Goal: Book appointment/travel/reservation

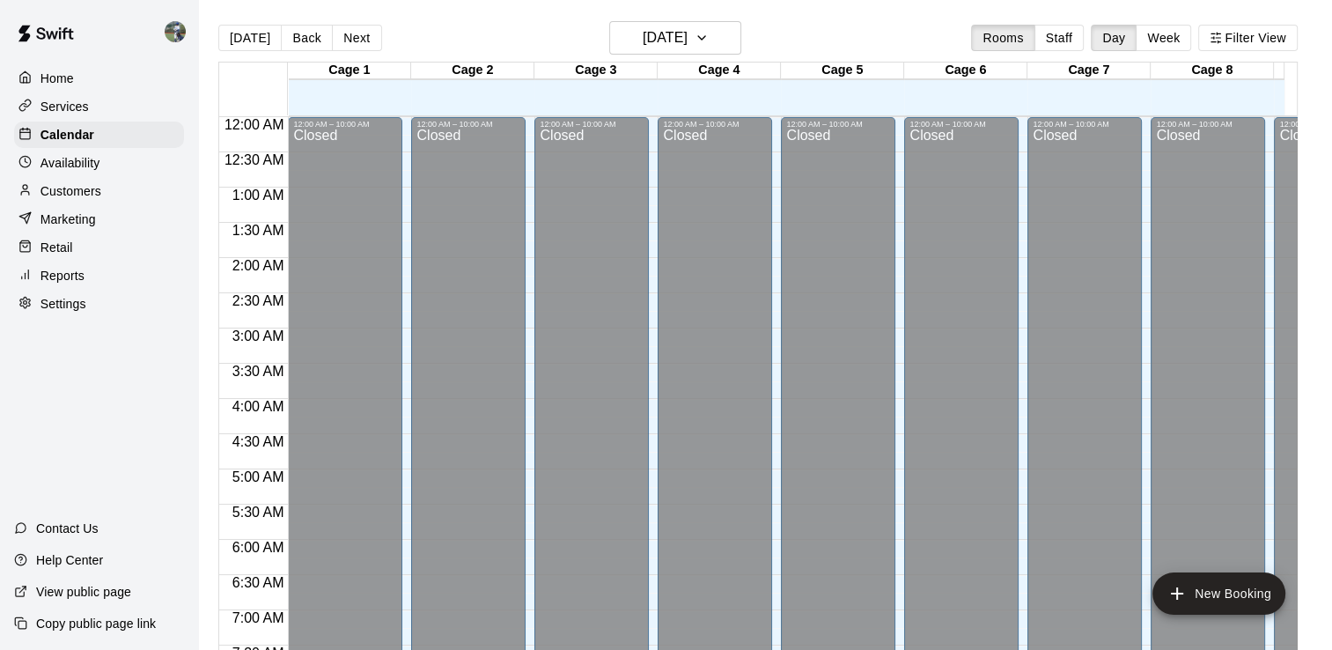
scroll to position [541, 0]
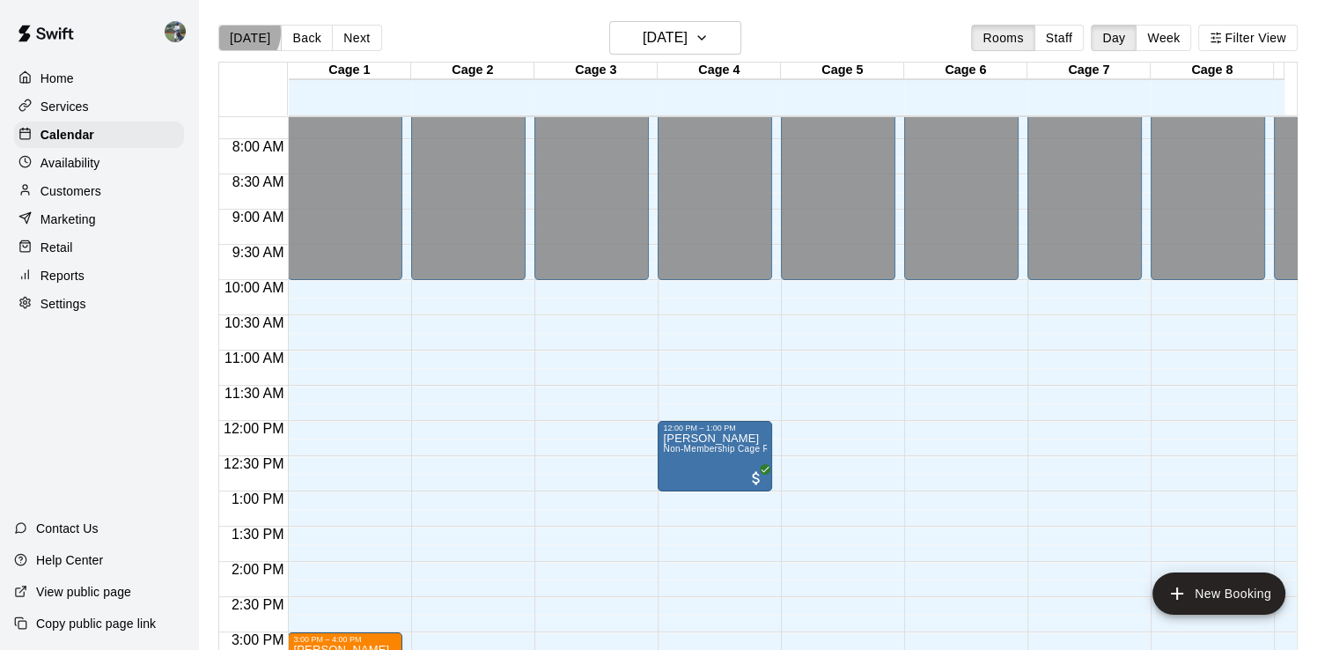
click at [239, 32] on button "[DATE]" at bounding box center [249, 38] width 63 height 26
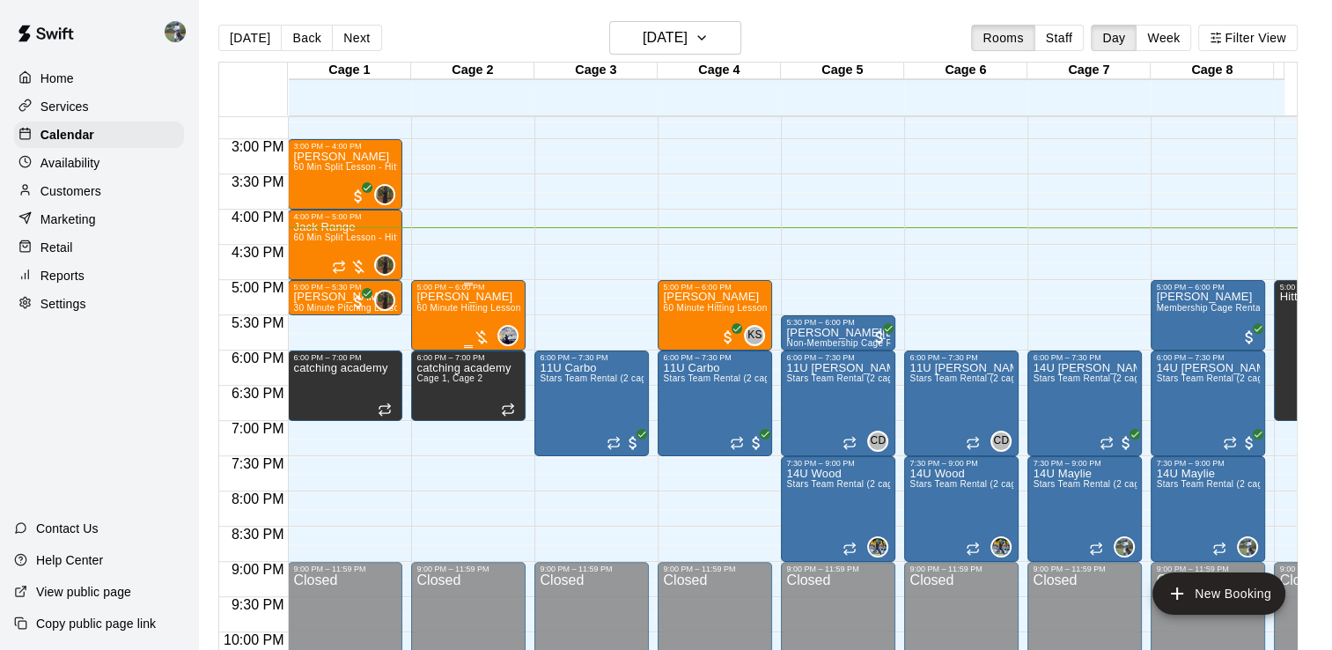
scroll to position [1042, 0]
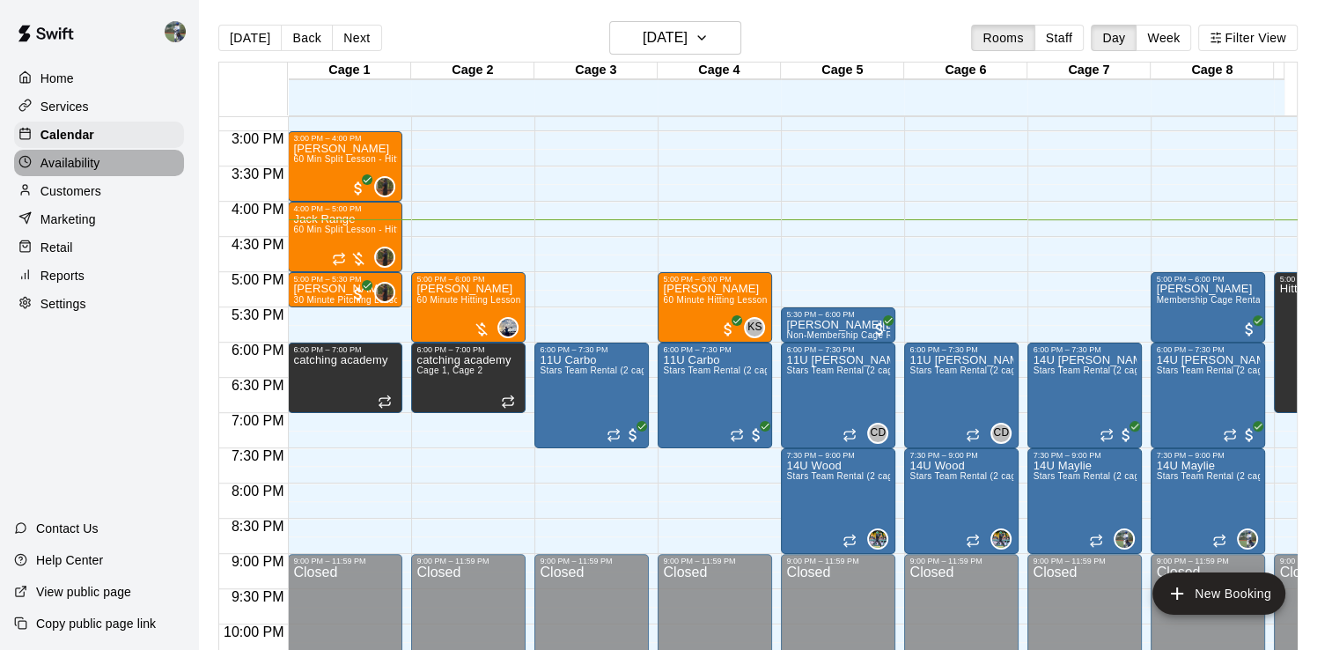
click at [86, 168] on p "Availability" at bounding box center [70, 163] width 60 height 18
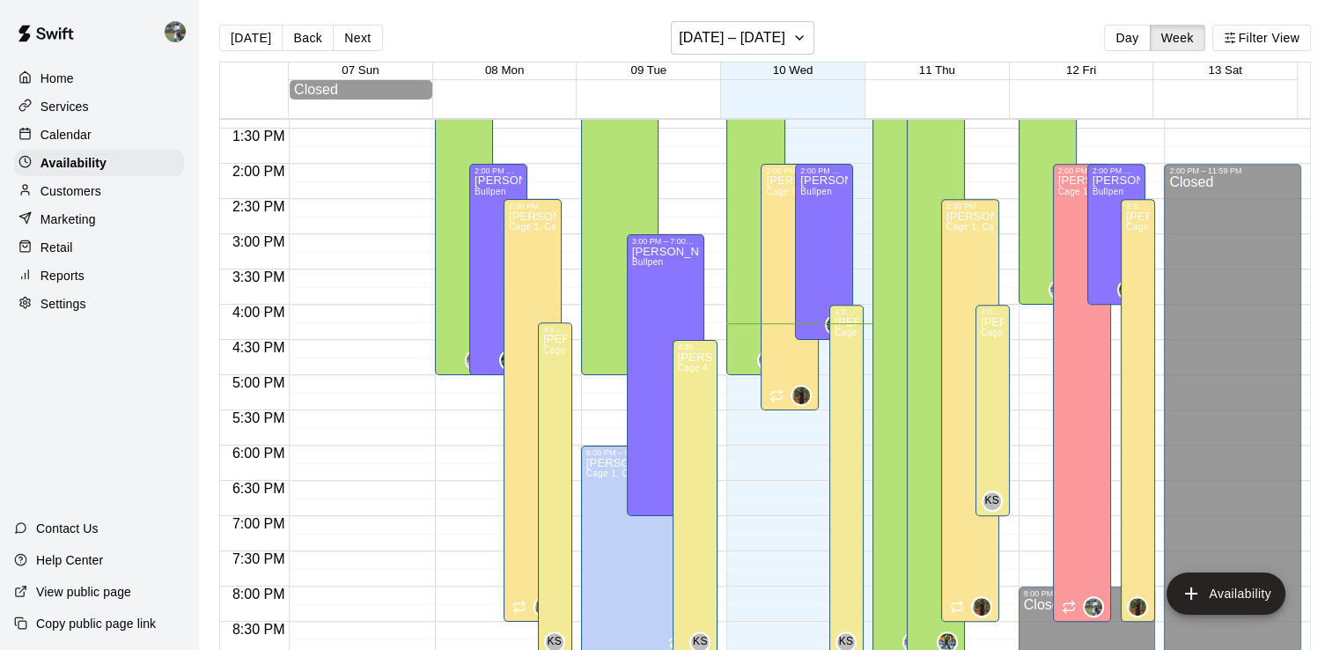
scroll to position [978, 0]
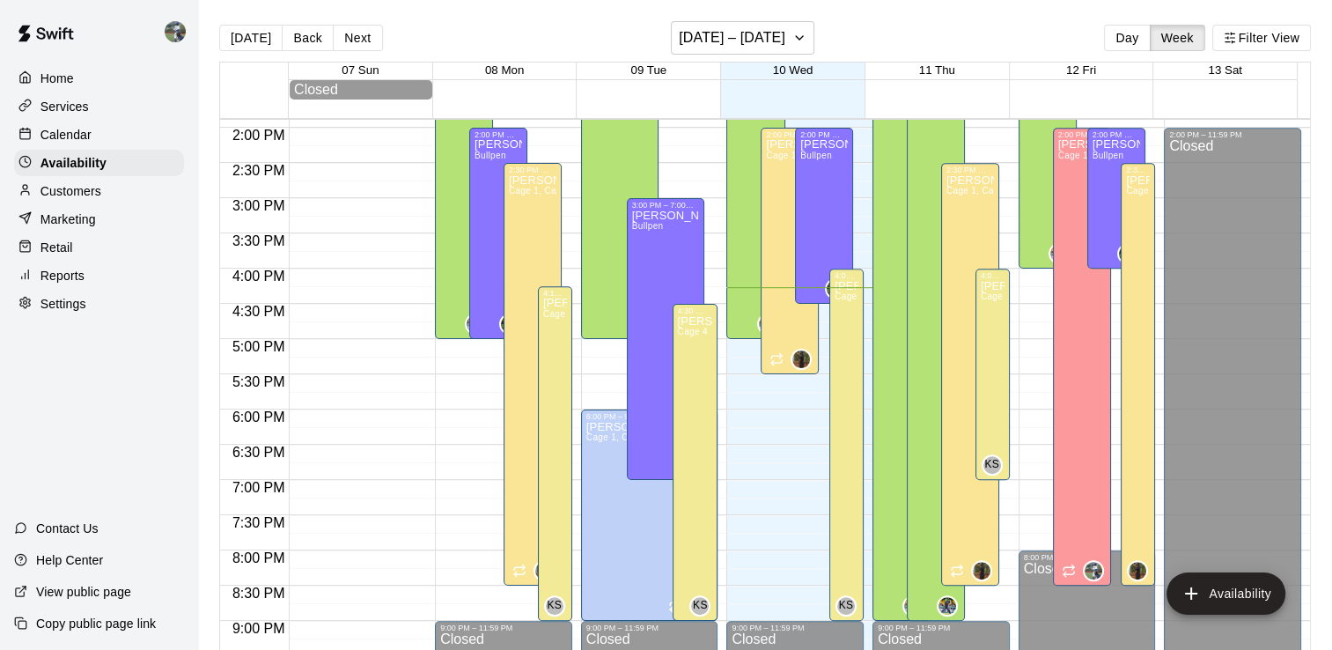
click at [84, 139] on p "Calendar" at bounding box center [65, 135] width 51 height 18
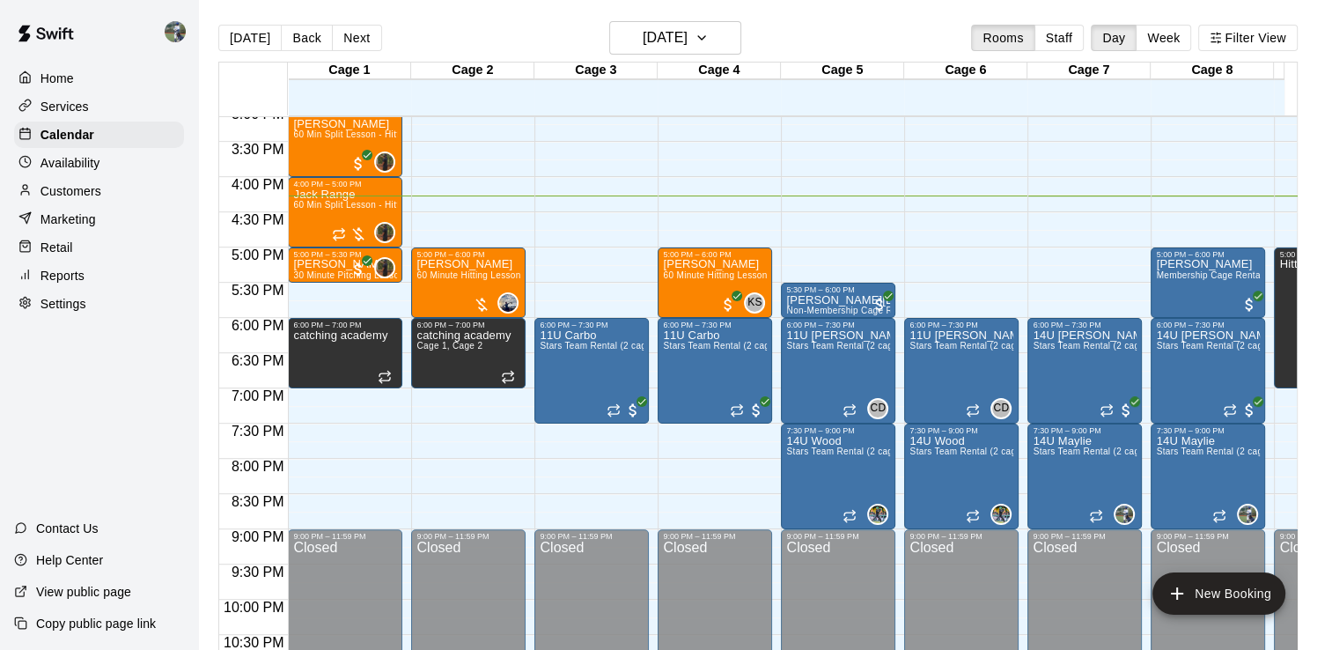
scroll to position [1067, 211]
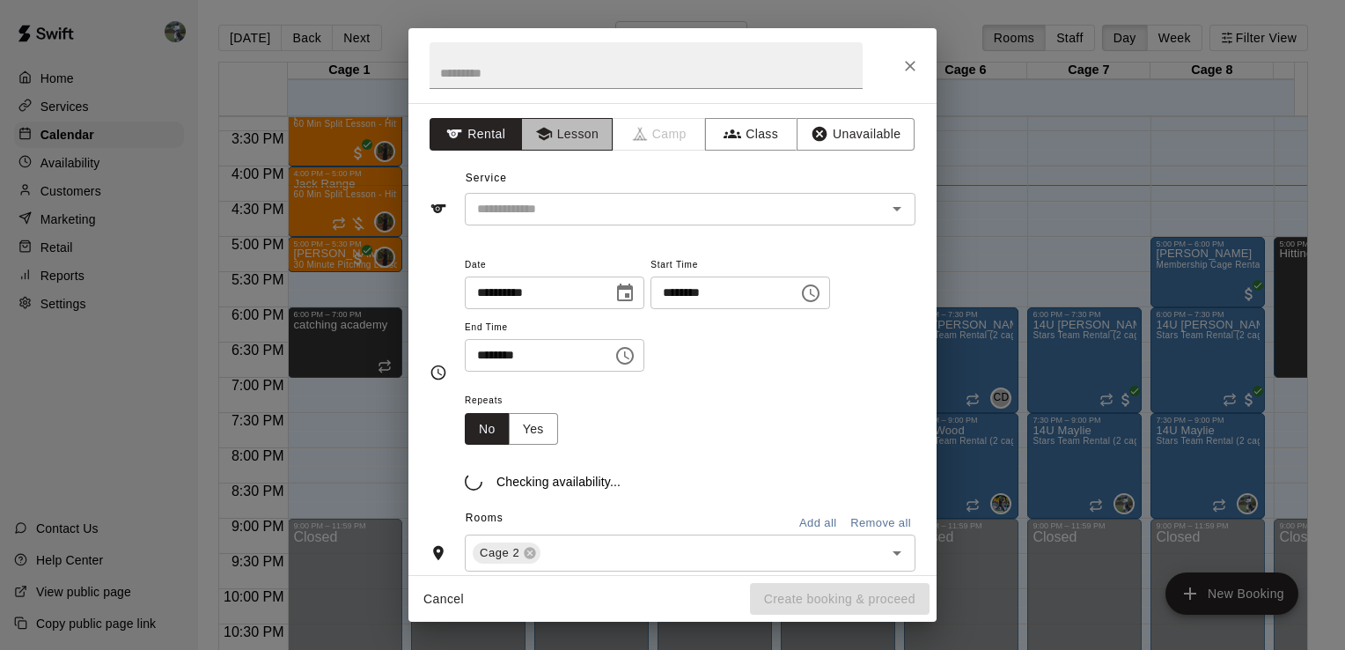
click at [560, 118] on button "Lesson" at bounding box center [567, 134] width 92 height 33
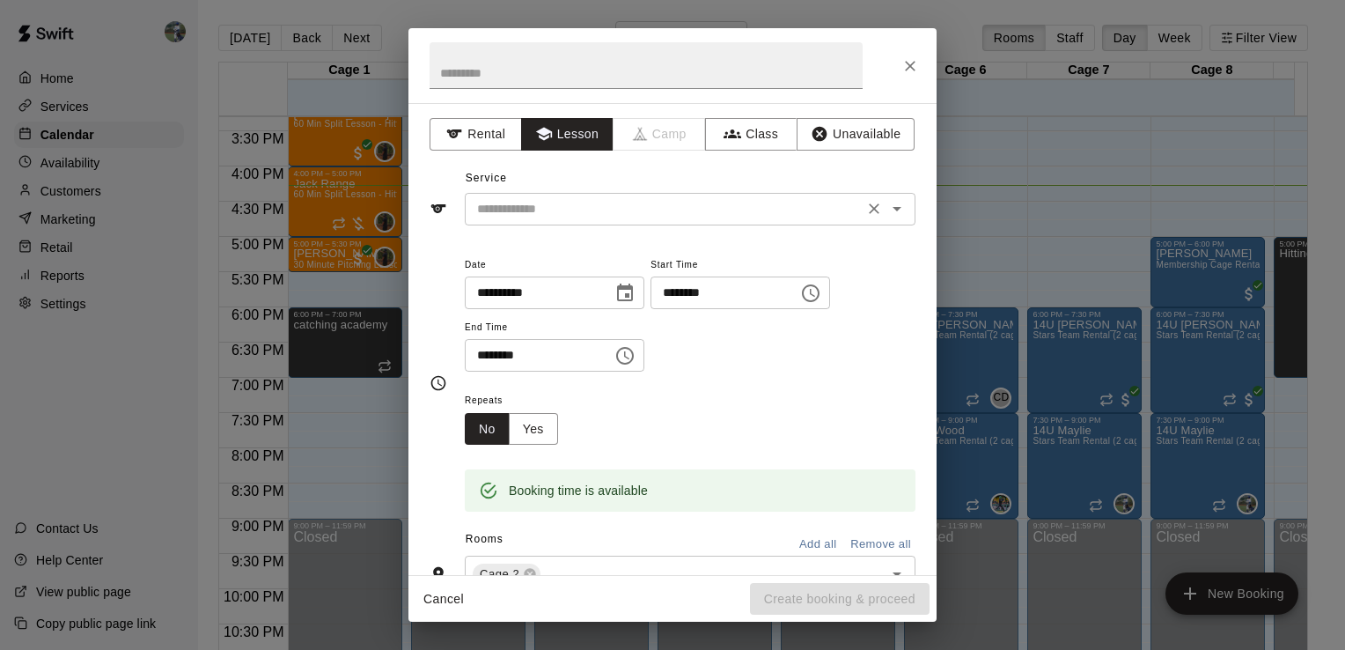
click at [591, 211] on input "text" at bounding box center [664, 209] width 388 height 22
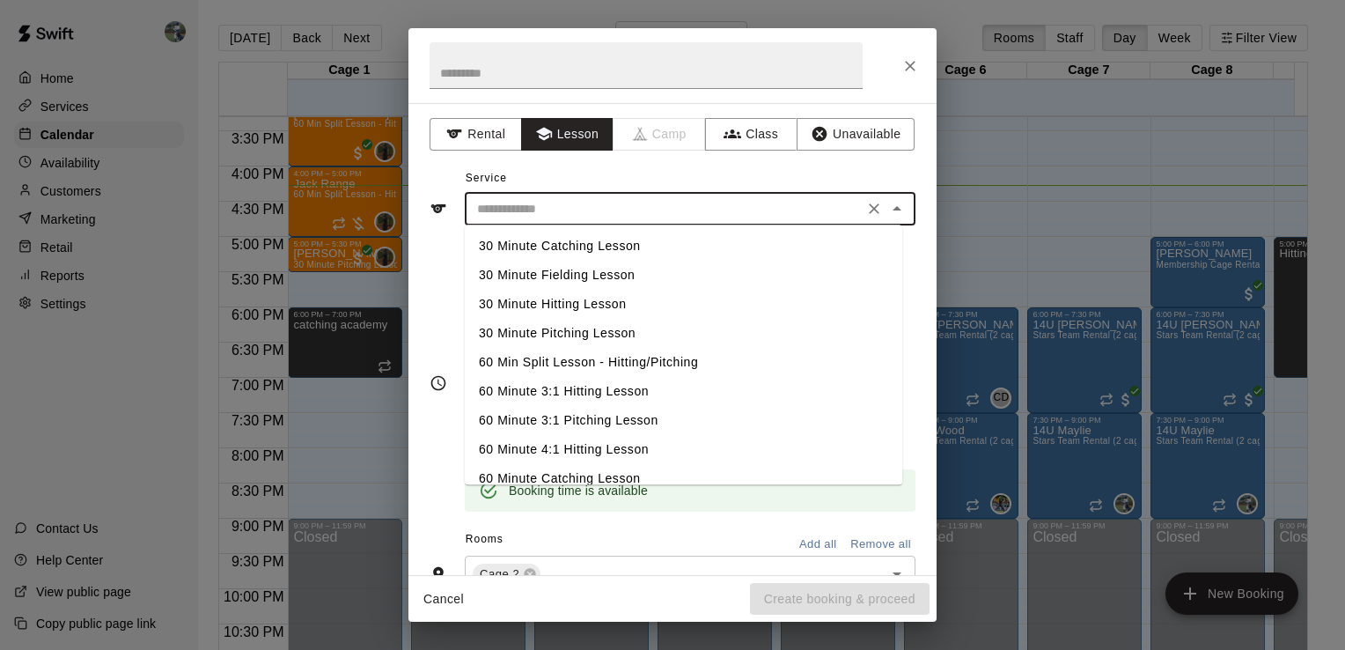
click at [581, 296] on li "30 Minute Hitting Lesson" at bounding box center [683, 304] width 437 height 29
type input "**********"
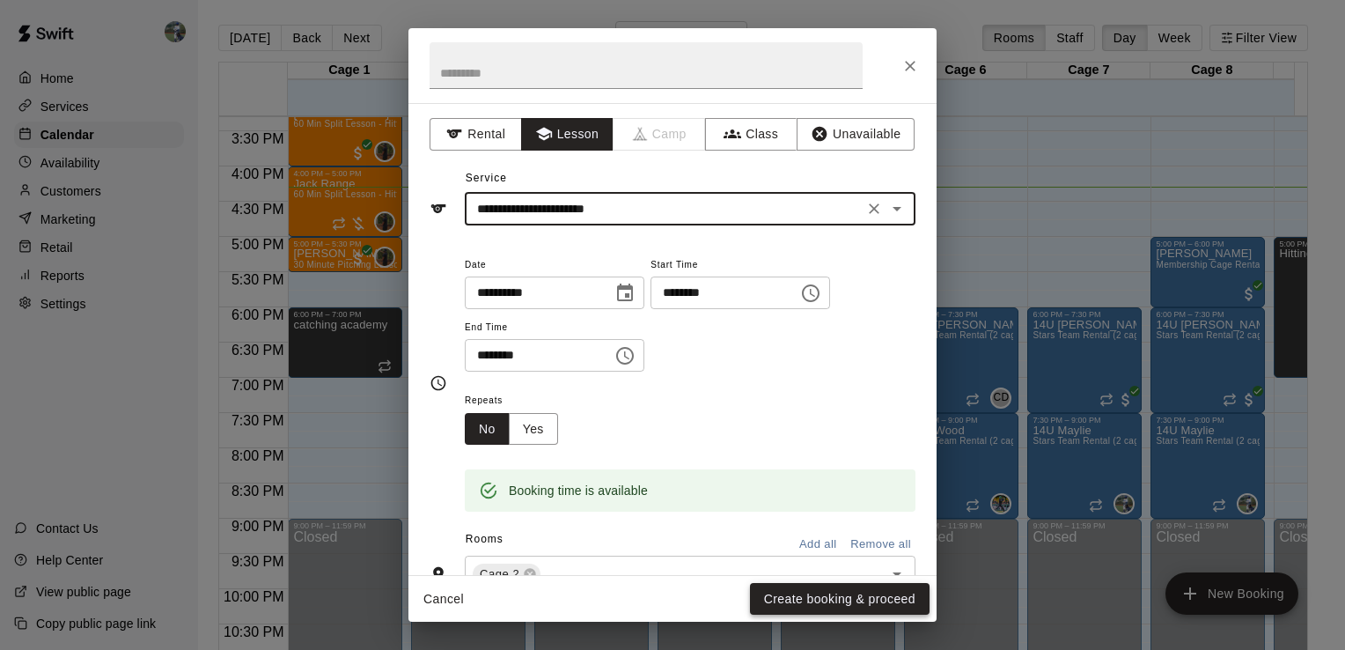
click at [854, 590] on button "Create booking & proceed" at bounding box center [840, 599] width 180 height 33
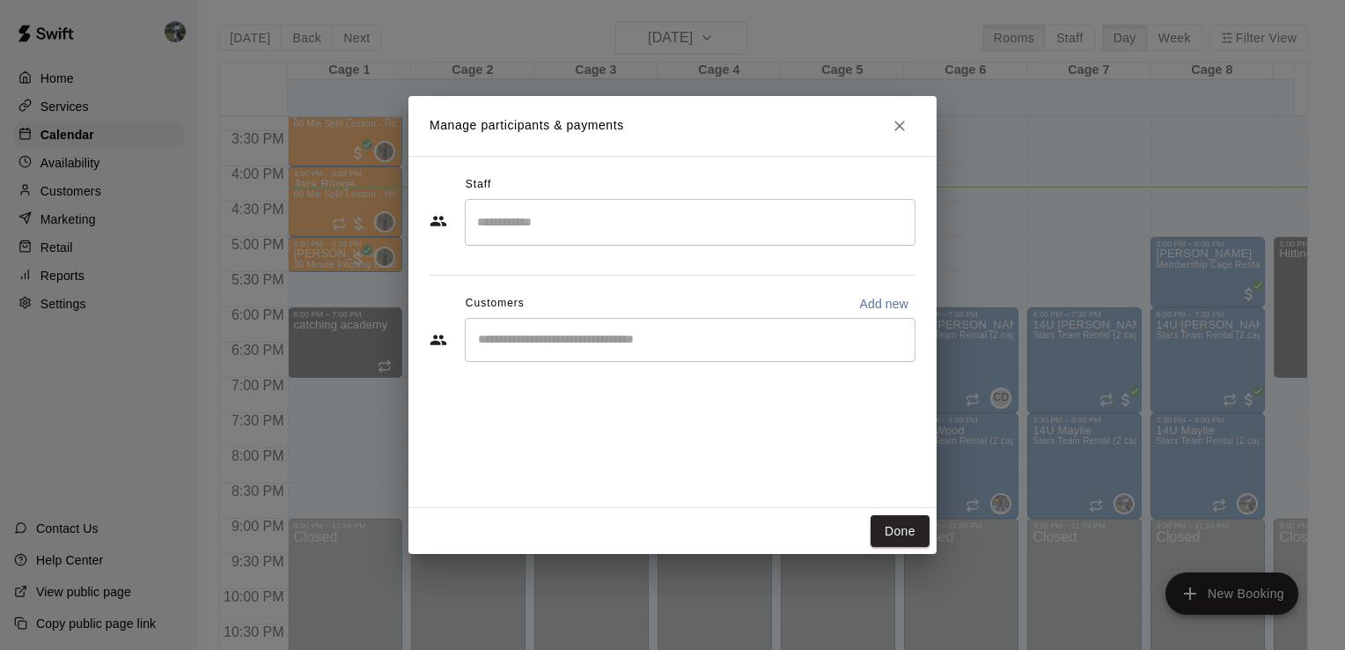
click at [559, 217] on input "Search staff" at bounding box center [690, 222] width 435 height 31
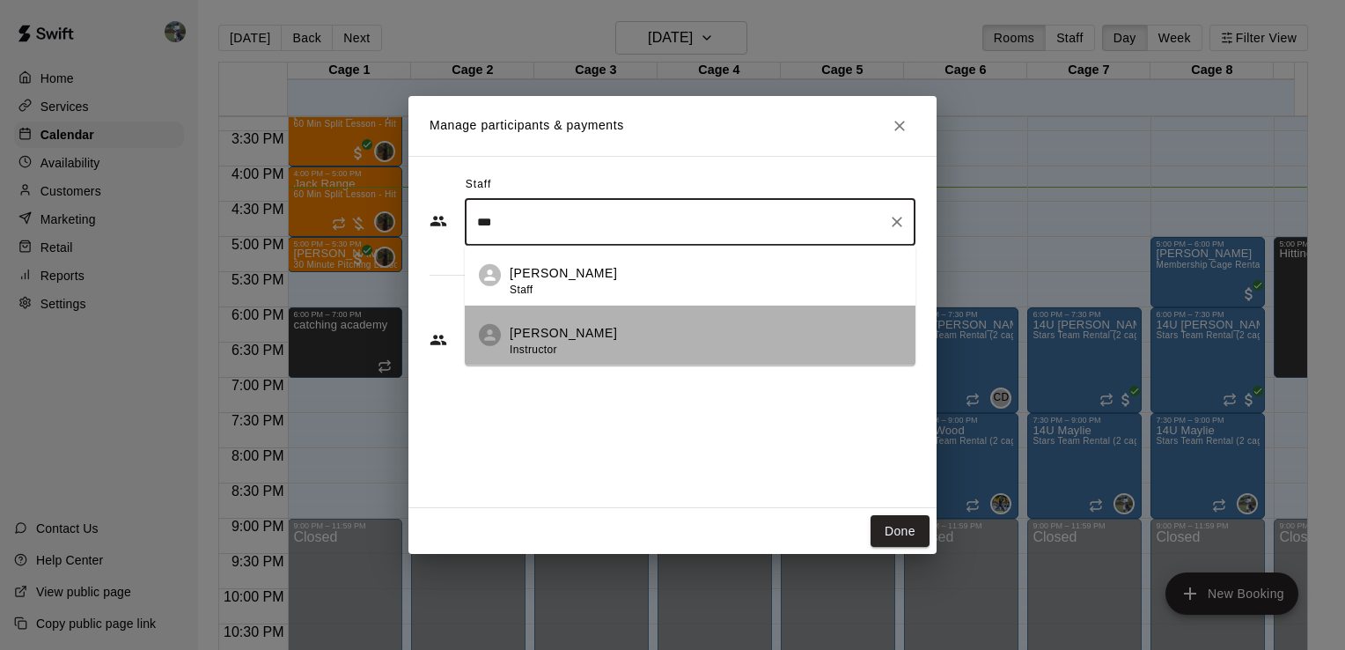
click at [570, 334] on p "[PERSON_NAME]" at bounding box center [563, 333] width 107 height 18
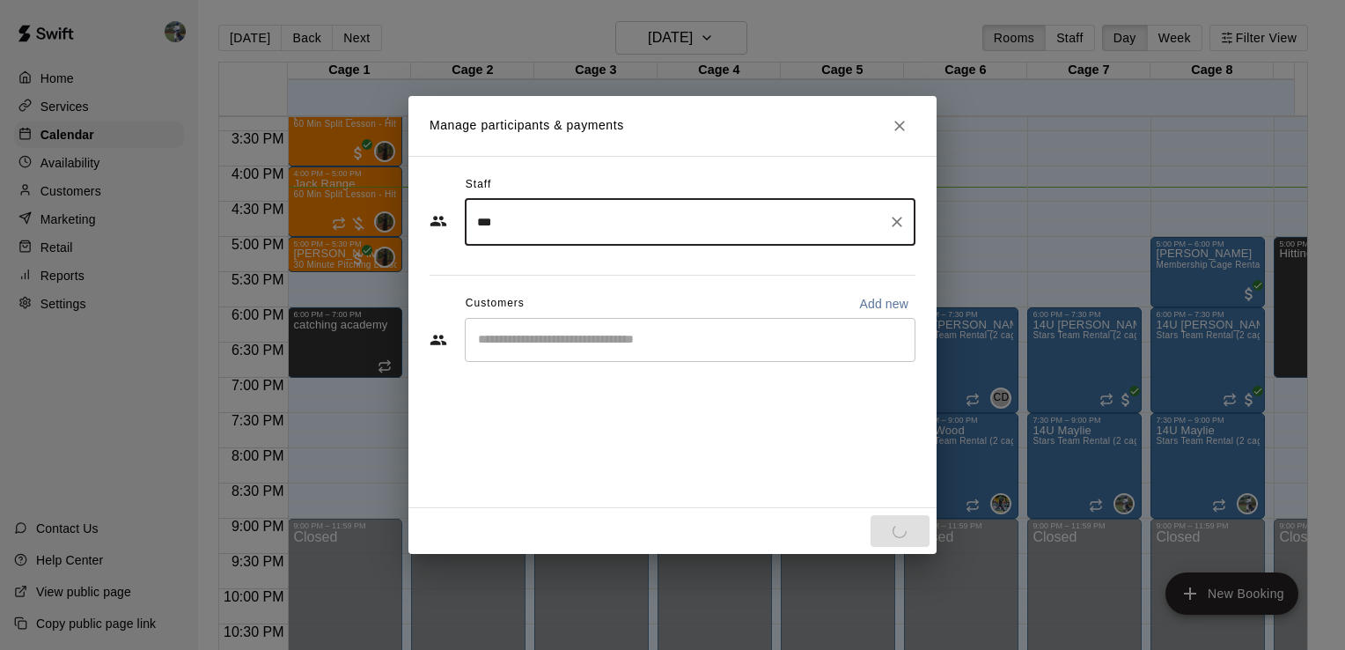
type input "***"
click at [570, 334] on input "Start typing to search customers..." at bounding box center [690, 340] width 435 height 18
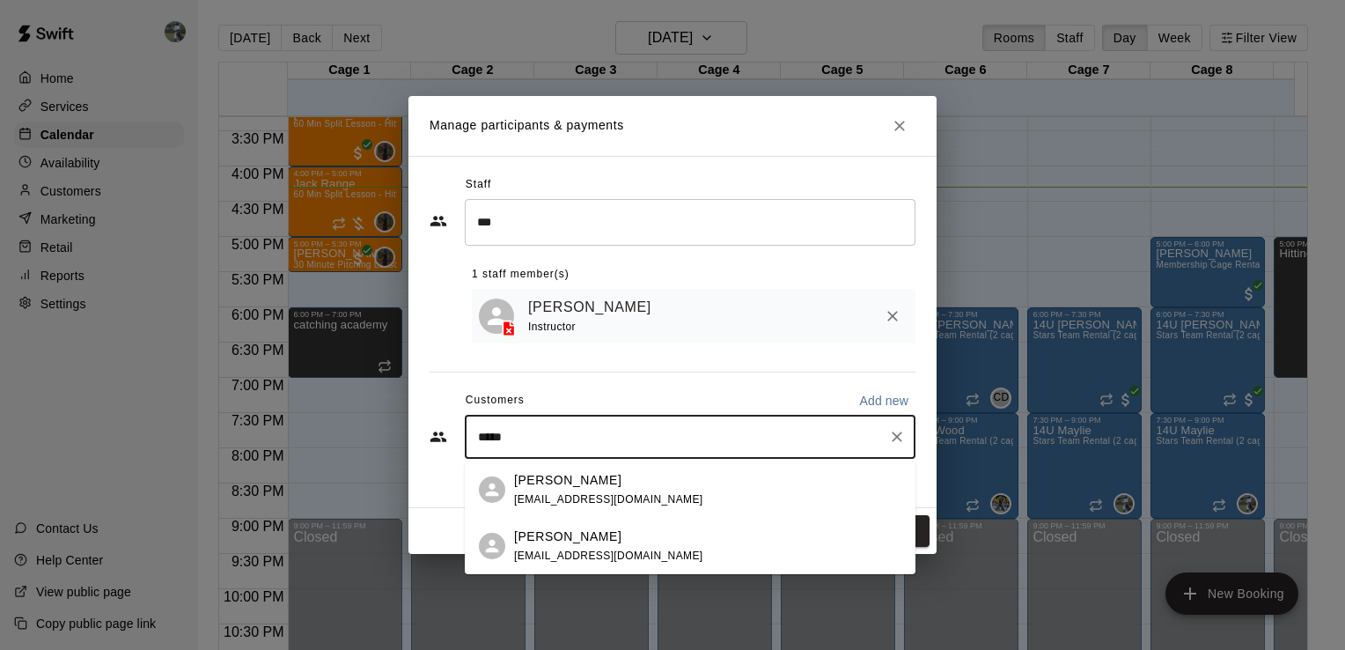
type input "******"
click at [581, 558] on span "[EMAIL_ADDRESS][DOMAIN_NAME]" at bounding box center [608, 555] width 189 height 12
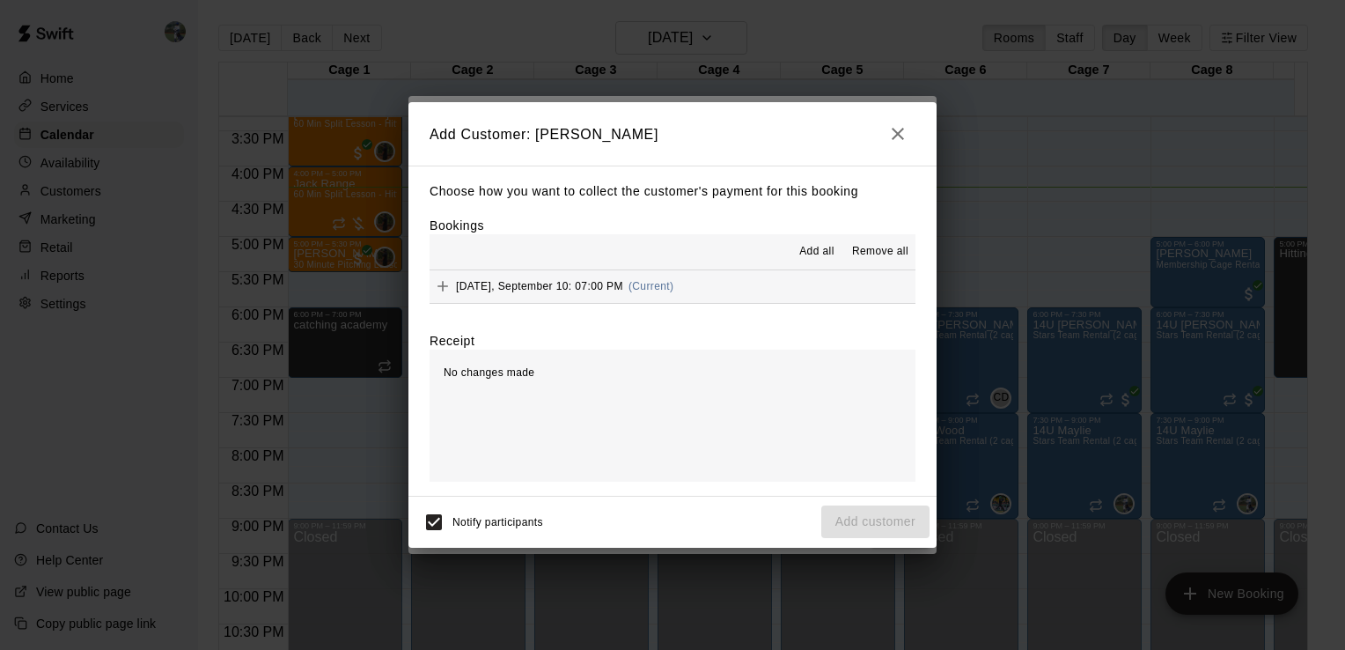
click at [557, 296] on div "[DATE], September 10: 07:00 PM (Current)" at bounding box center [551, 286] width 244 height 26
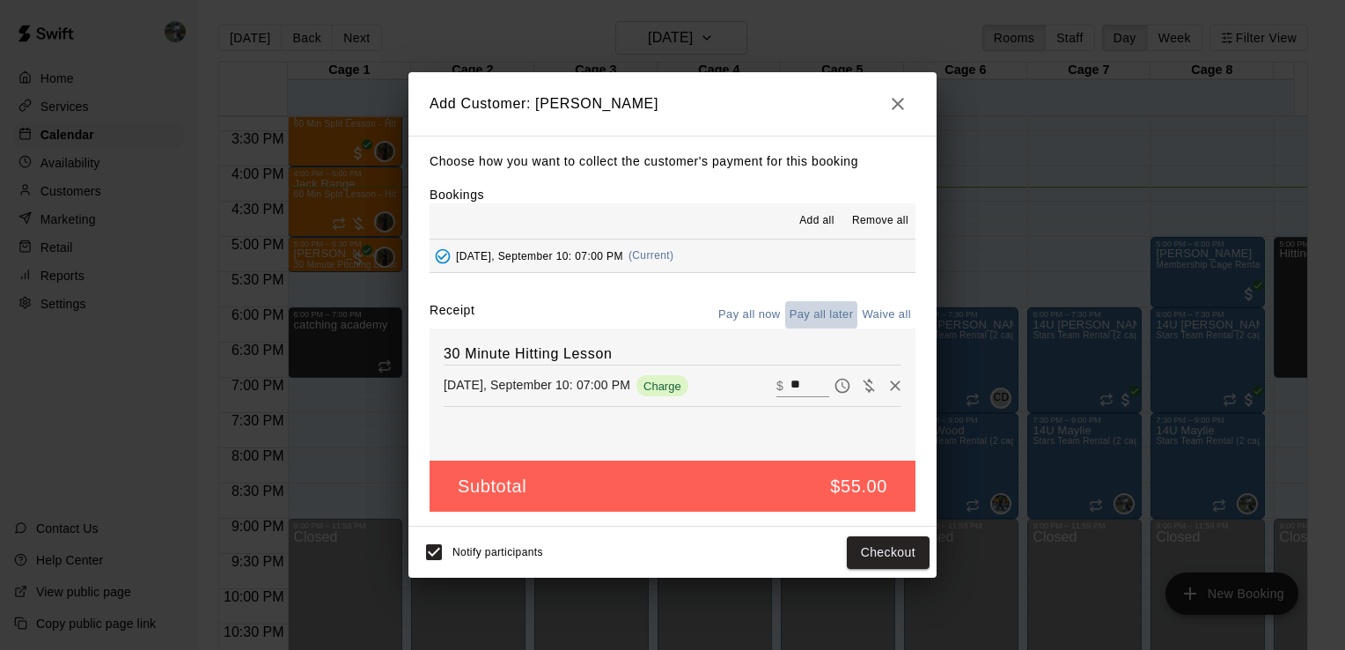
click at [834, 316] on button "Pay all later" at bounding box center [821, 314] width 73 height 27
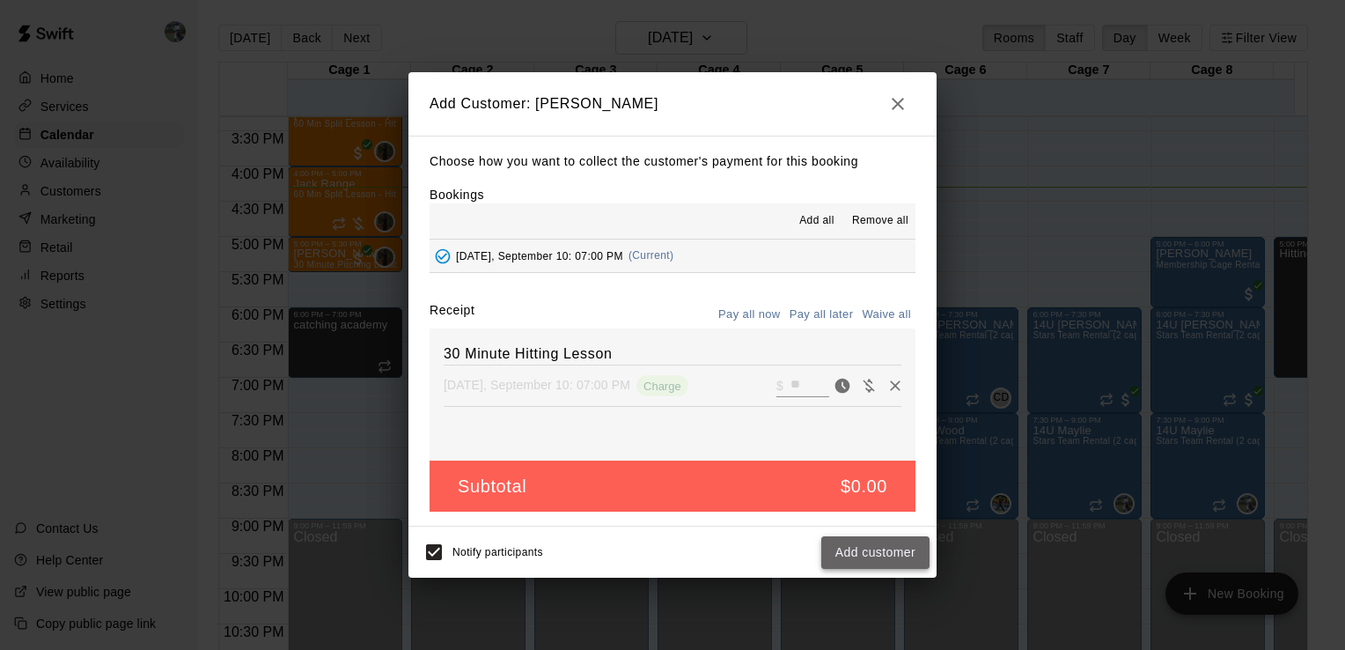
click at [855, 554] on button "Add customer" at bounding box center [875, 552] width 108 height 33
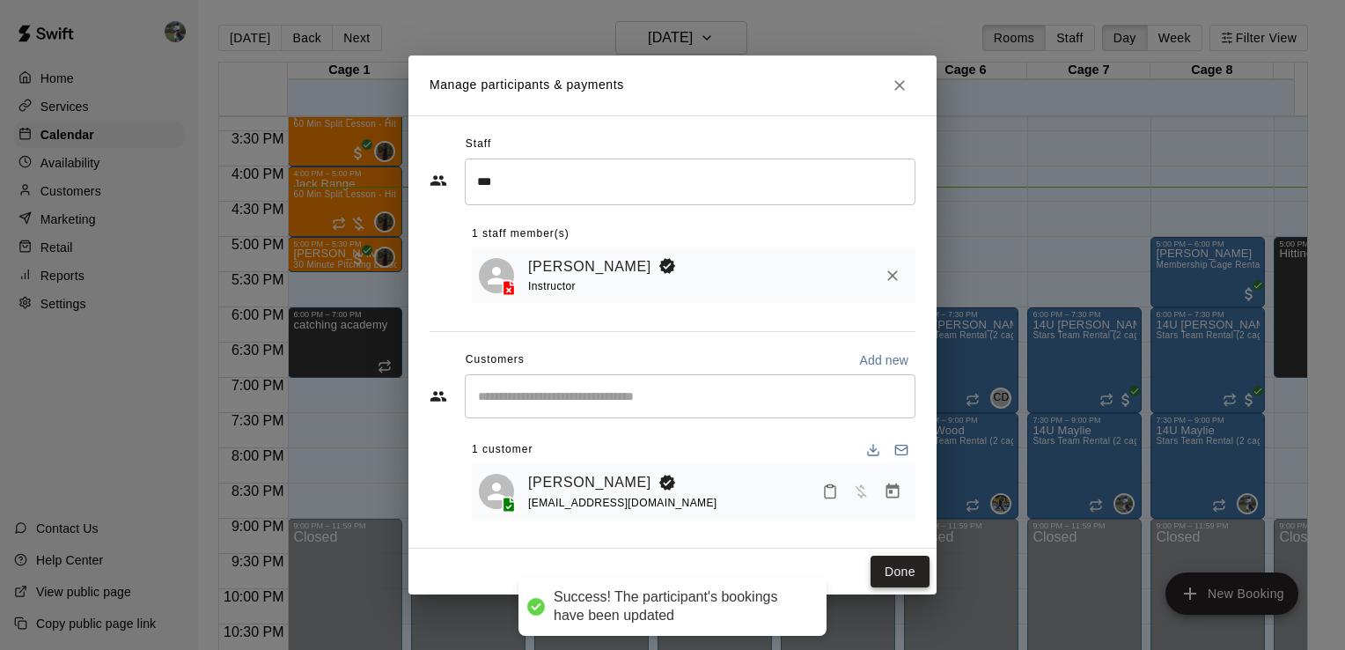
click at [895, 562] on button "Done" at bounding box center [899, 571] width 59 height 33
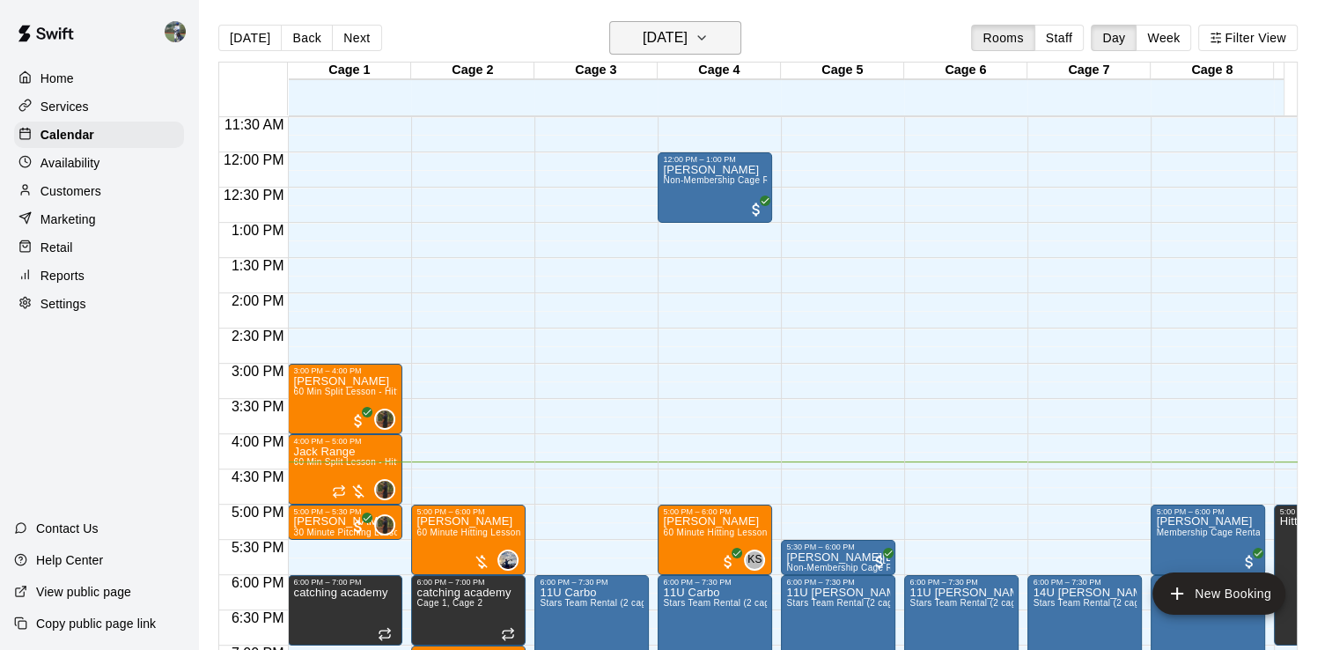
scroll to position [0, 0]
click at [708, 27] on icon "button" at bounding box center [701, 37] width 14 height 21
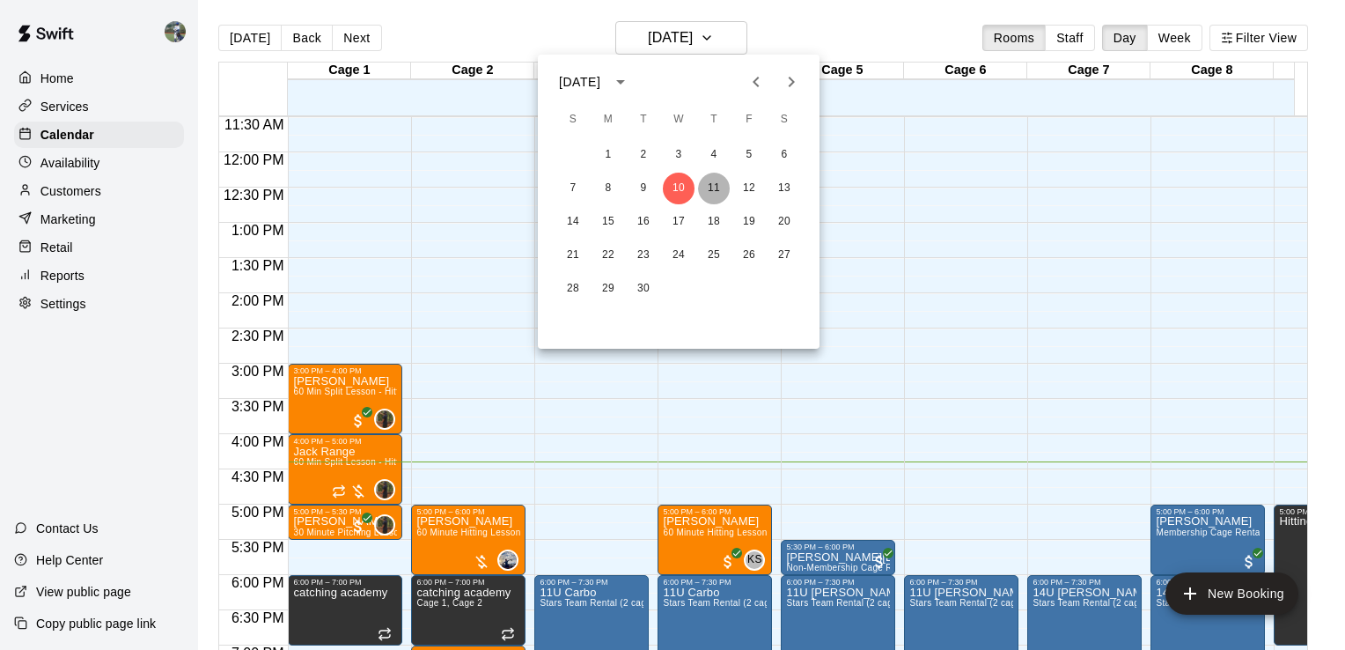
click at [720, 187] on button "11" at bounding box center [714, 188] width 32 height 32
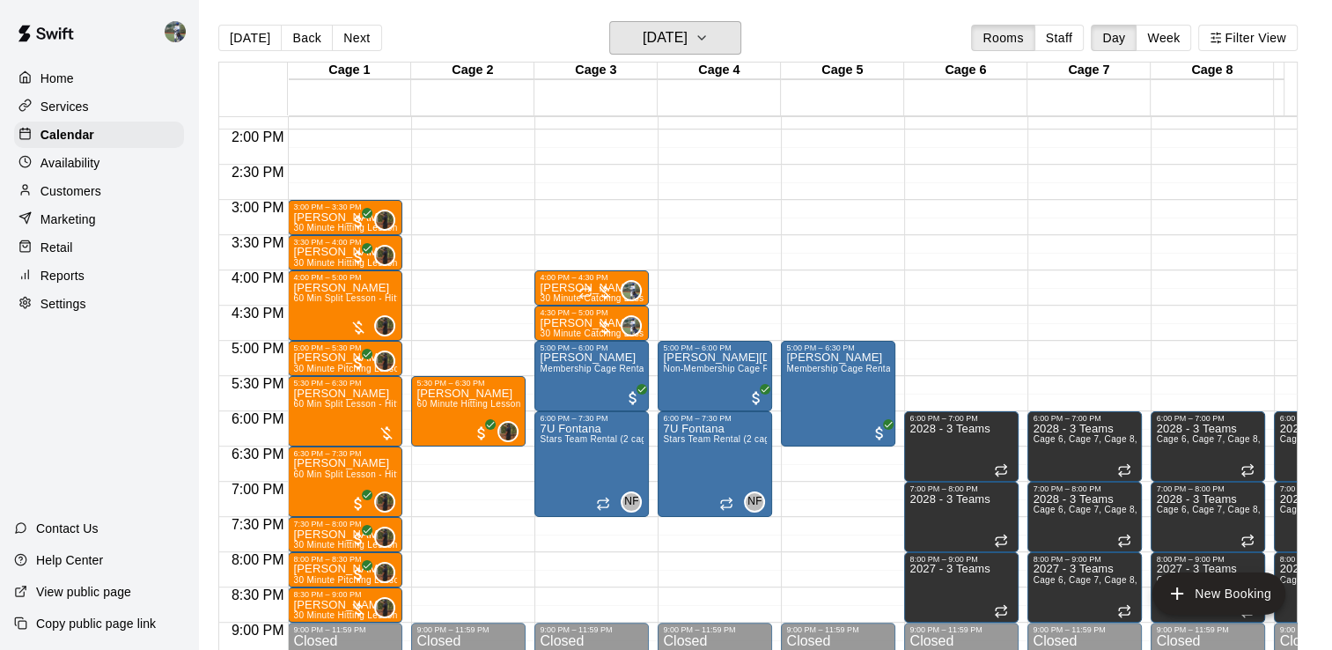
scroll to position [1012, 7]
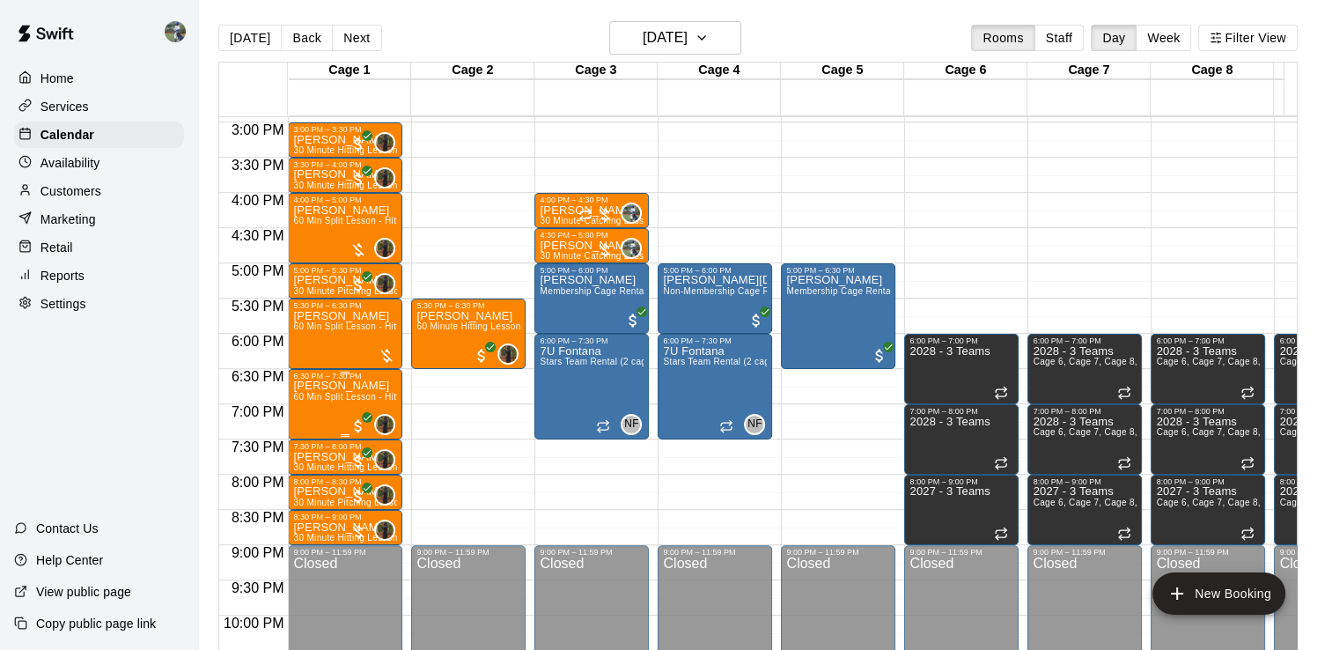
click at [312, 385] on p "[PERSON_NAME]" at bounding box center [345, 385] width 104 height 0
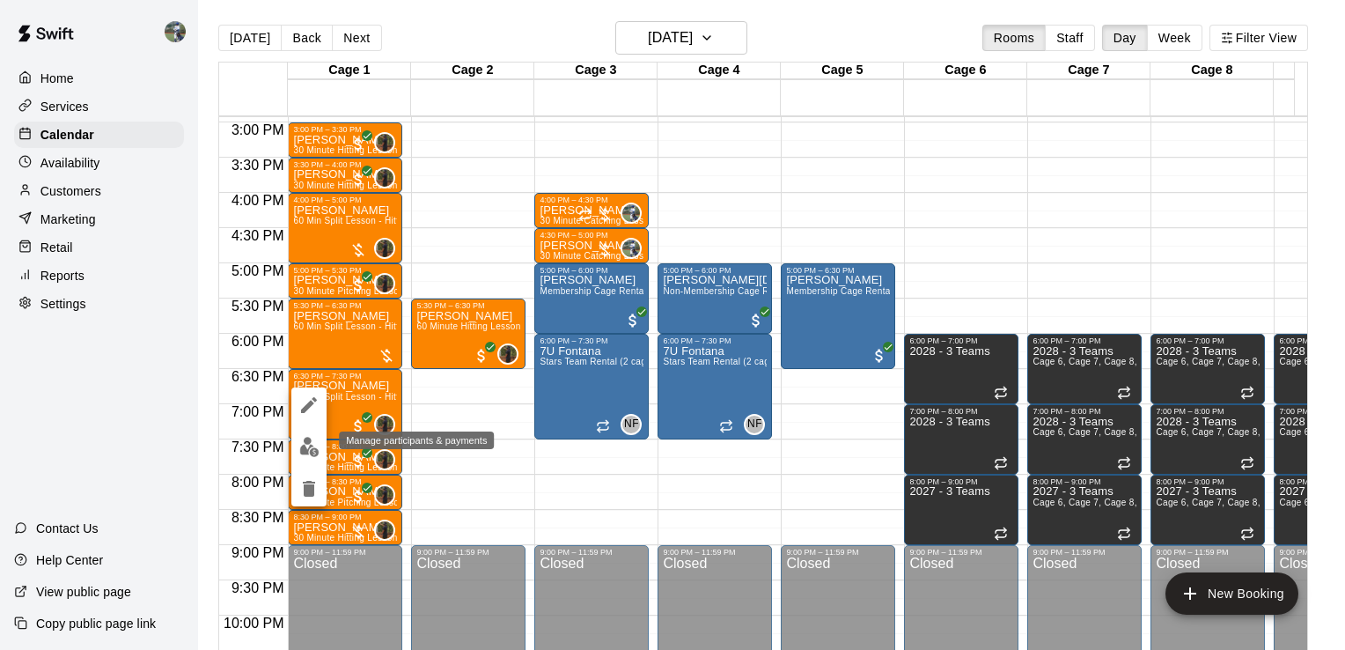
click at [492, 444] on div "Manage participants & payments" at bounding box center [416, 440] width 155 height 18
click at [466, 405] on div at bounding box center [672, 325] width 1345 height 650
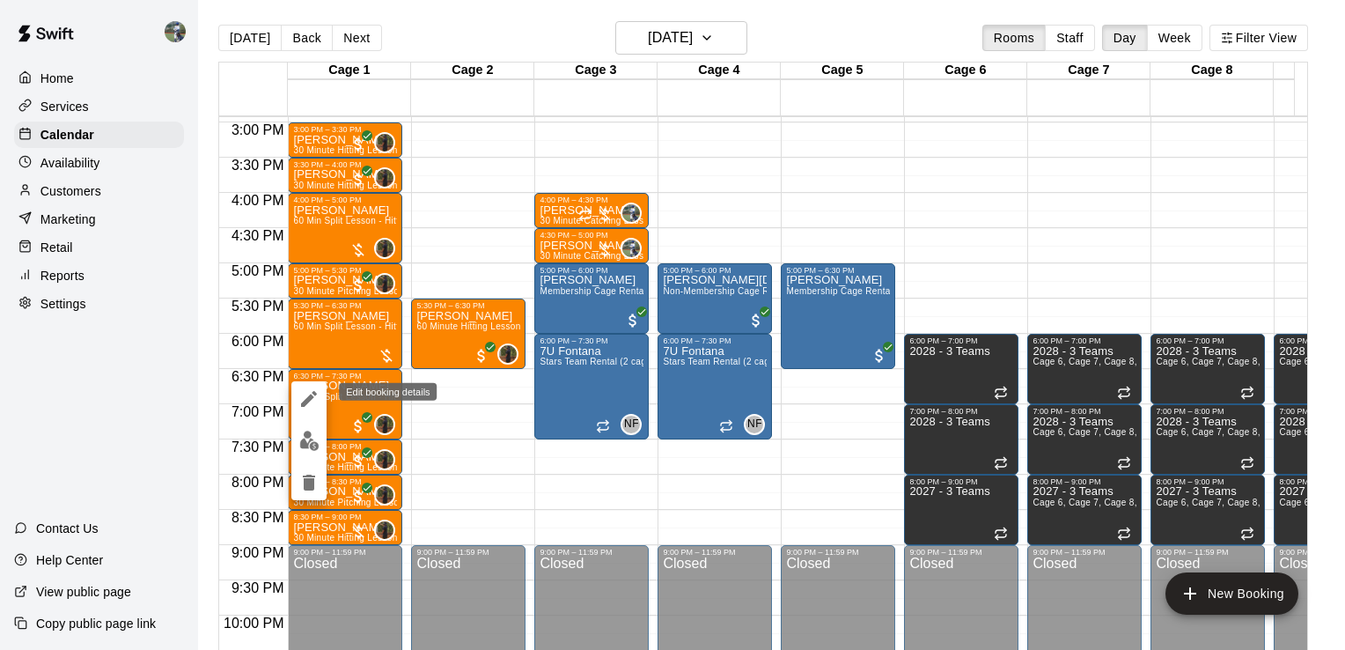
click at [303, 399] on icon "edit" at bounding box center [308, 398] width 21 height 21
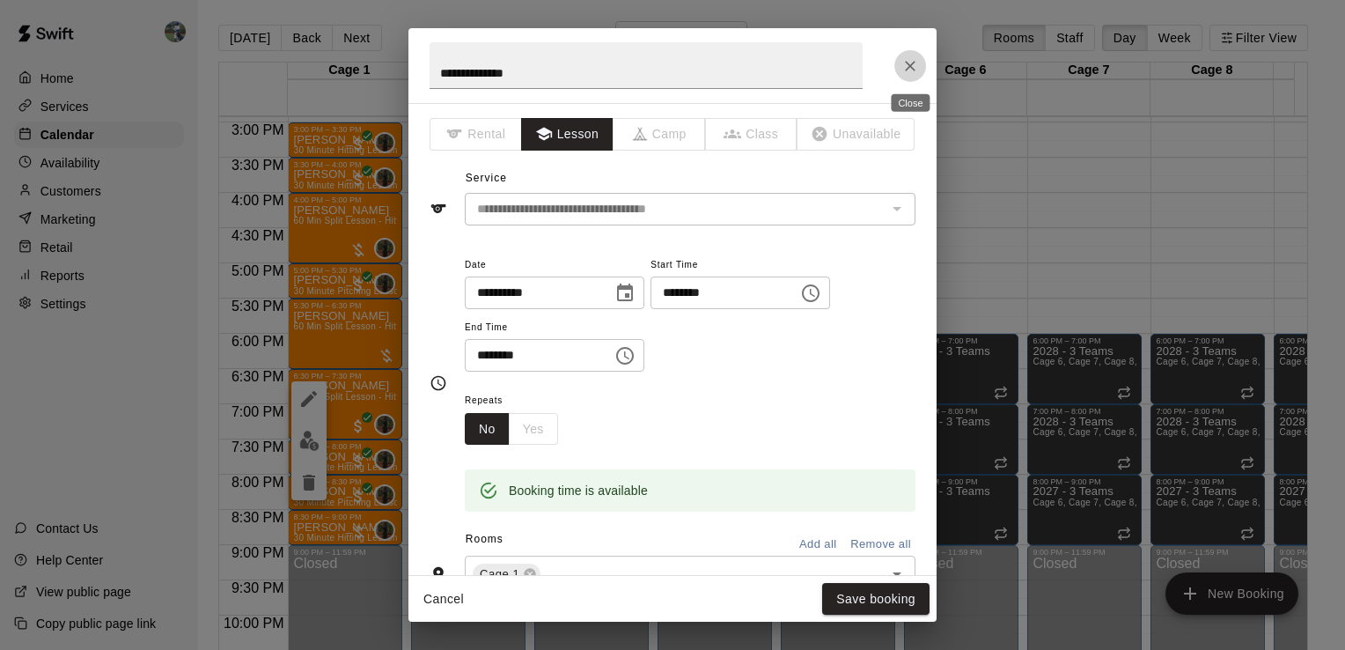
click at [923, 69] on button "Close" at bounding box center [910, 66] width 32 height 32
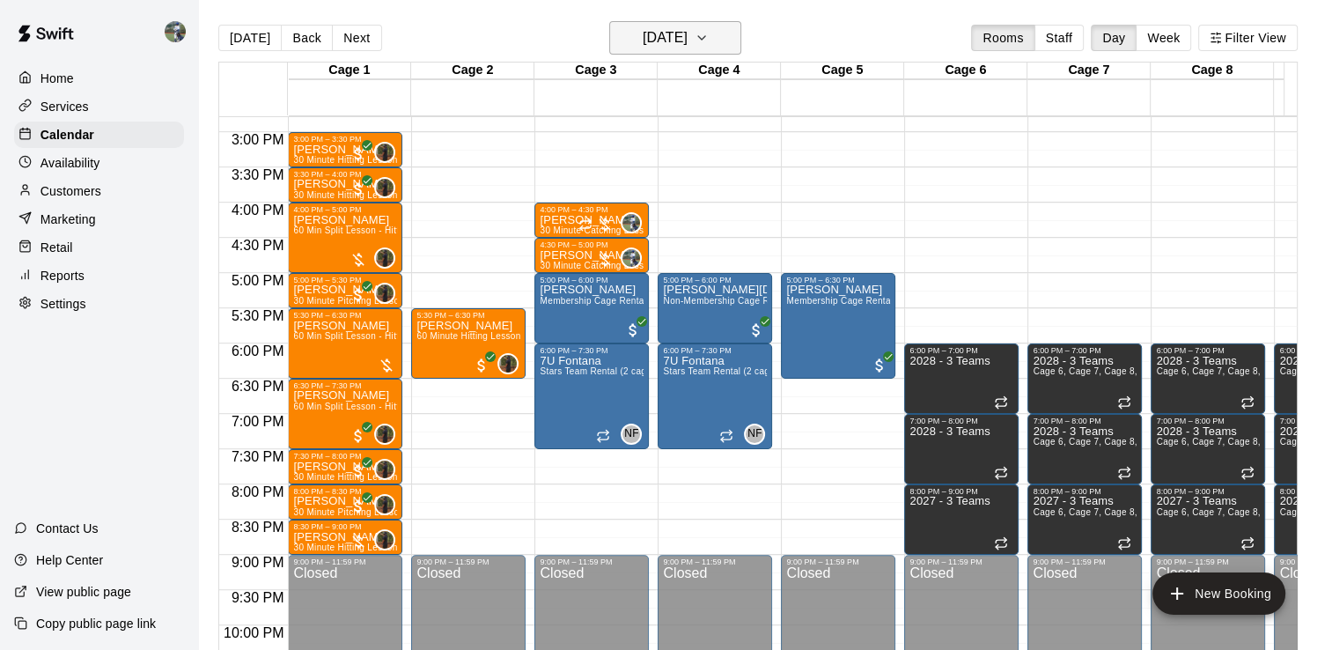
click at [724, 34] on button "[DATE]" at bounding box center [675, 37] width 132 height 33
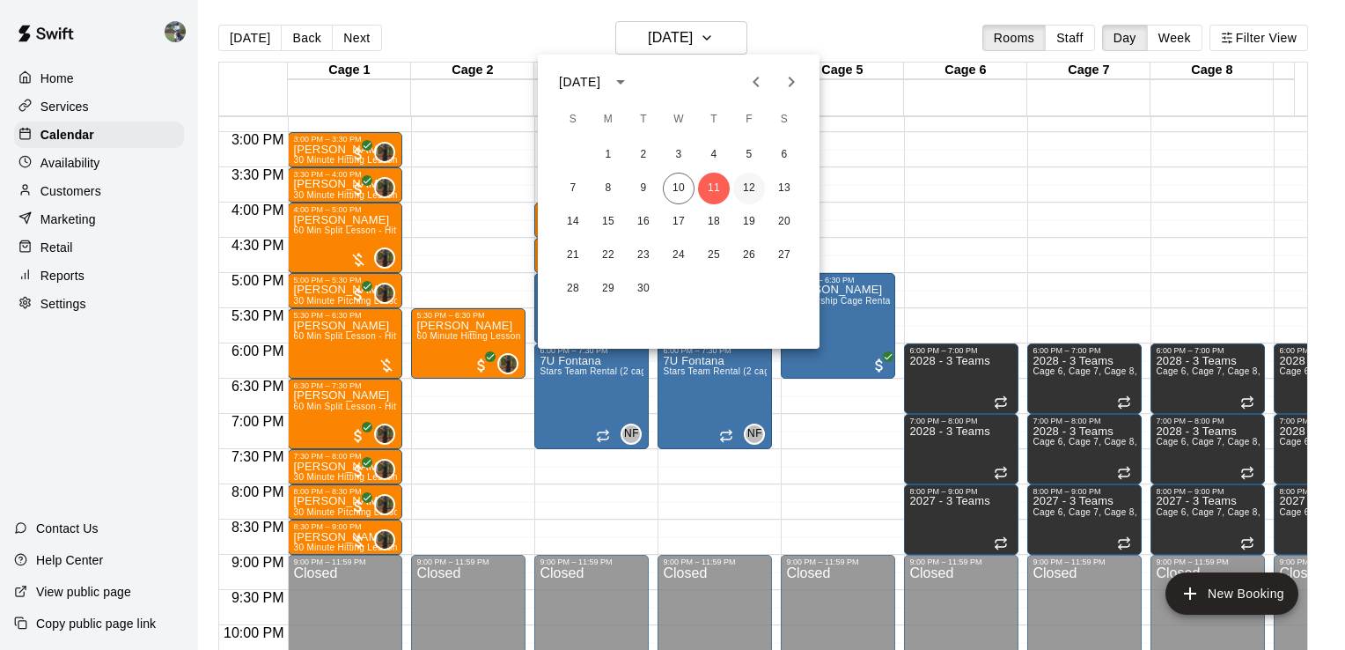
click at [748, 186] on button "12" at bounding box center [749, 188] width 32 height 32
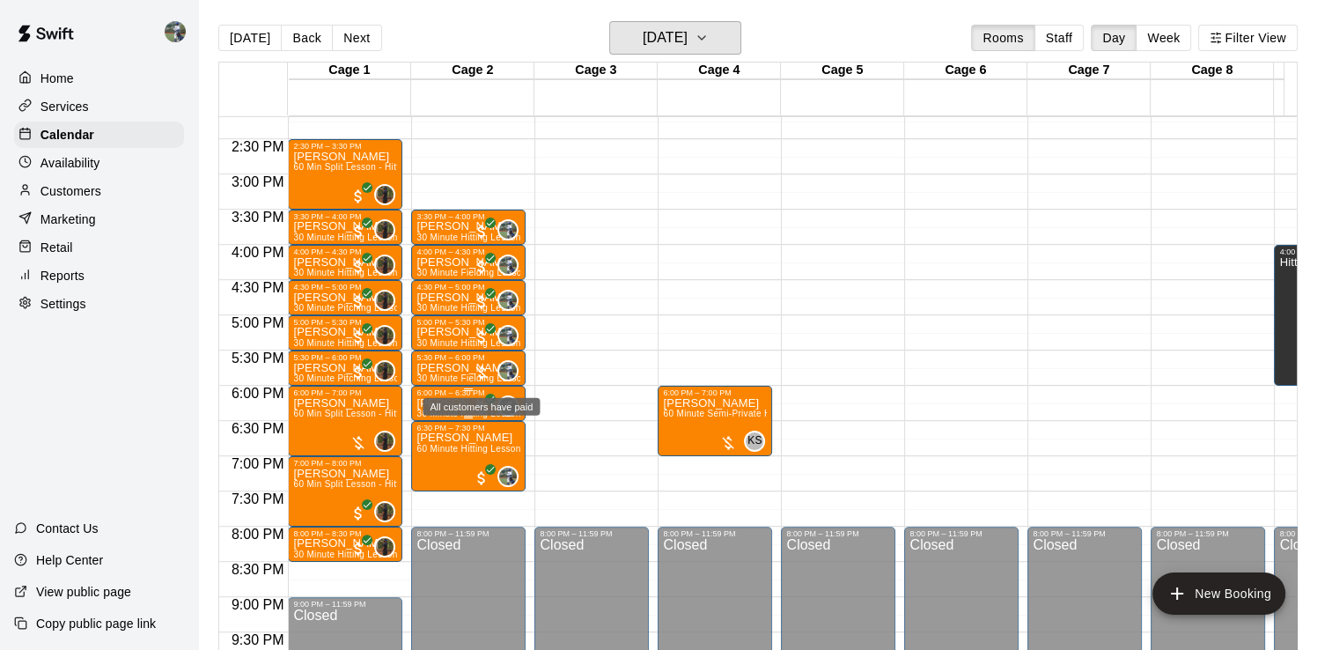
scroll to position [1038, 0]
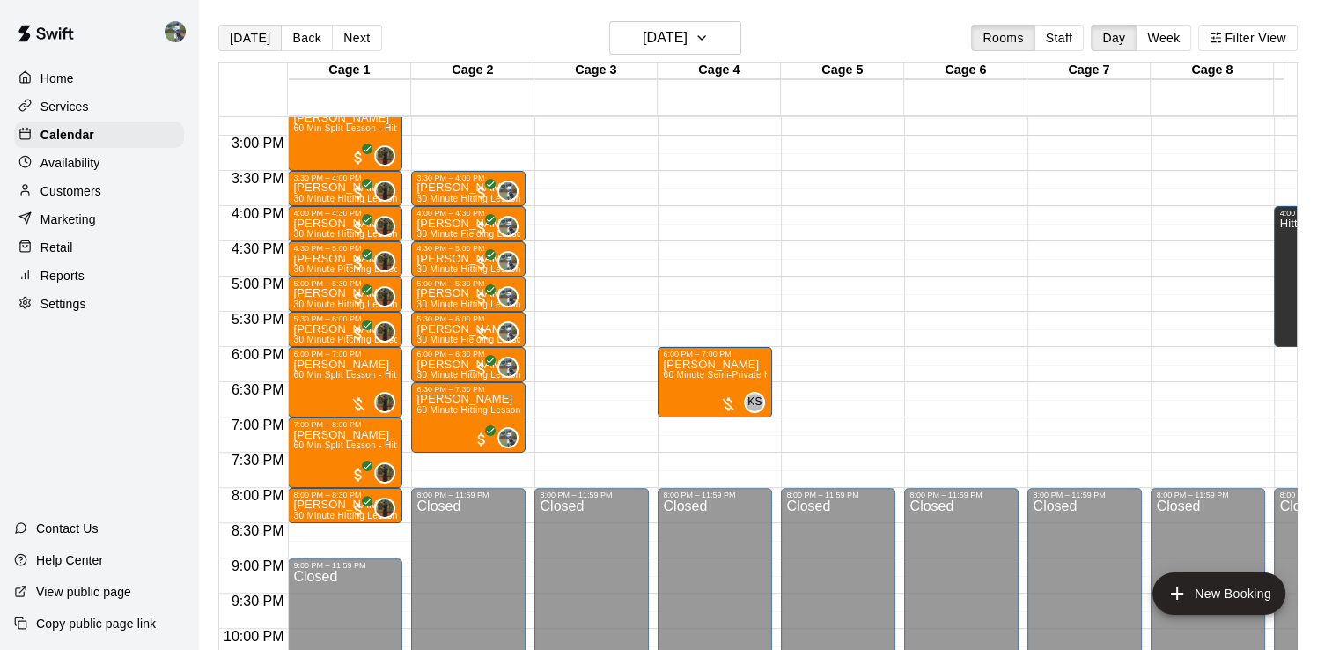
click at [239, 40] on button "[DATE]" at bounding box center [249, 38] width 63 height 26
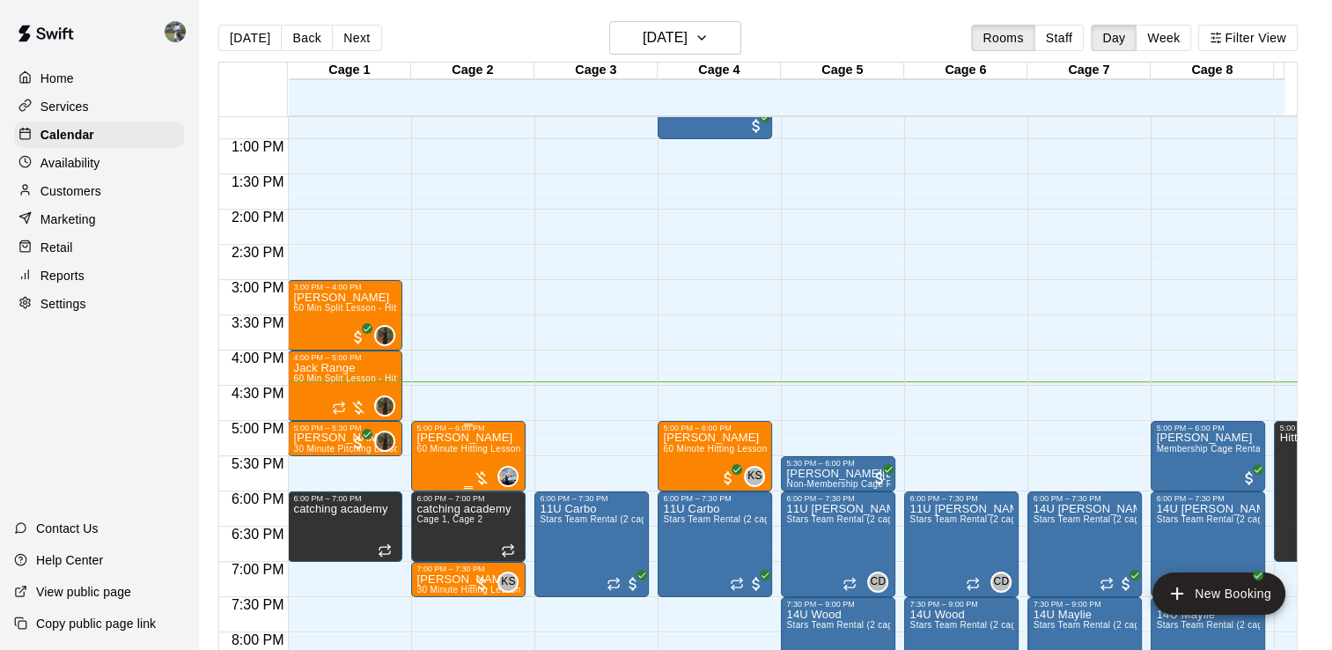
scroll to position [900, 0]
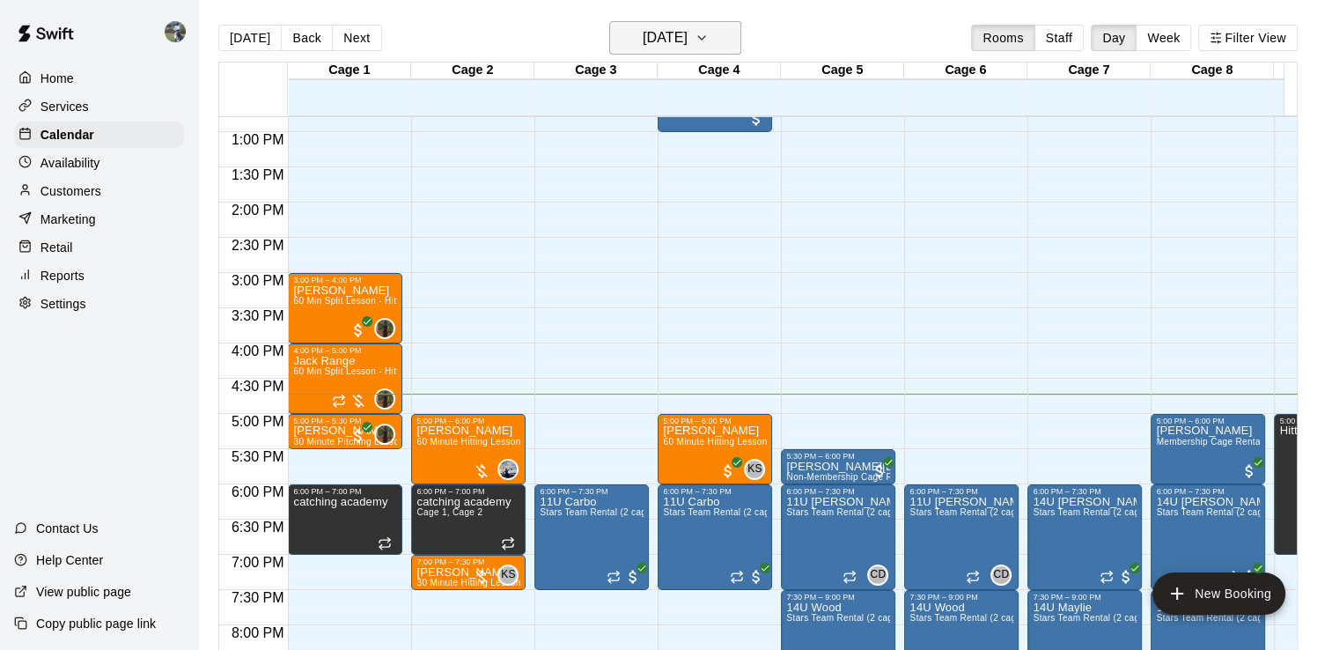
click at [677, 33] on h6 "[DATE]" at bounding box center [664, 38] width 45 height 25
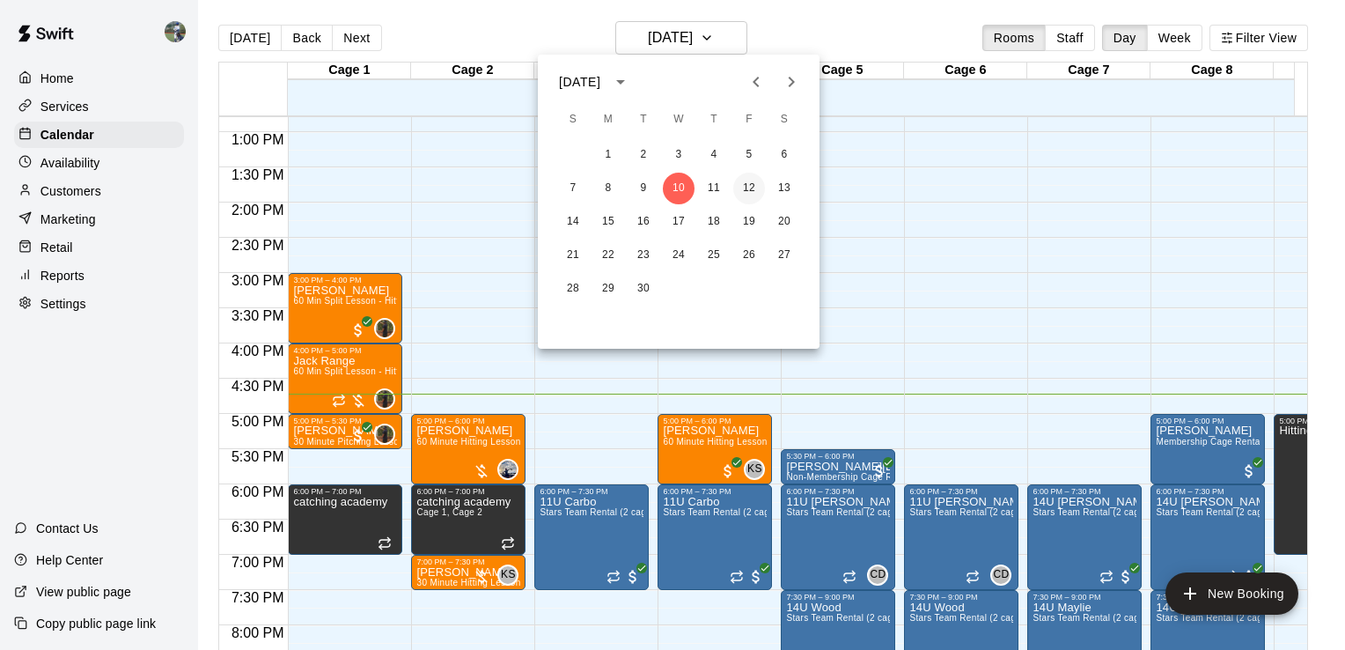
click at [750, 192] on button "12" at bounding box center [749, 188] width 32 height 32
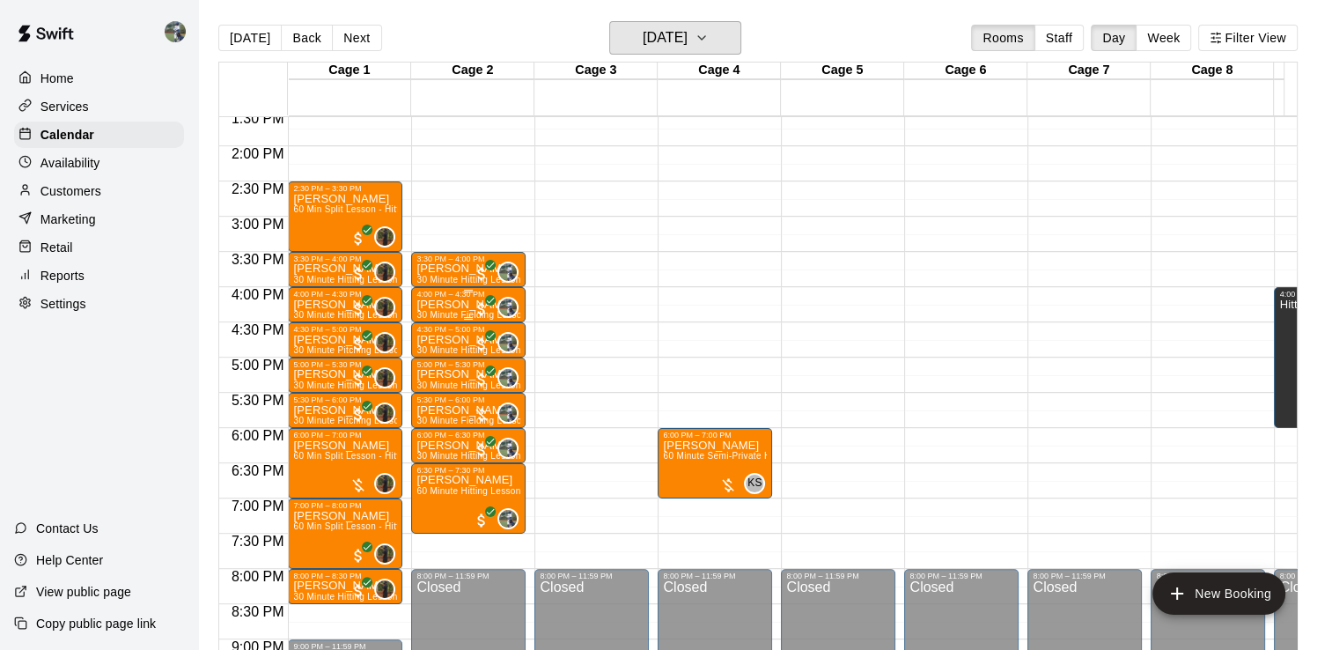
scroll to position [946, 0]
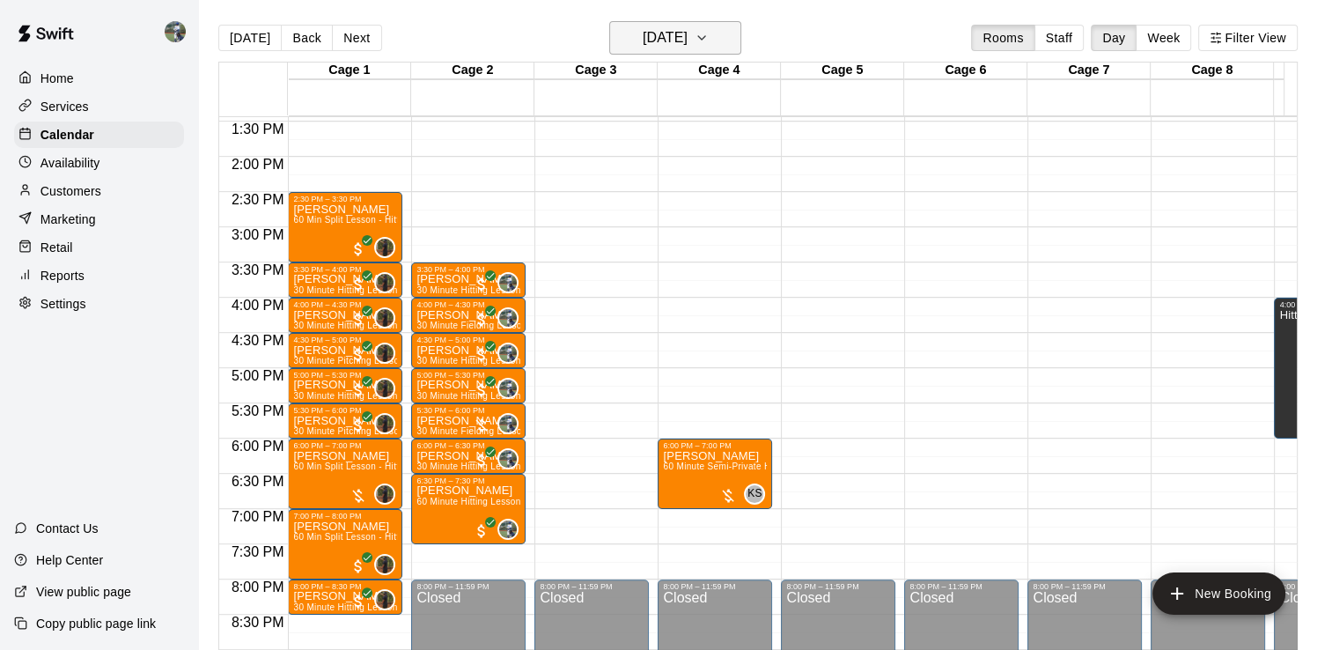
click at [705, 36] on icon "button" at bounding box center [701, 38] width 7 height 4
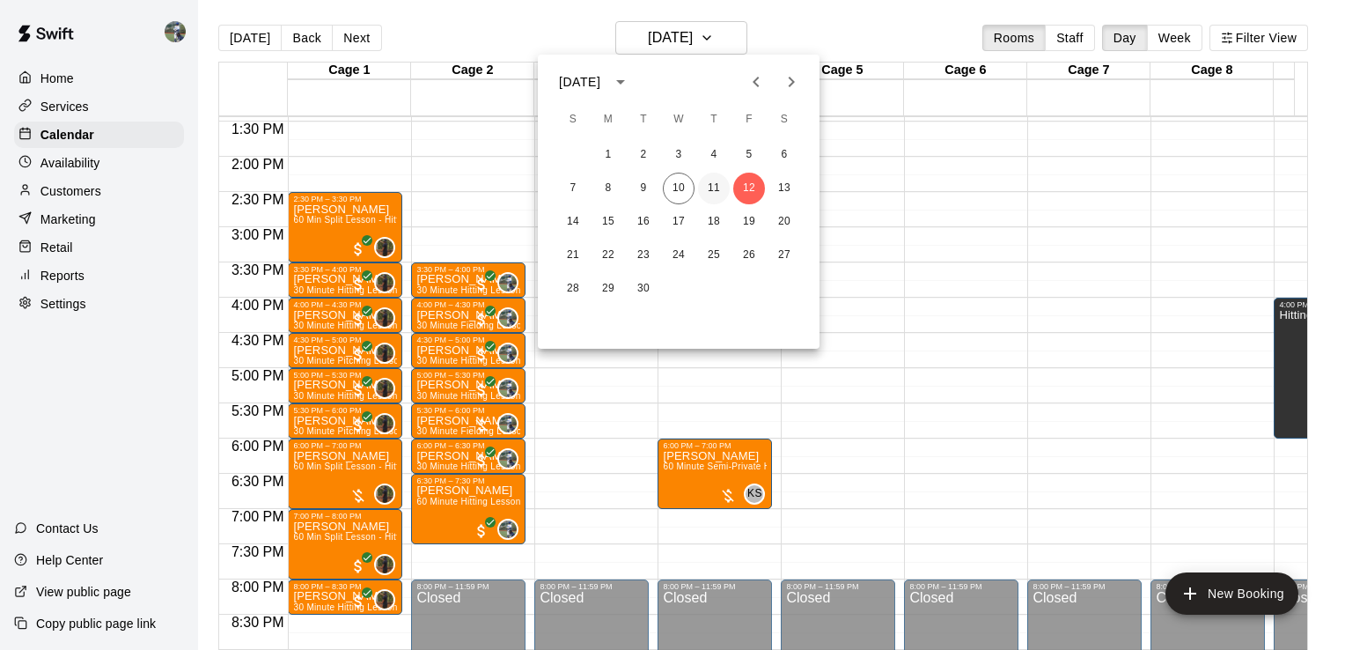
click at [720, 185] on button "11" at bounding box center [714, 188] width 32 height 32
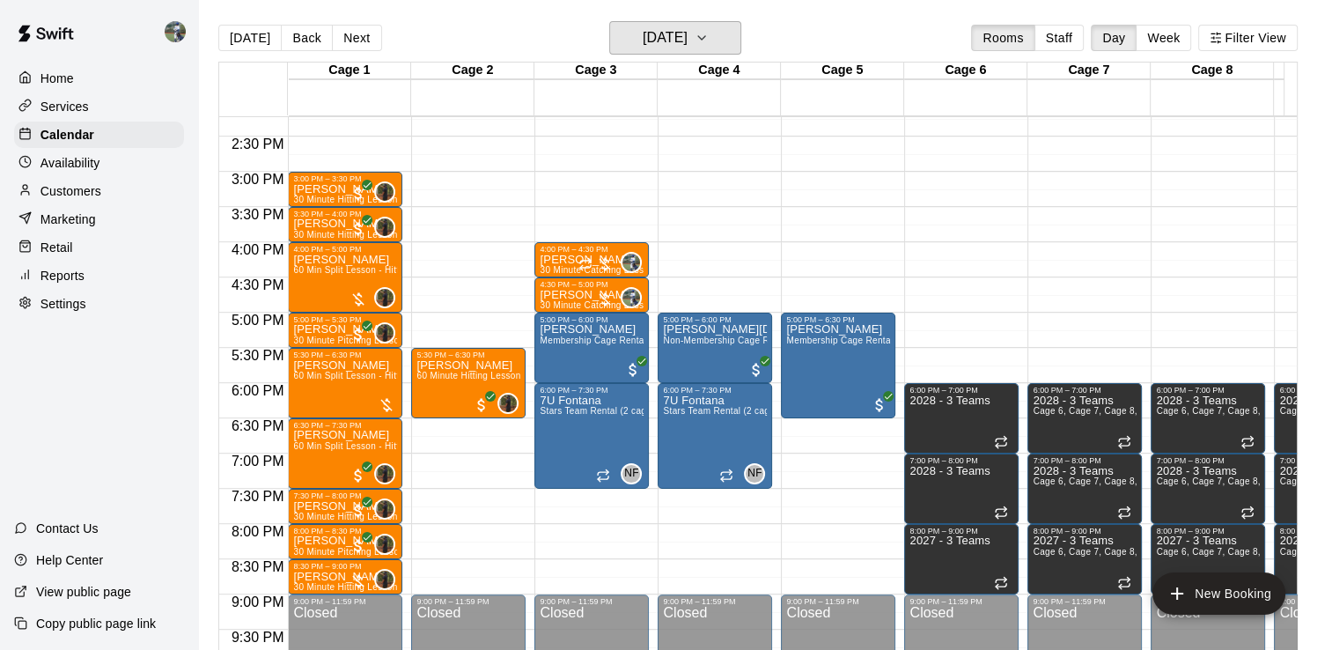
scroll to position [942, 0]
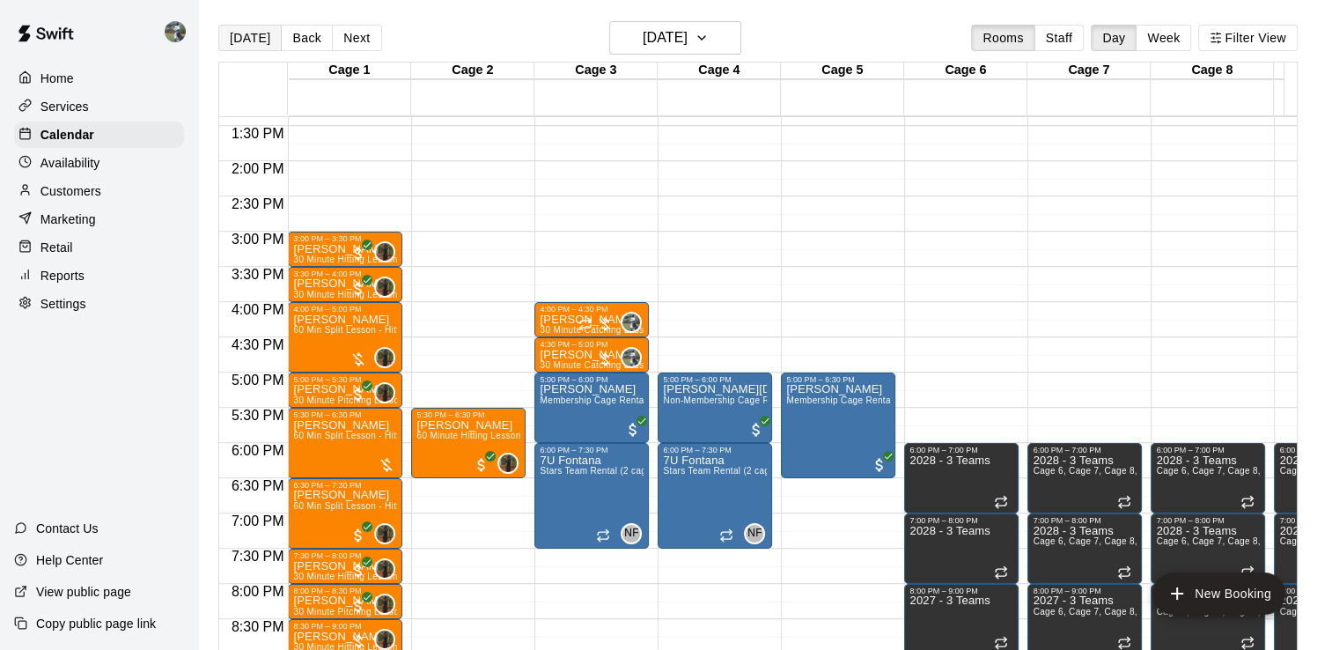
click at [225, 37] on button "[DATE]" at bounding box center [249, 38] width 63 height 26
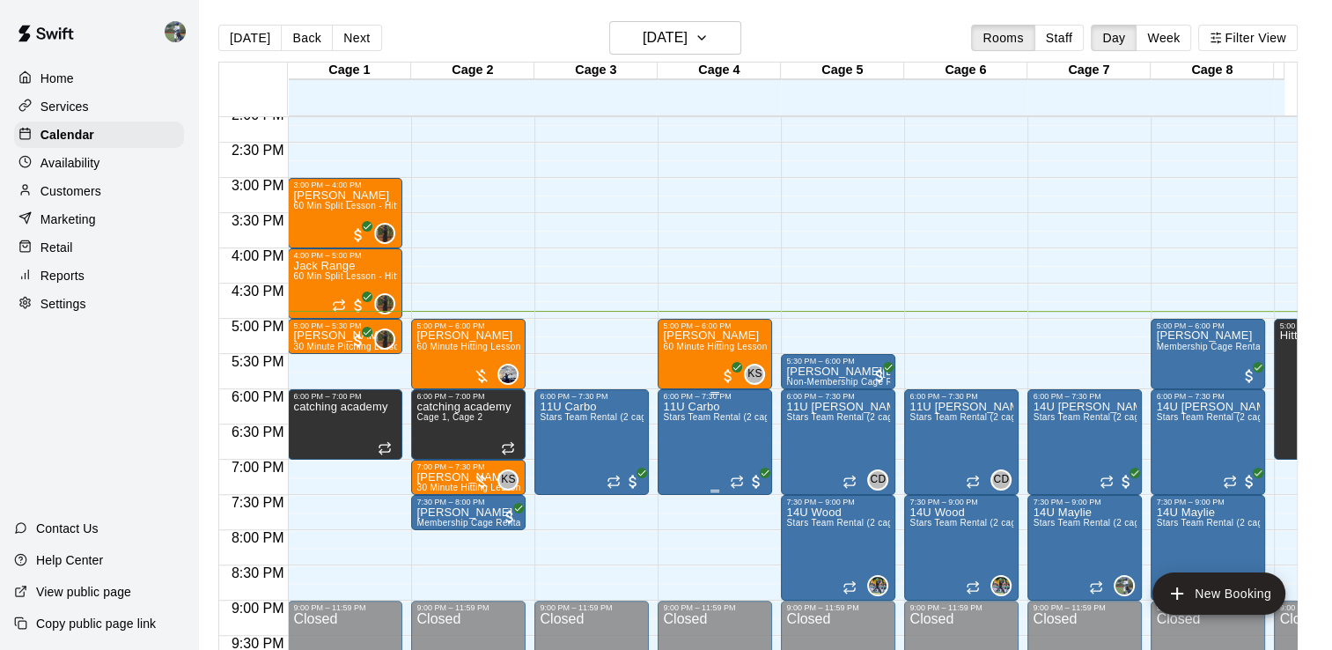
scroll to position [1024, 0]
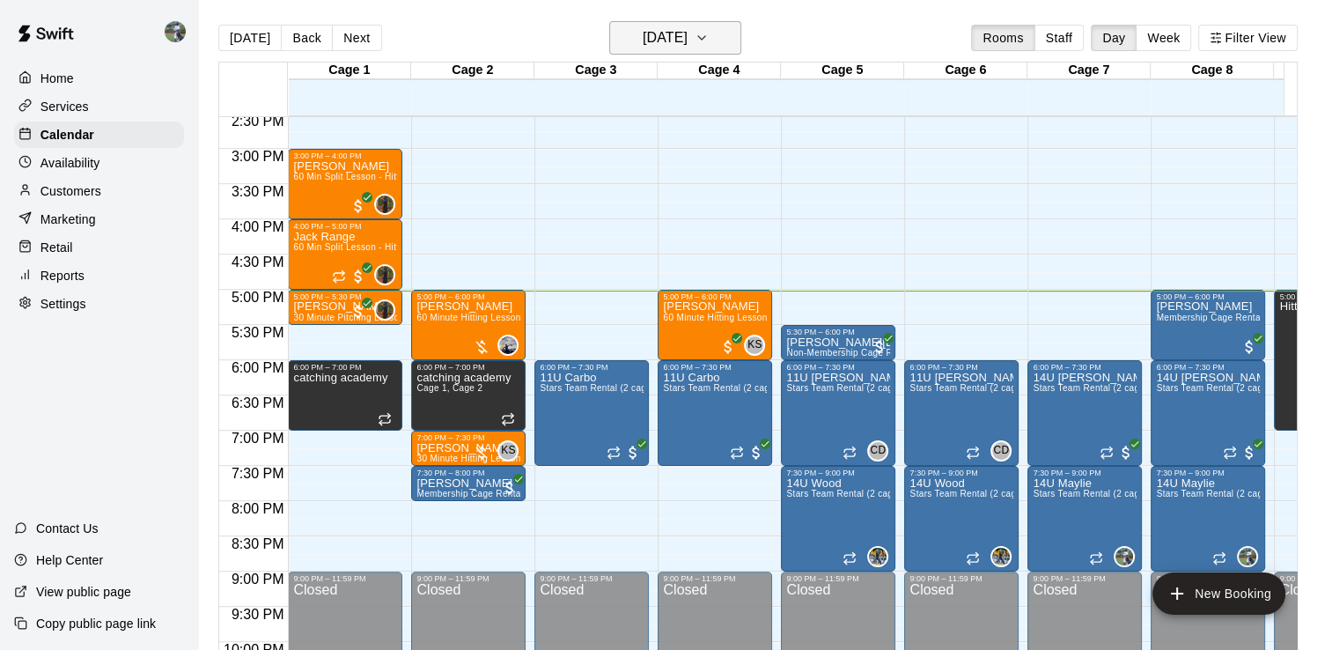
click at [741, 33] on button "[DATE]" at bounding box center [675, 37] width 132 height 33
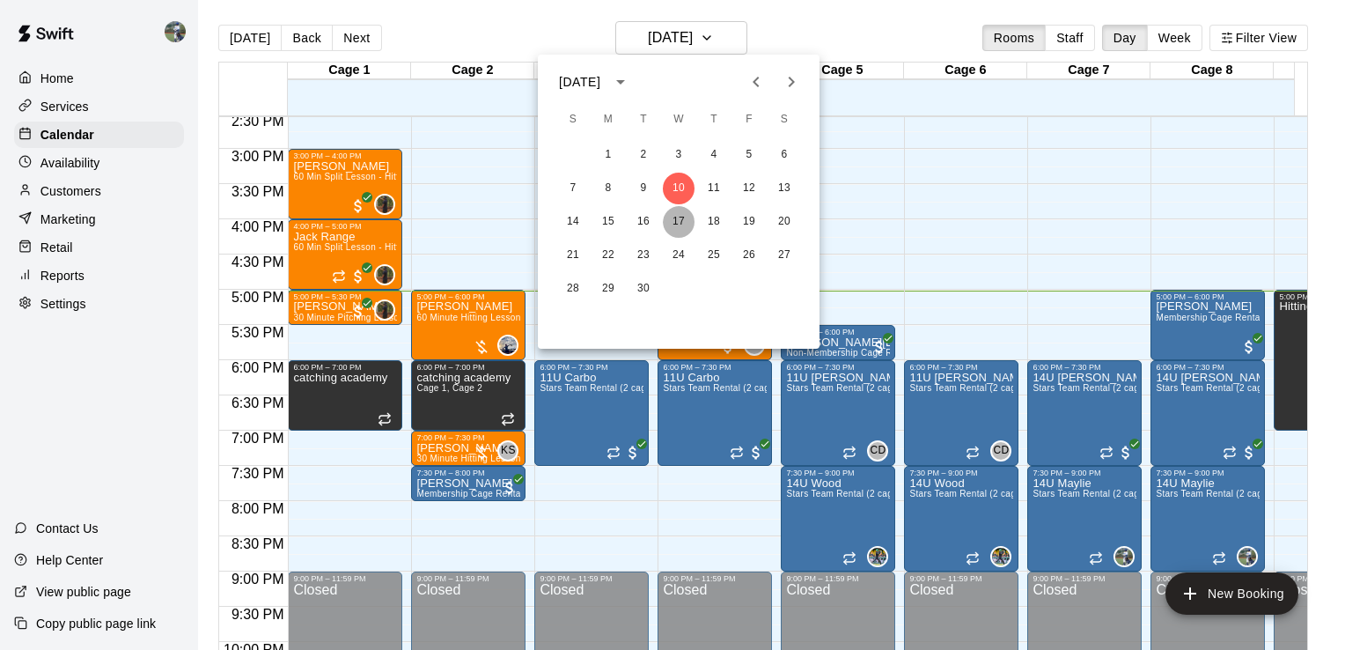
click at [676, 224] on button "17" at bounding box center [679, 222] width 32 height 32
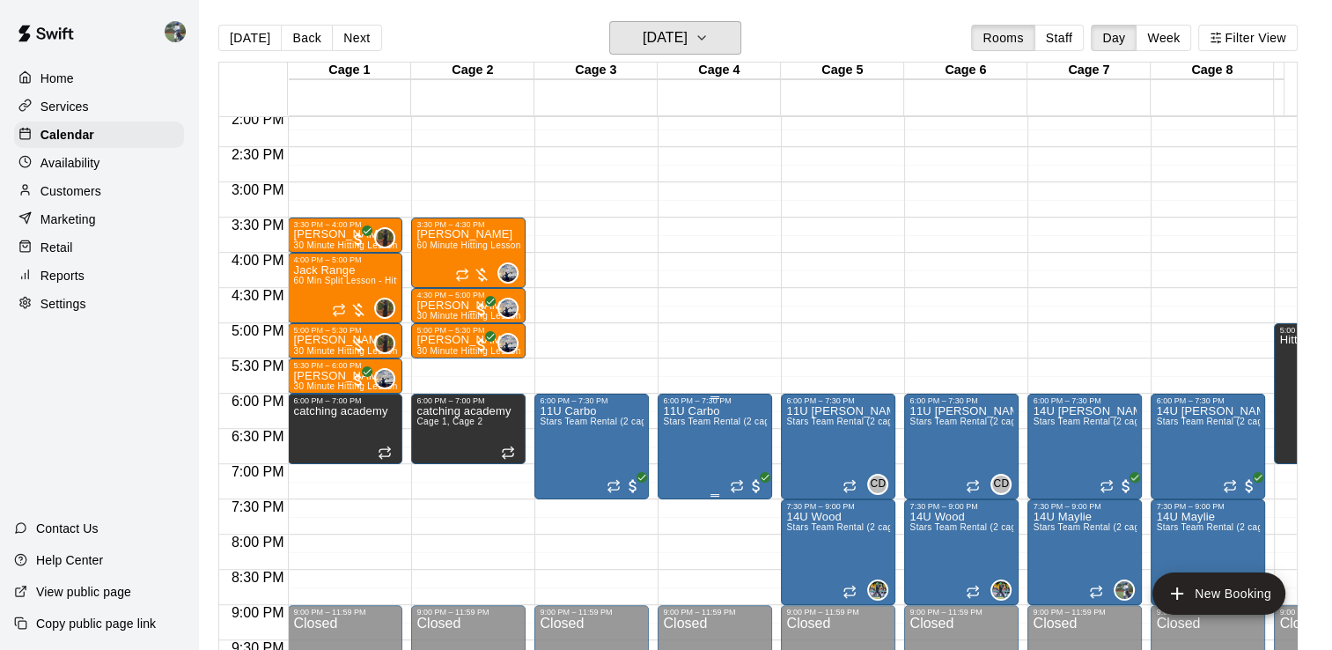
scroll to position [992, 0]
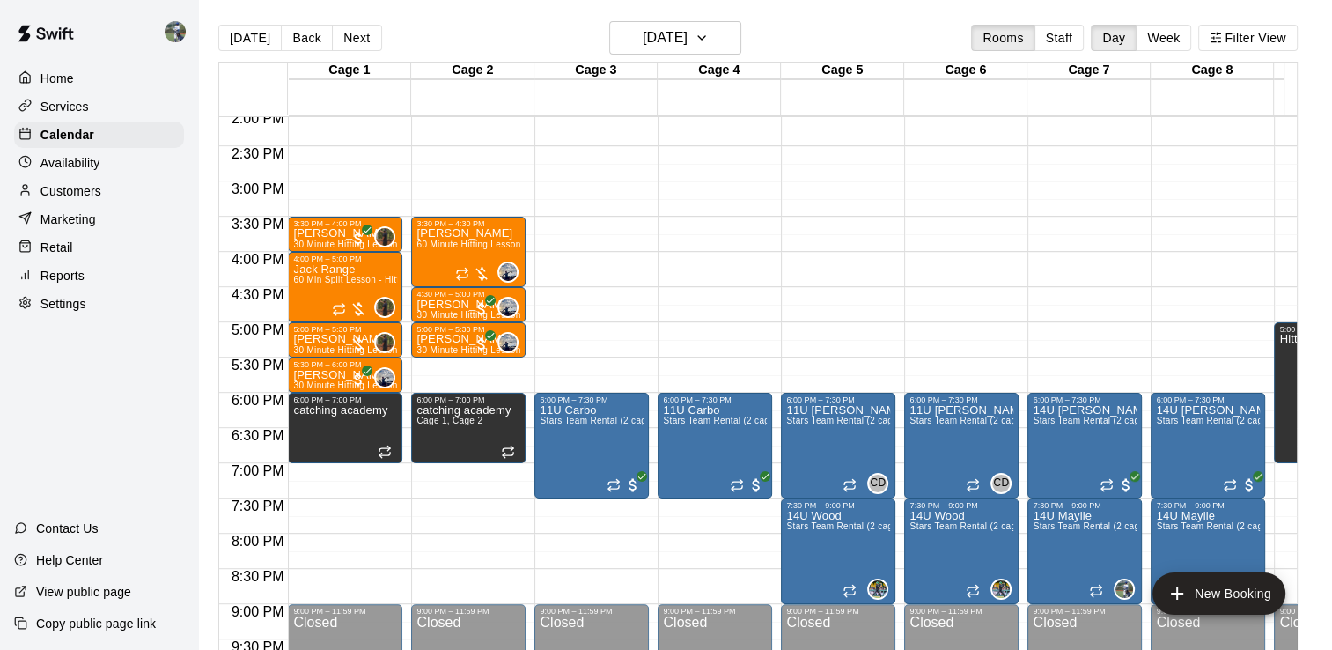
click at [101, 173] on div "Availability" at bounding box center [99, 163] width 170 height 26
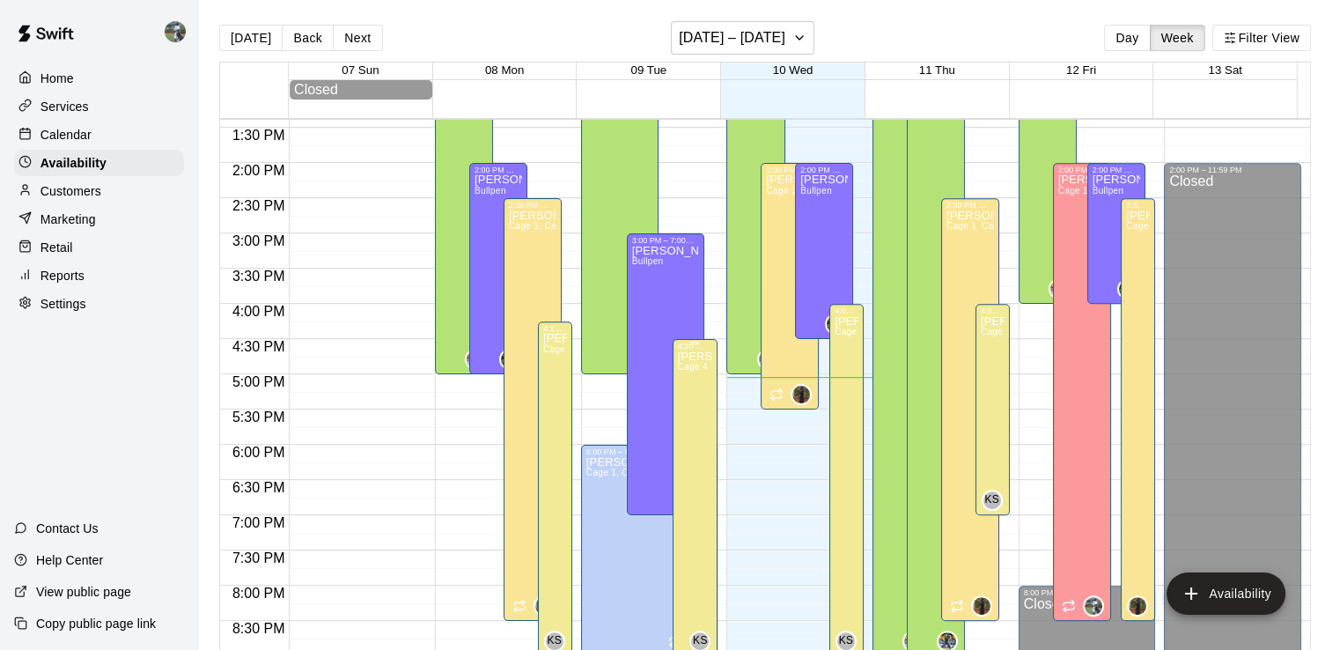
scroll to position [943, 0]
click at [802, 54] on button "[DATE] – [DATE]" at bounding box center [742, 37] width 143 height 33
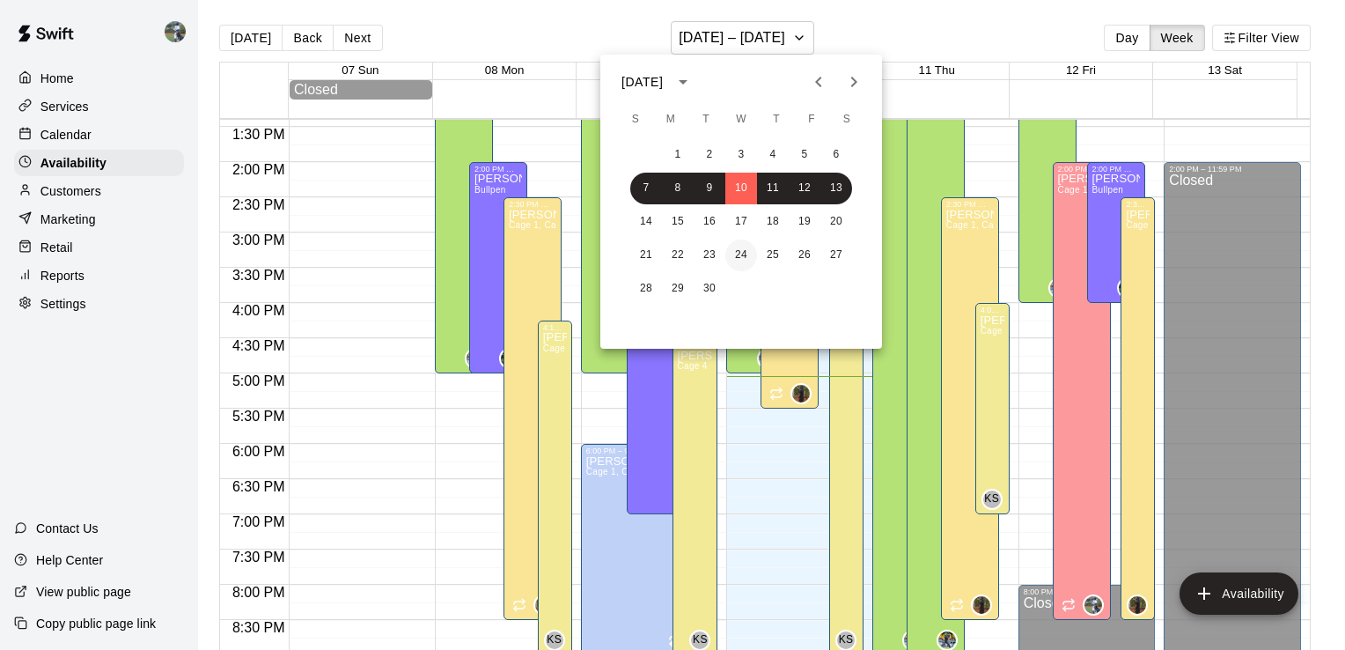
click at [738, 253] on button "24" at bounding box center [741, 255] width 32 height 32
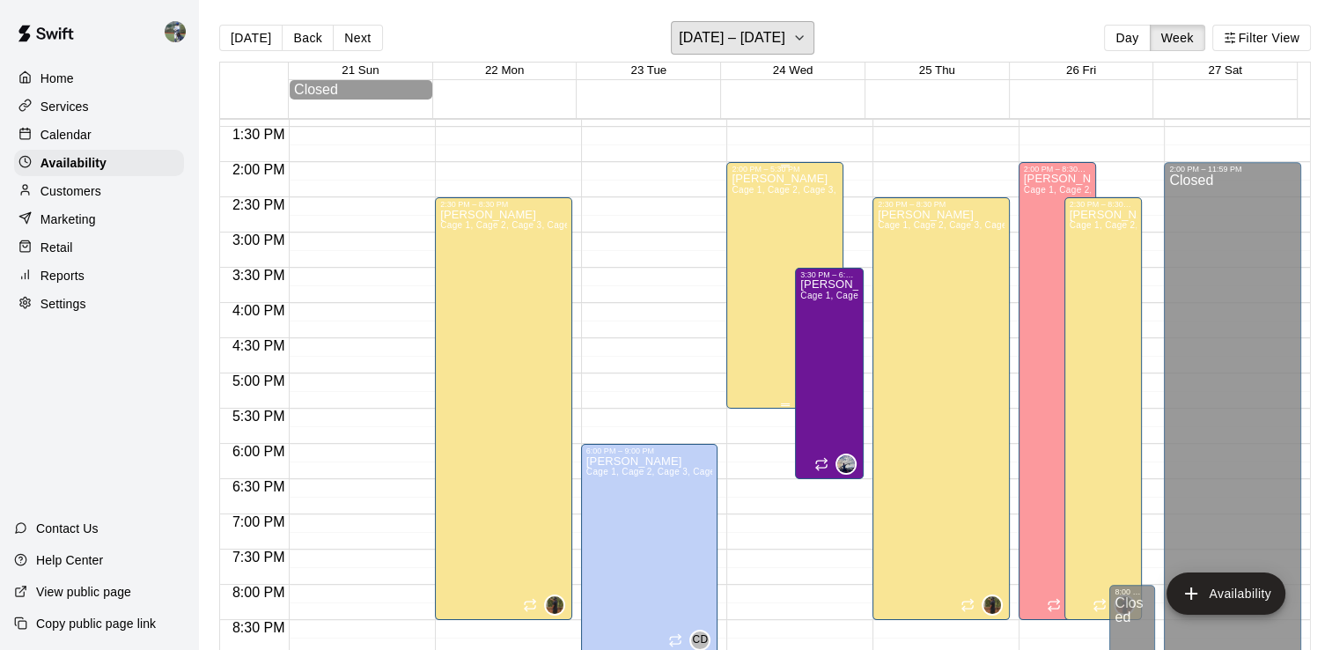
scroll to position [960, 0]
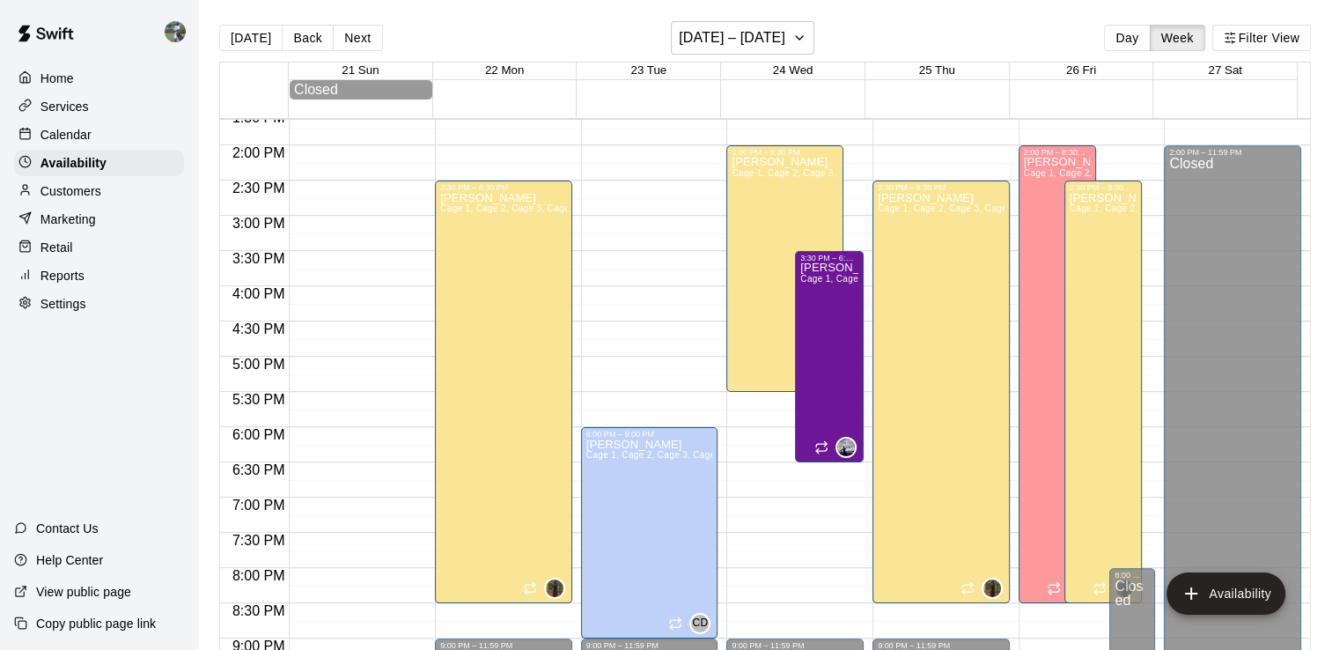
click at [75, 148] on div "Calendar" at bounding box center [99, 134] width 170 height 26
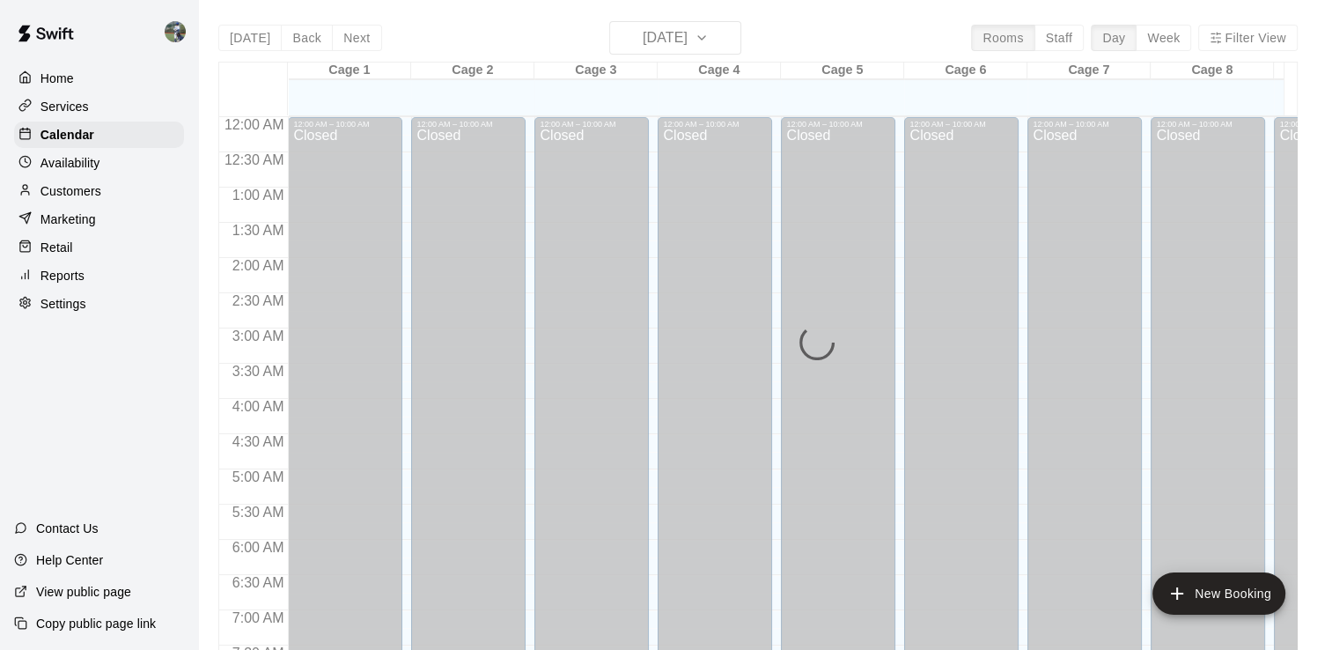
scroll to position [1083, 0]
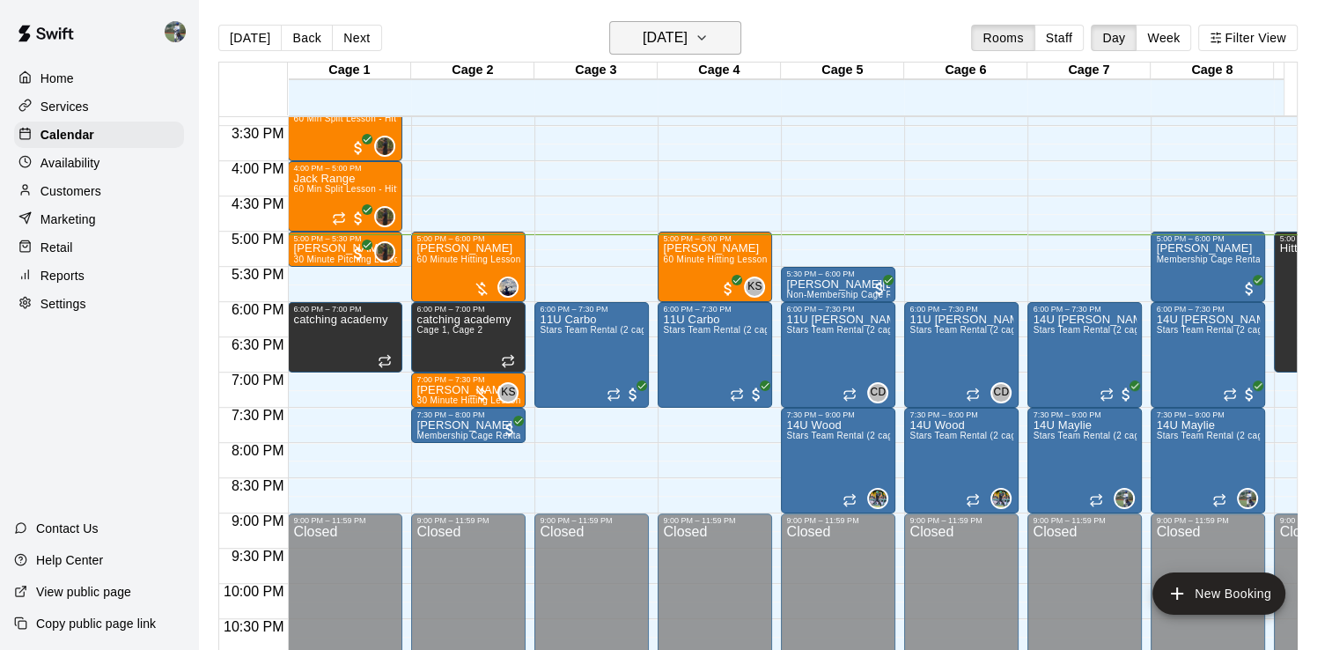
click at [687, 41] on h6 "[DATE]" at bounding box center [664, 38] width 45 height 25
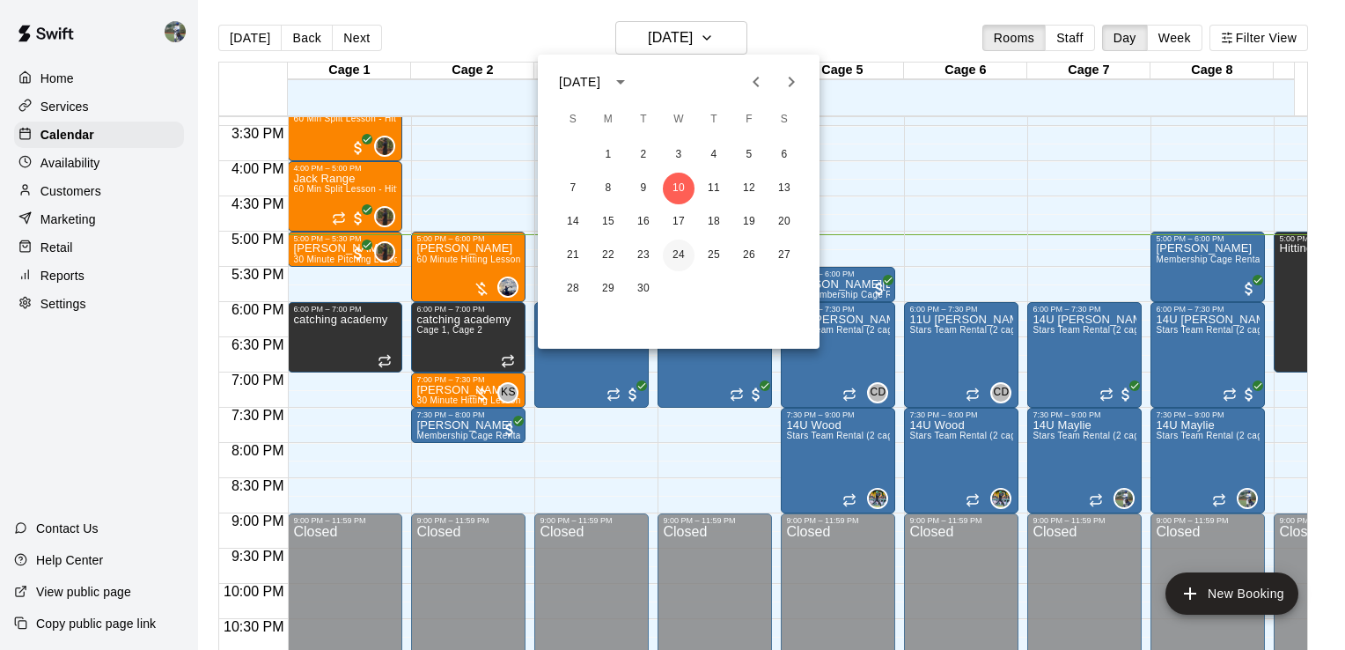
click at [681, 260] on button "24" at bounding box center [679, 255] width 32 height 32
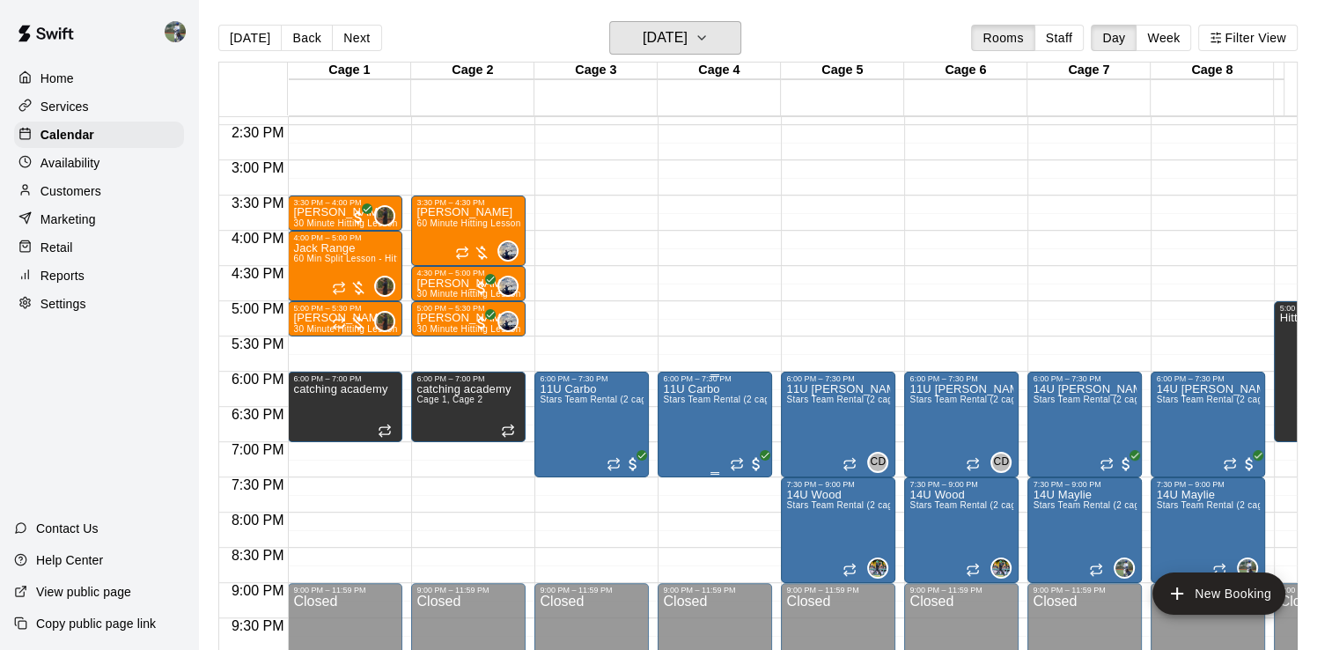
scroll to position [1014, 0]
click at [731, 26] on button "[DATE]" at bounding box center [675, 37] width 132 height 33
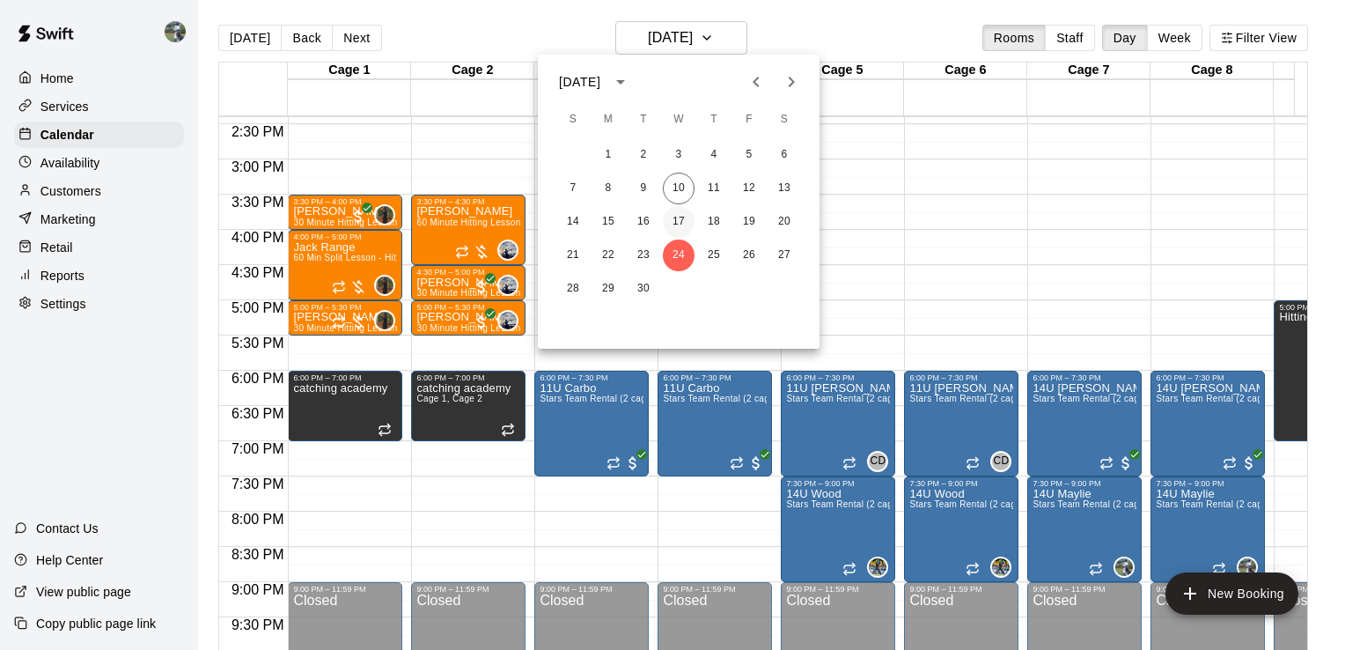
click at [677, 217] on button "17" at bounding box center [679, 222] width 32 height 32
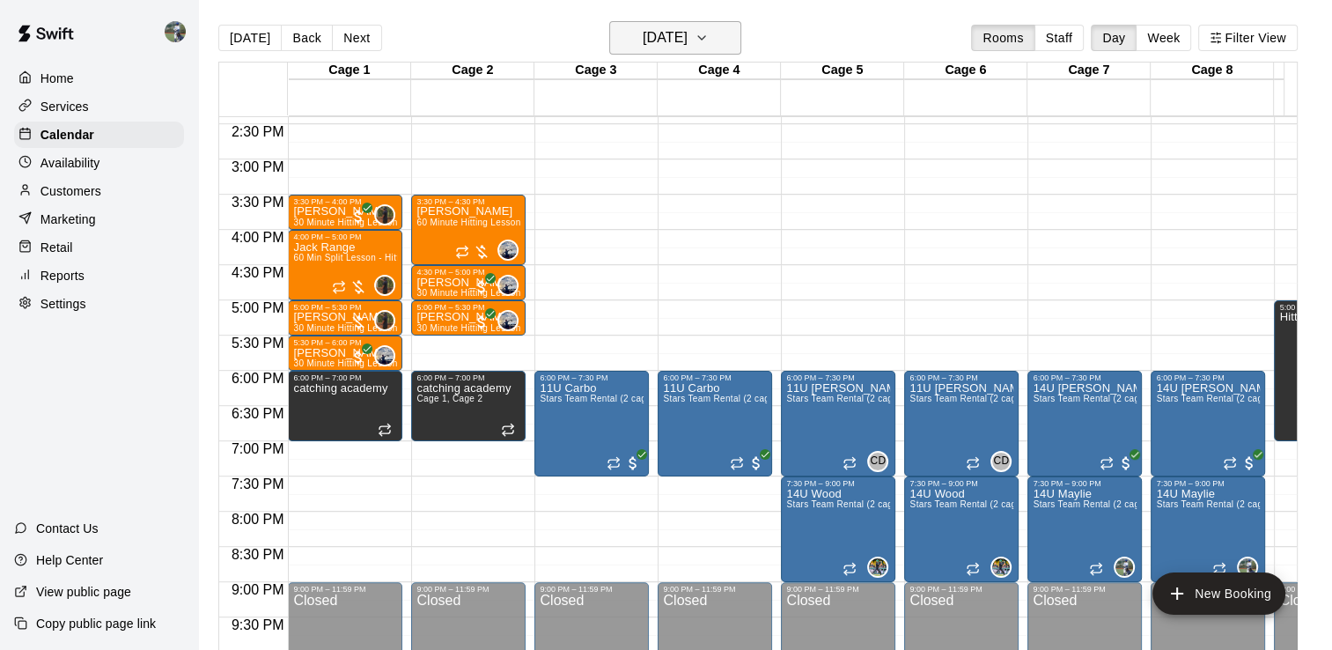
click at [687, 47] on h6 "[DATE]" at bounding box center [664, 38] width 45 height 25
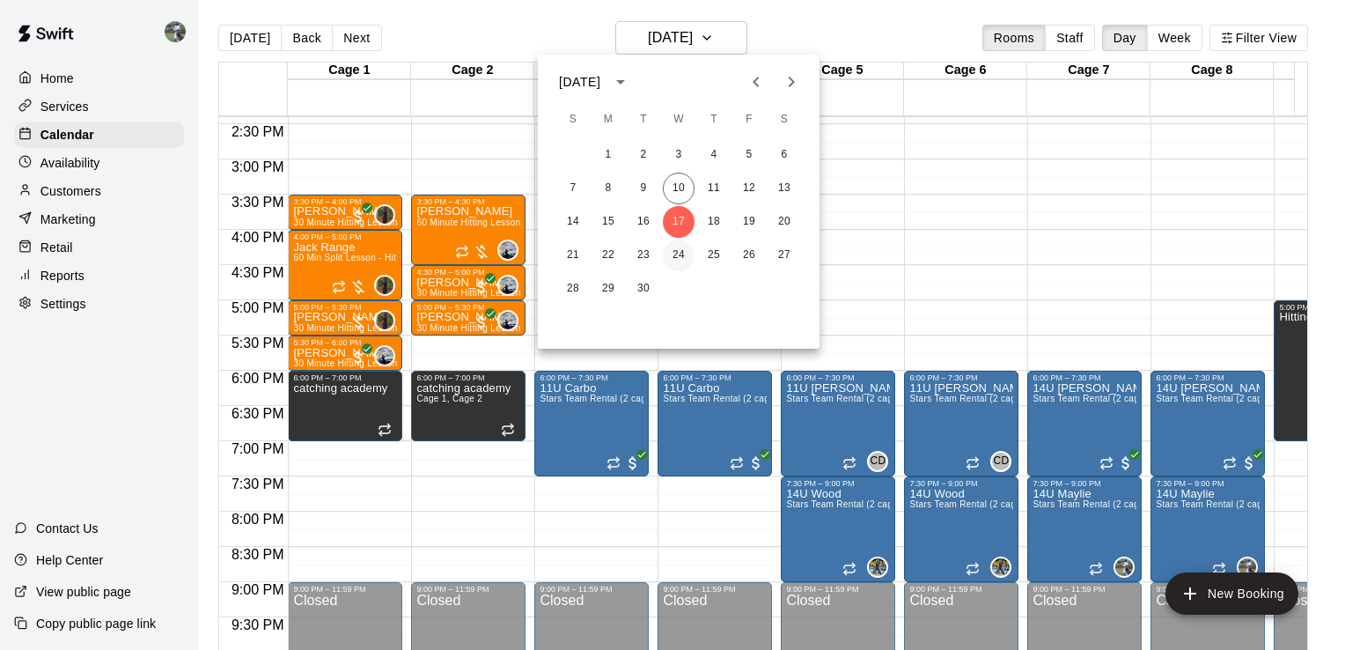
click at [672, 256] on button "24" at bounding box center [679, 255] width 32 height 32
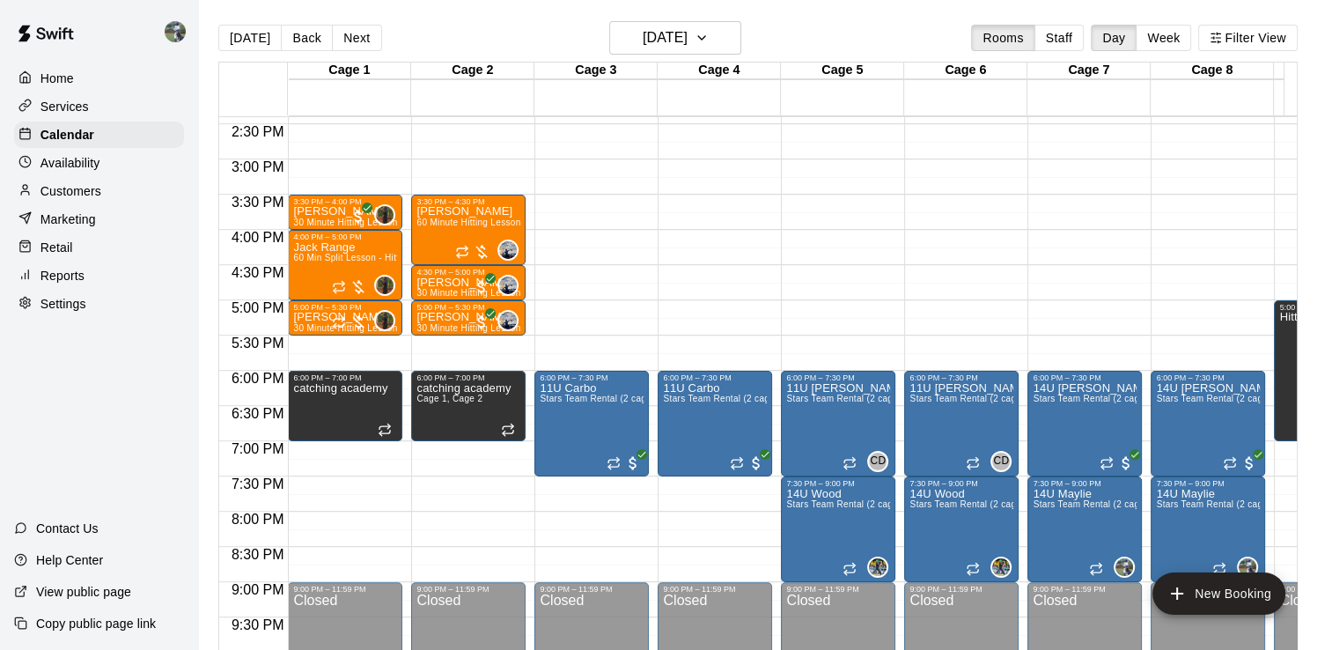
click at [100, 164] on div "Availability" at bounding box center [99, 163] width 170 height 26
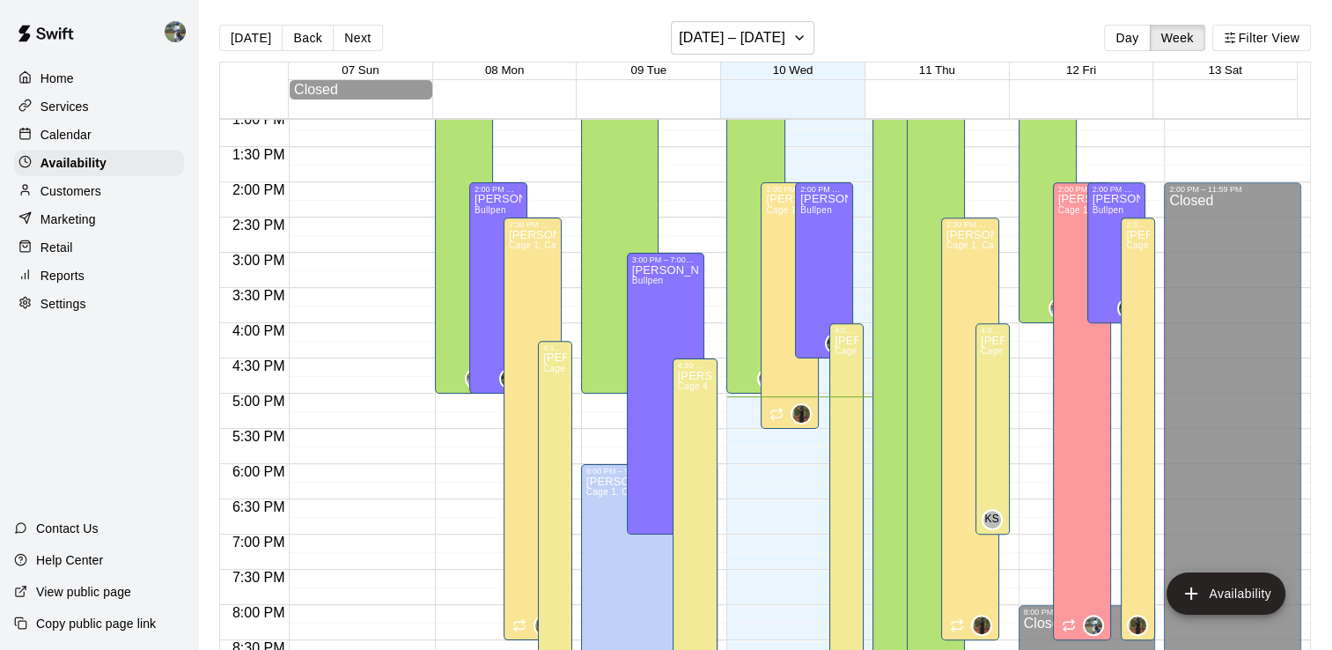
scroll to position [924, 0]
click at [795, 40] on button "[DATE] – [DATE]" at bounding box center [742, 37] width 143 height 33
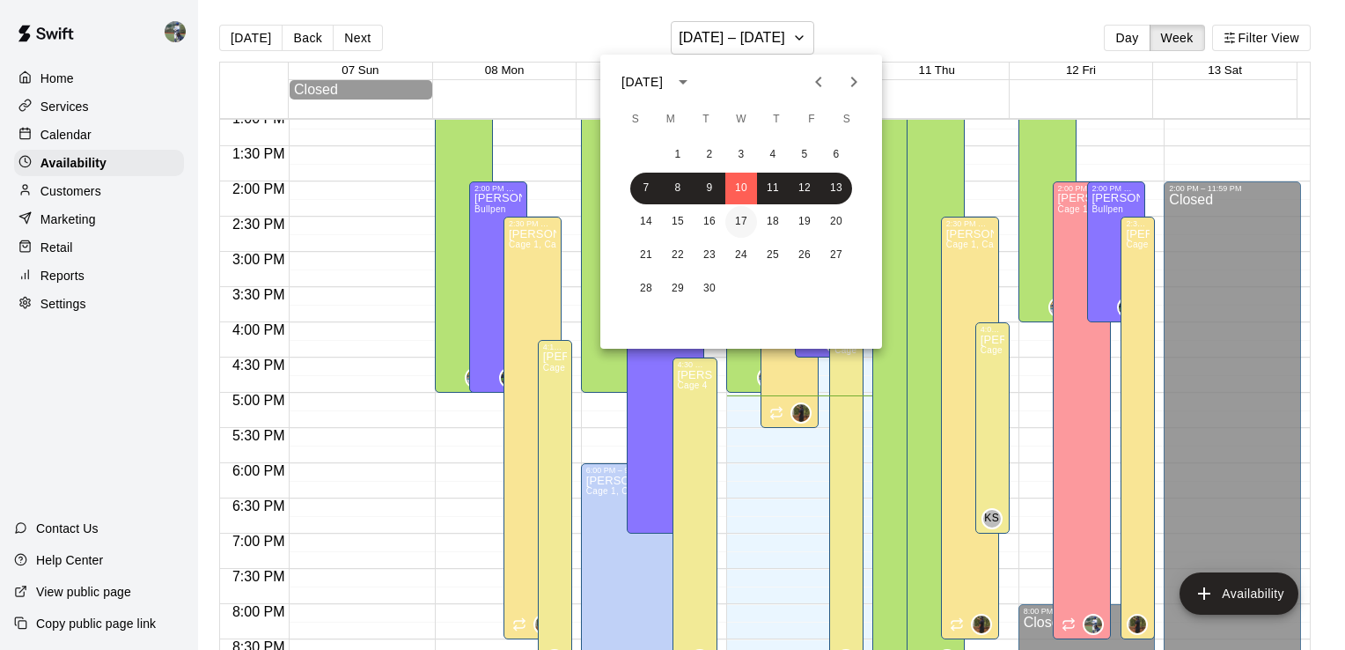
click at [743, 226] on button "17" at bounding box center [741, 222] width 32 height 32
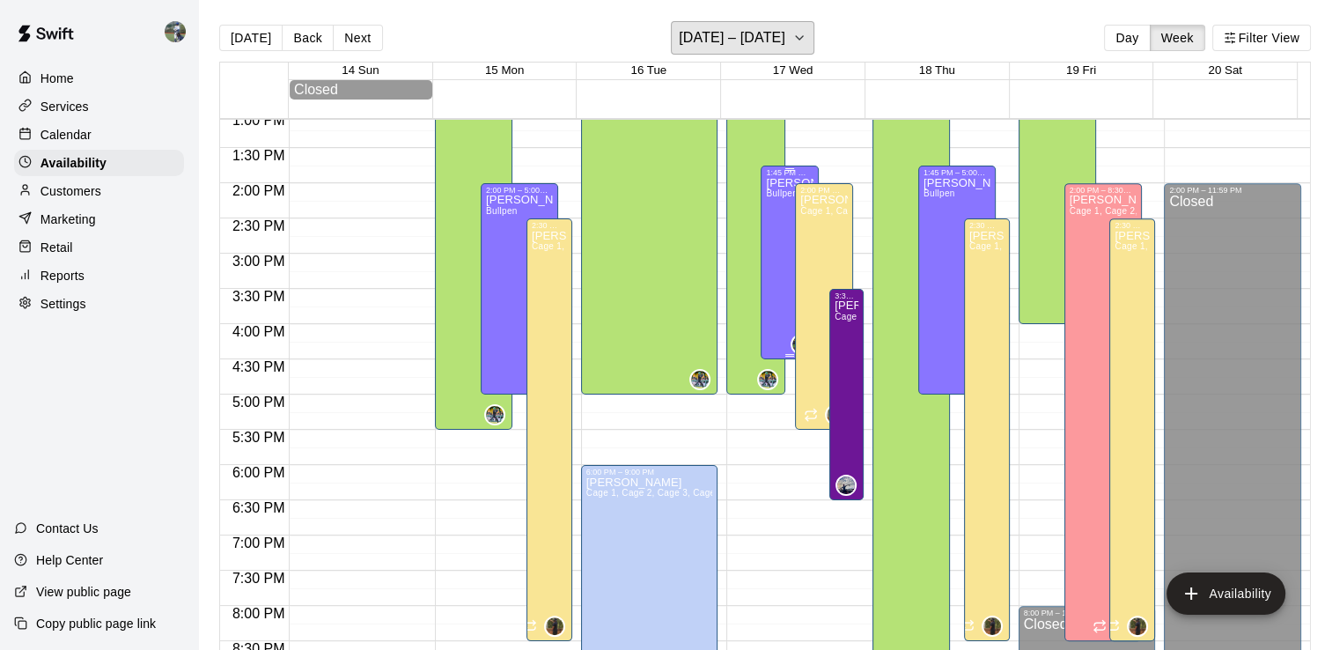
scroll to position [921, 0]
click at [774, 26] on h6 "[DATE] – [DATE]" at bounding box center [732, 38] width 106 height 25
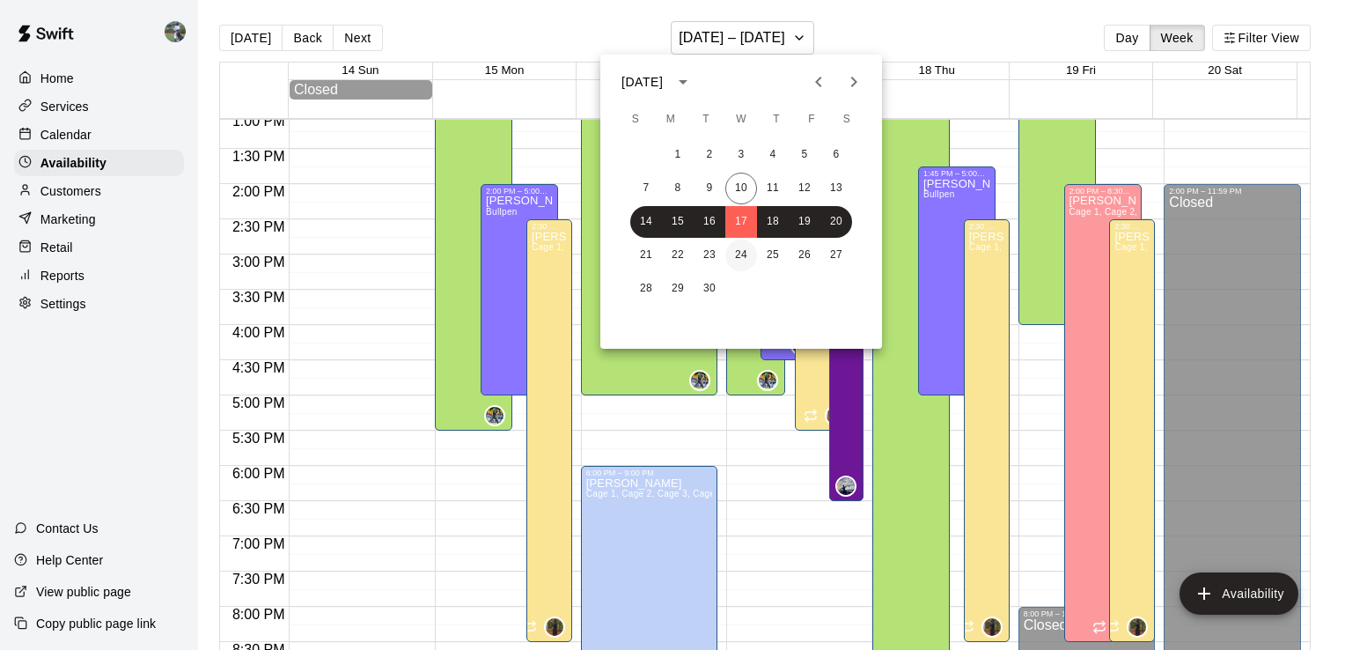
click at [738, 257] on button "24" at bounding box center [741, 255] width 32 height 32
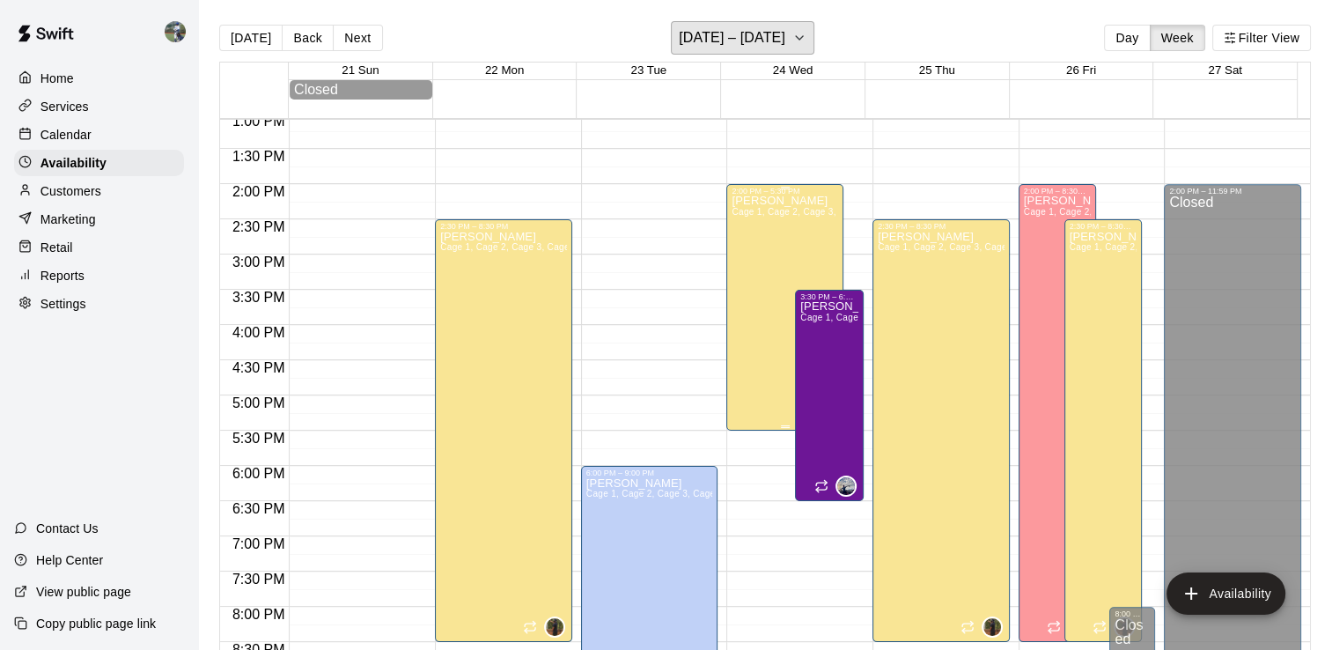
scroll to position [953, 0]
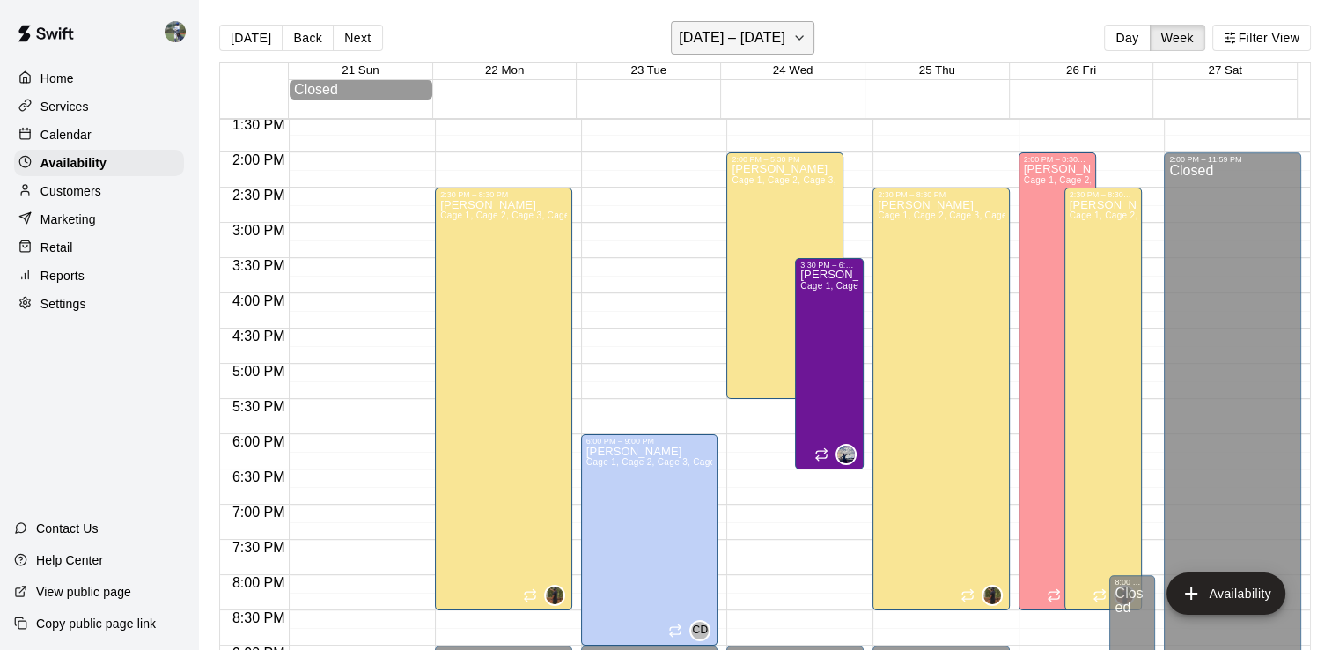
click at [796, 22] on button "[DATE] – [DATE]" at bounding box center [742, 37] width 143 height 33
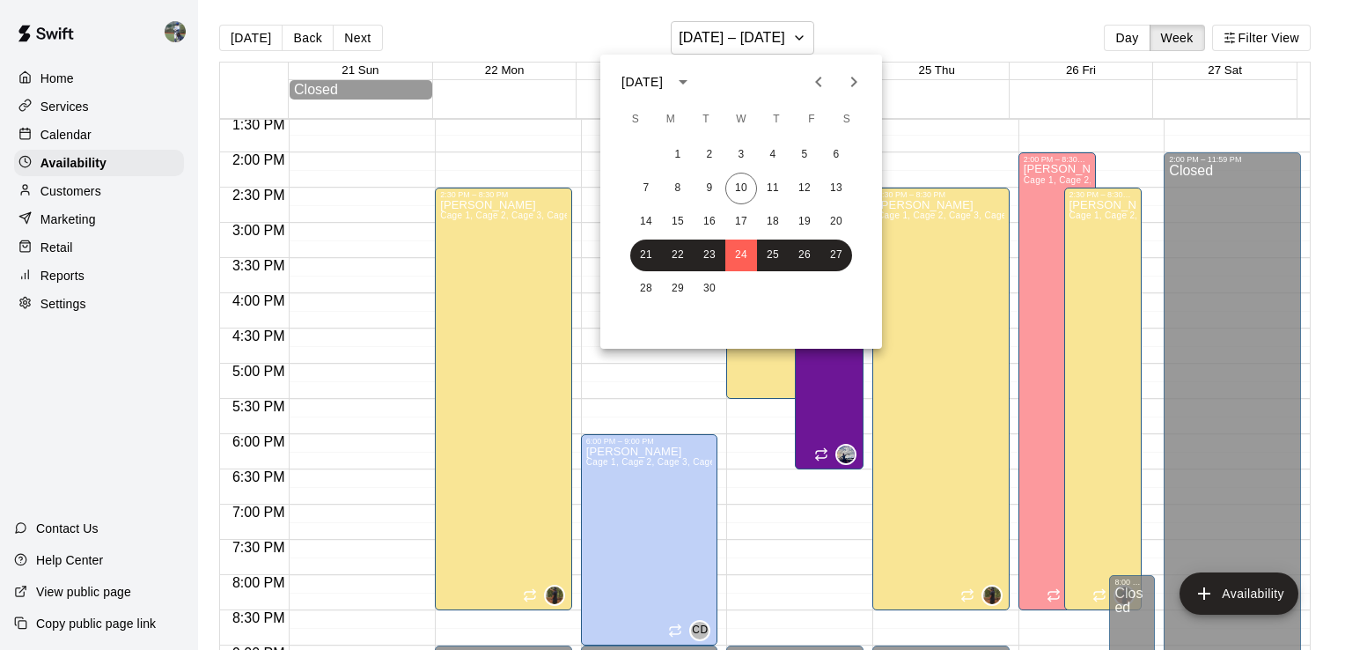
click at [853, 83] on icon "Next month" at bounding box center [854, 82] width 6 height 11
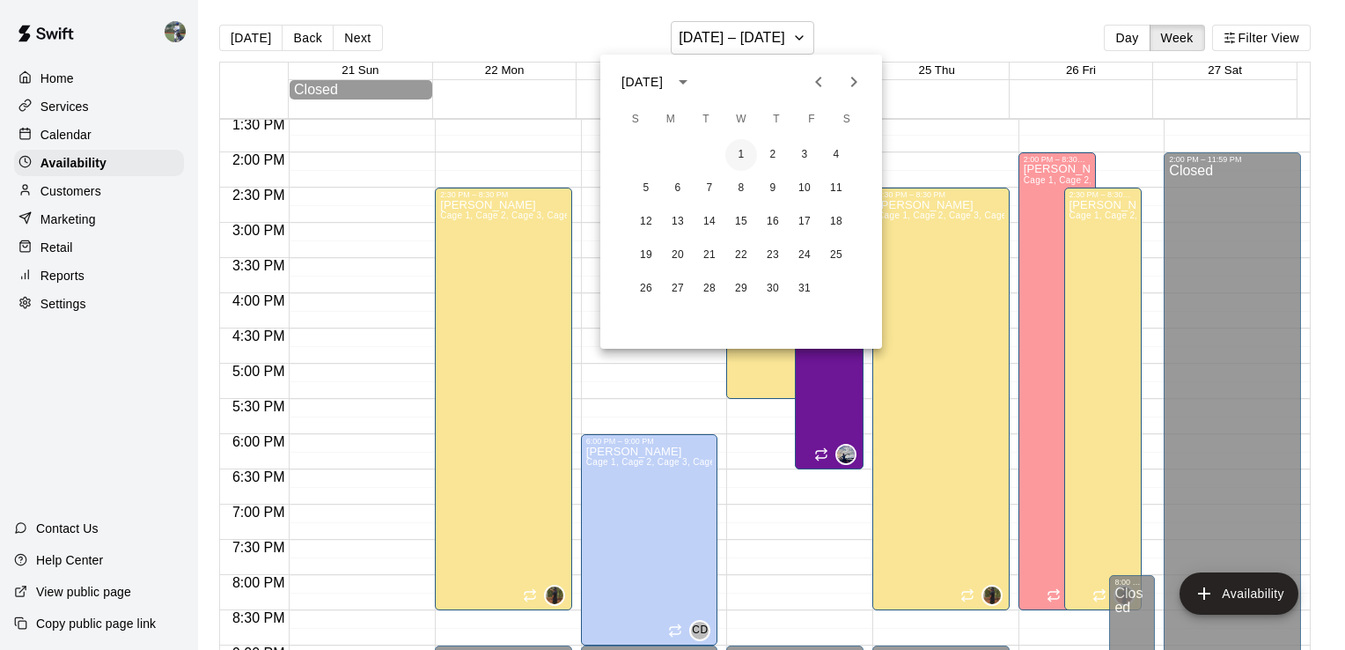
click at [744, 154] on button "1" at bounding box center [741, 155] width 32 height 32
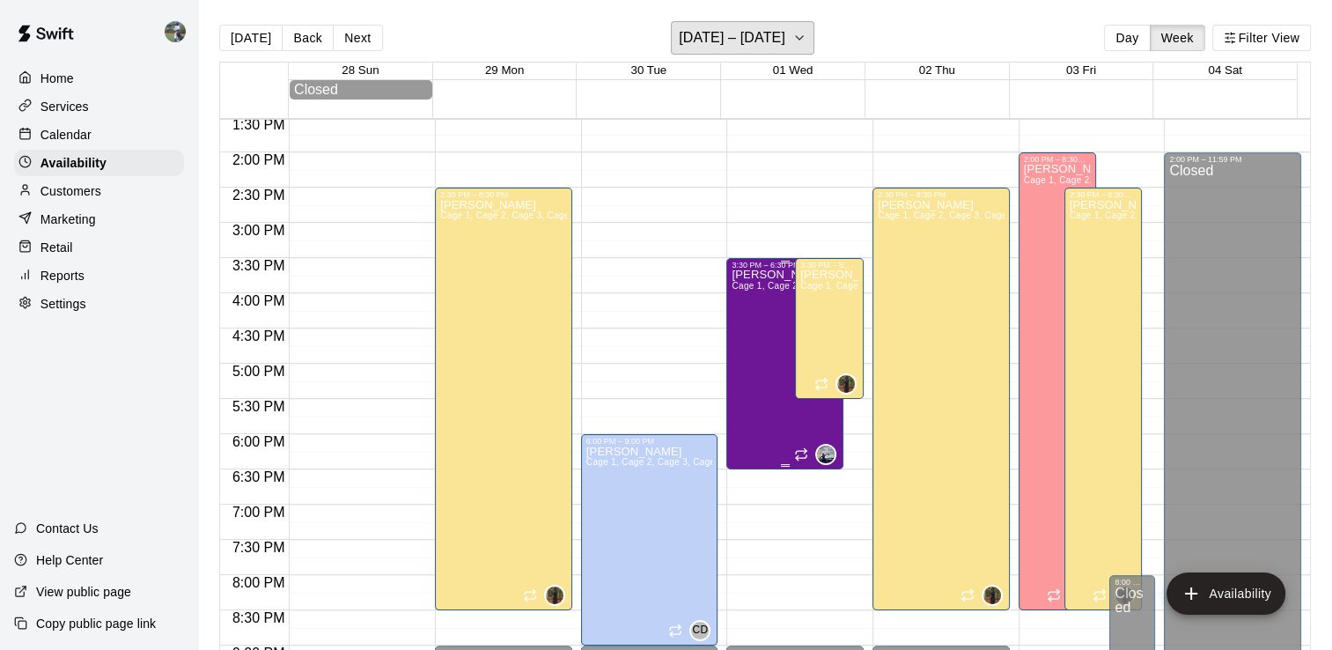
scroll to position [979, 0]
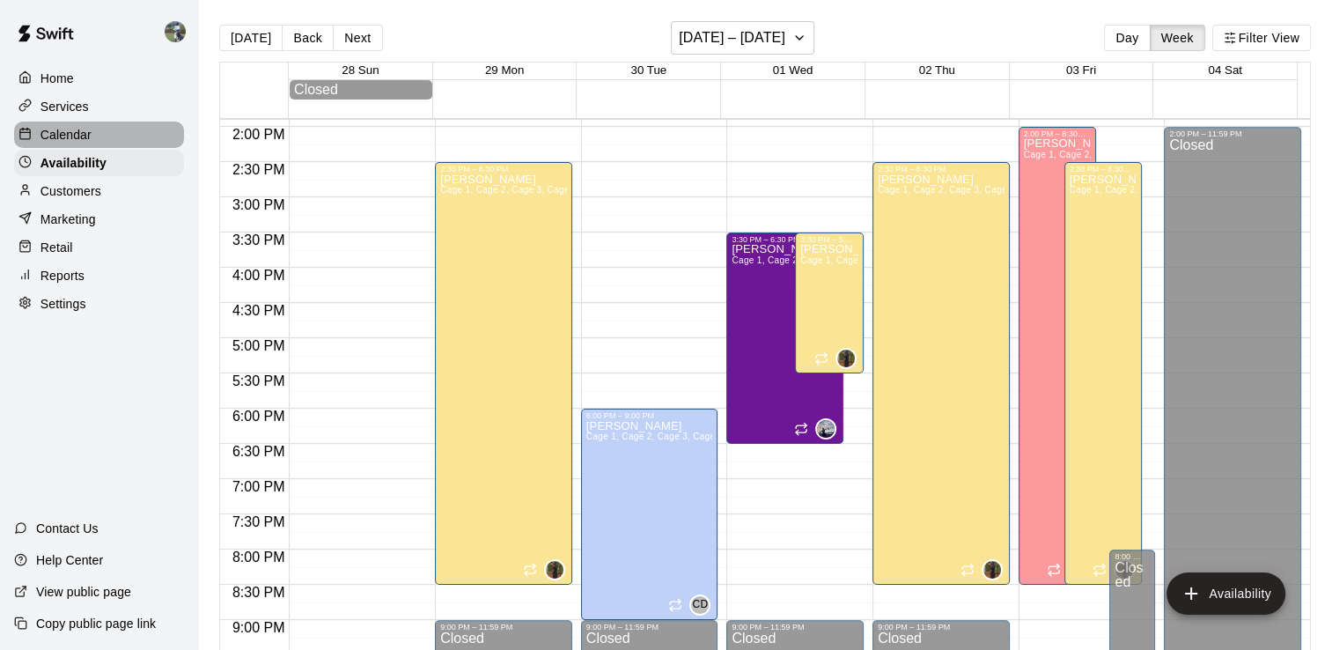
click at [97, 135] on div "Calendar" at bounding box center [99, 134] width 170 height 26
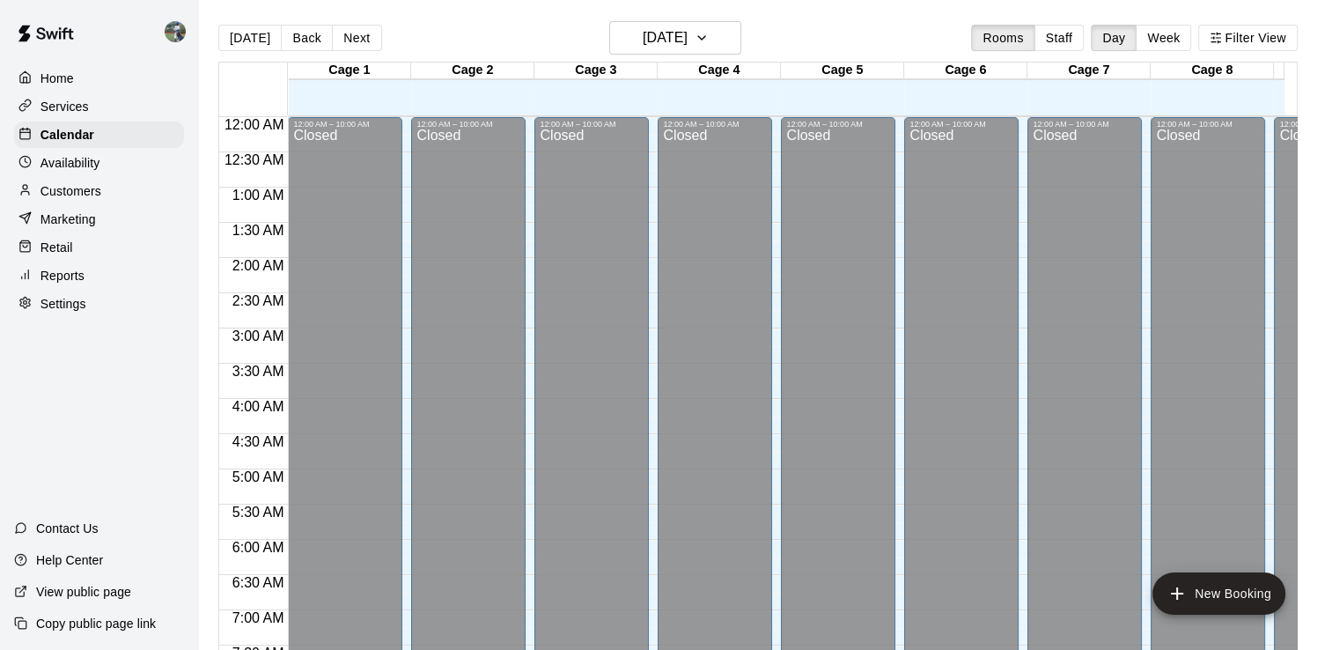
scroll to position [1083, 0]
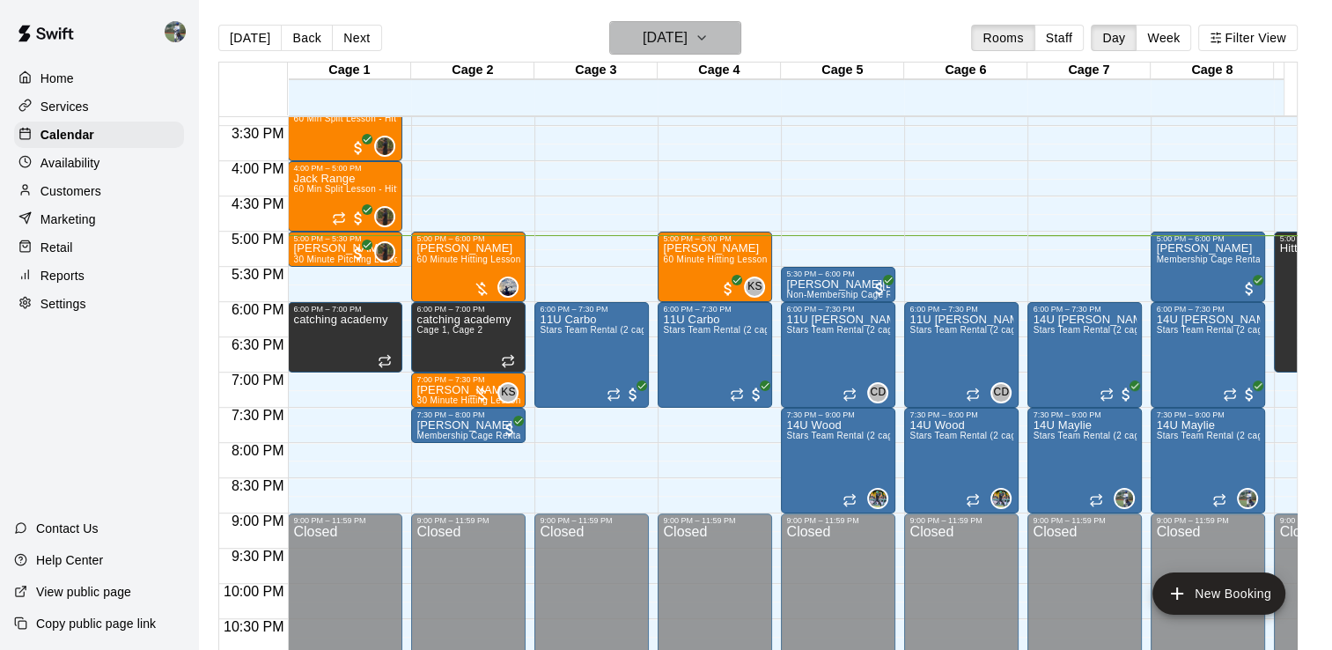
click at [679, 42] on h6 "[DATE]" at bounding box center [664, 38] width 45 height 25
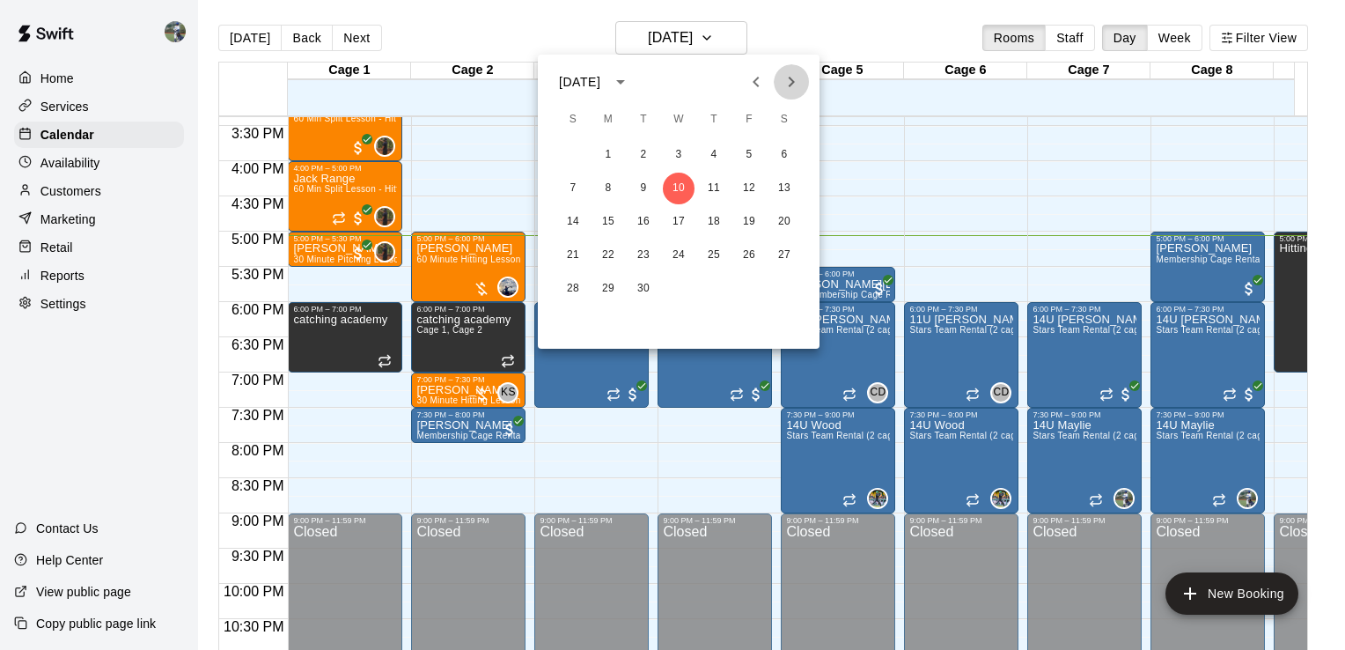
click at [793, 79] on icon "Next month" at bounding box center [791, 81] width 21 height 21
click at [672, 146] on button "1" at bounding box center [679, 155] width 32 height 32
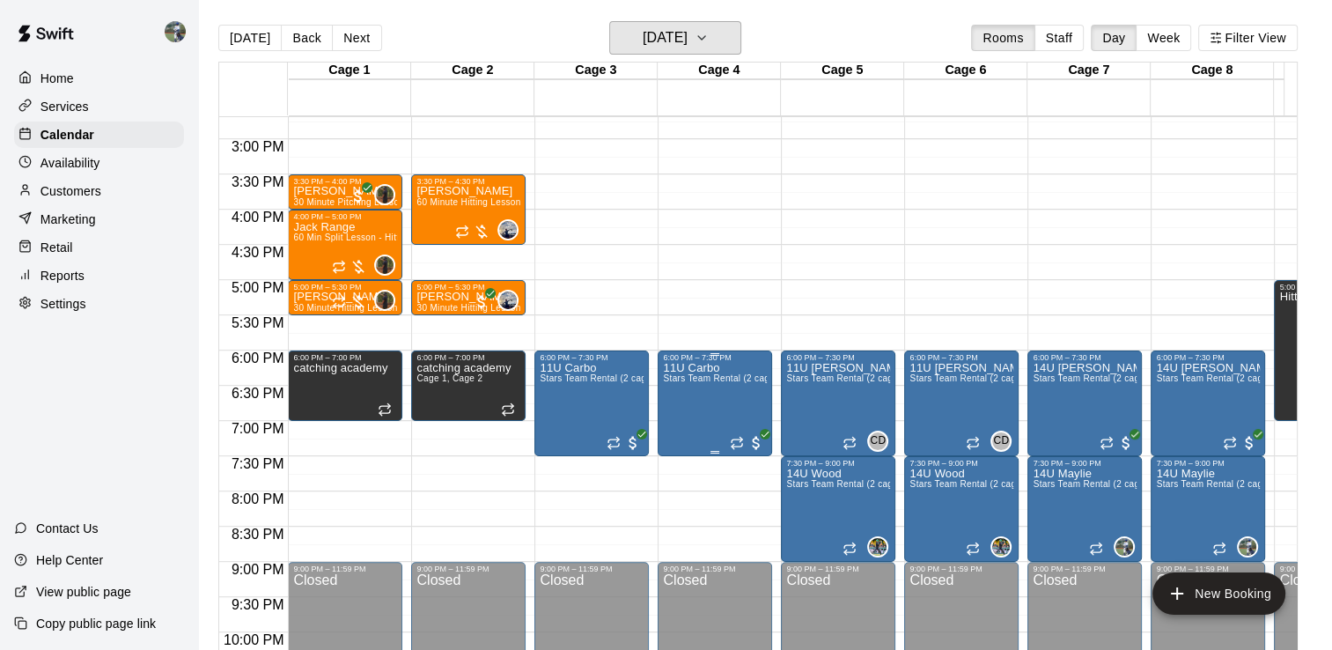
scroll to position [1029, 0]
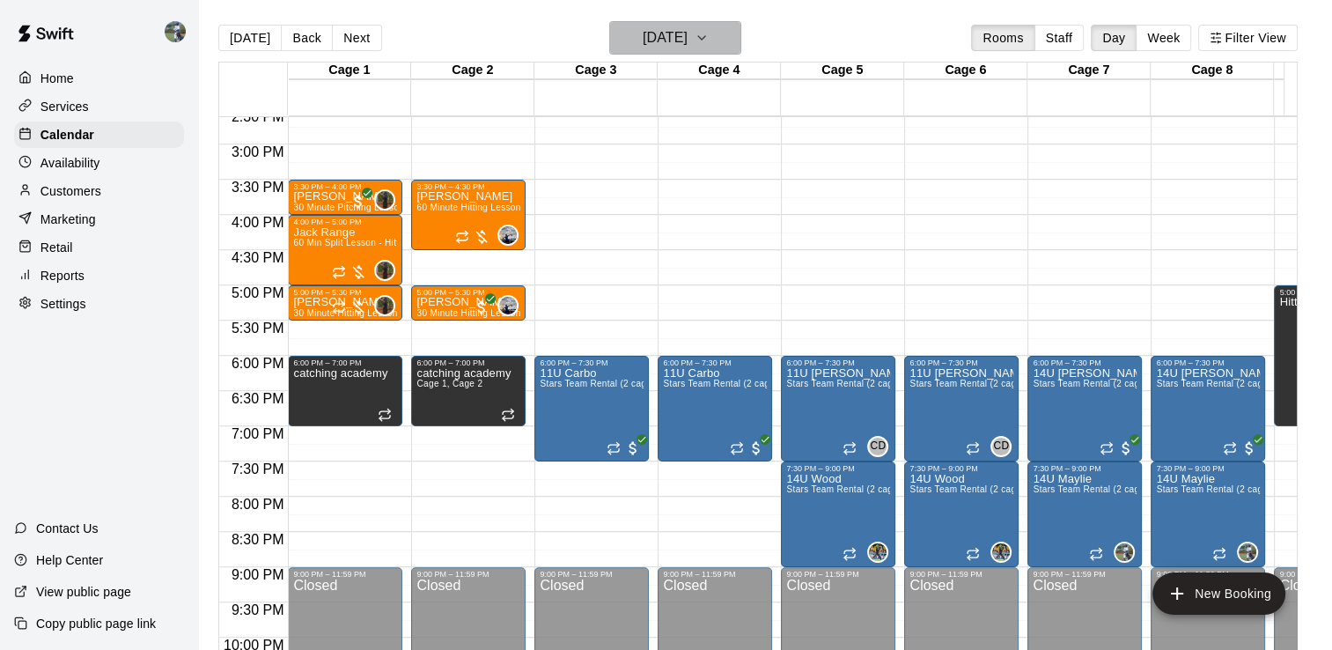
click at [687, 48] on h6 "[DATE]" at bounding box center [664, 38] width 45 height 25
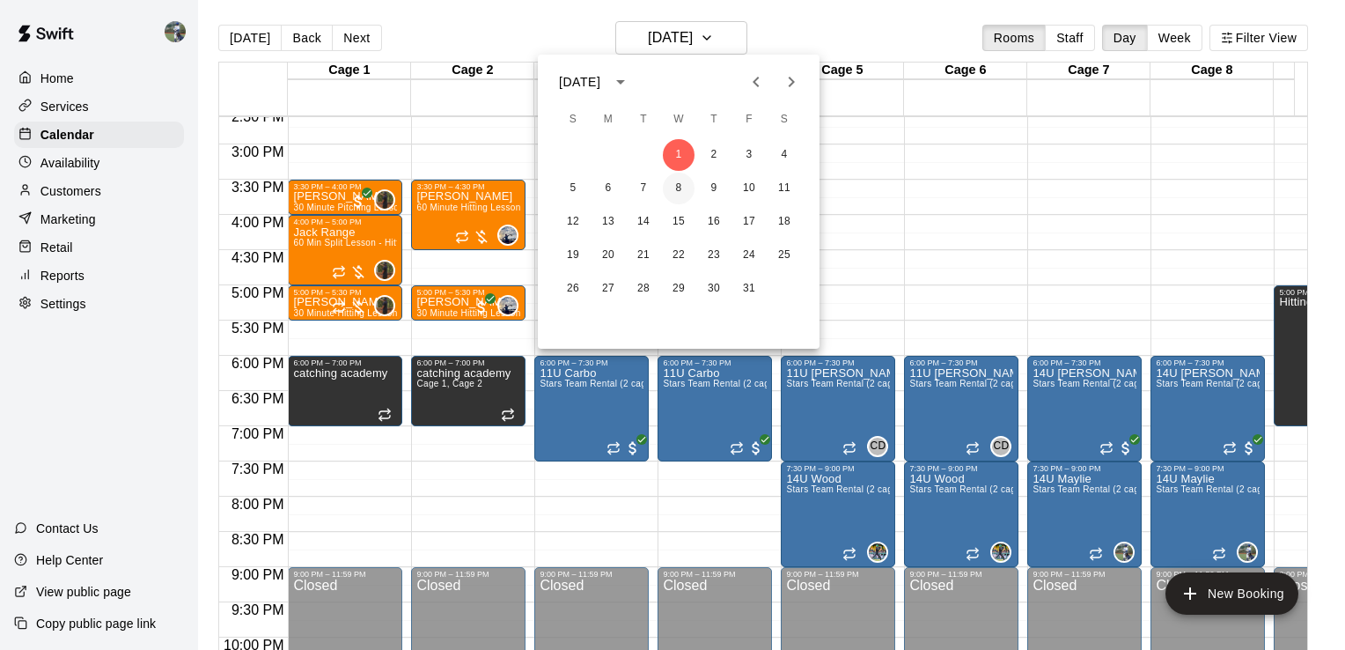
click at [683, 181] on button "8" at bounding box center [679, 188] width 32 height 32
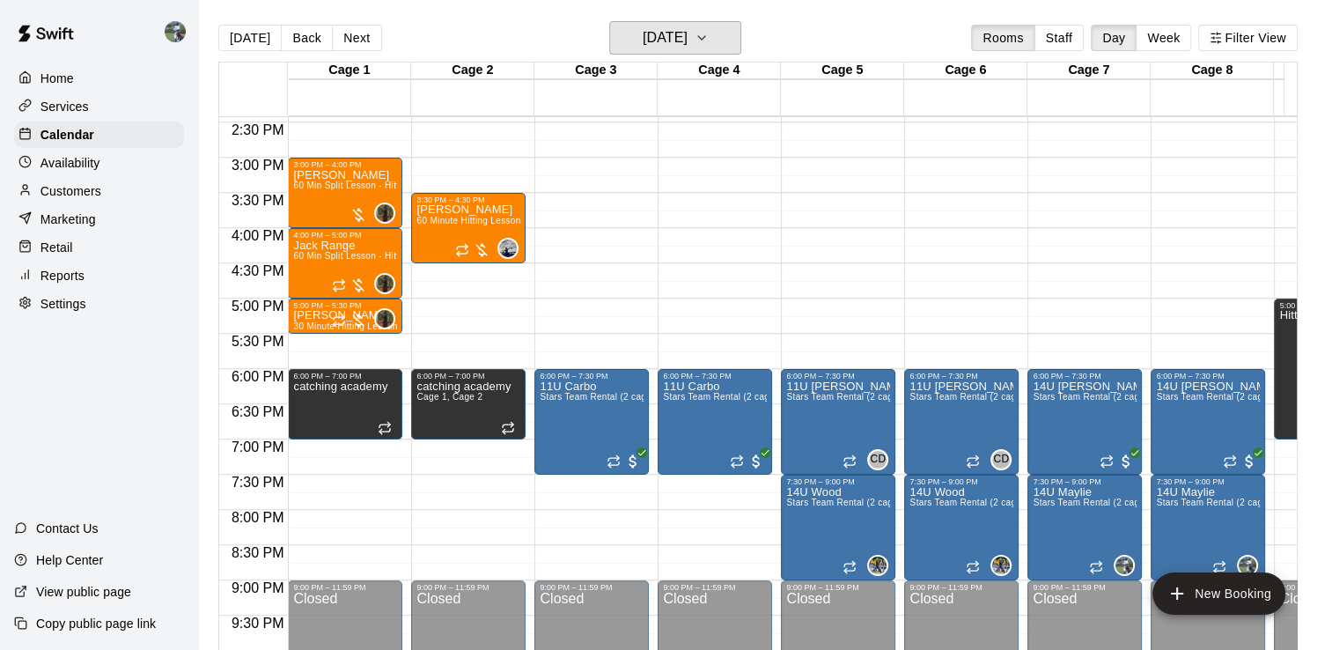
scroll to position [1015, 0]
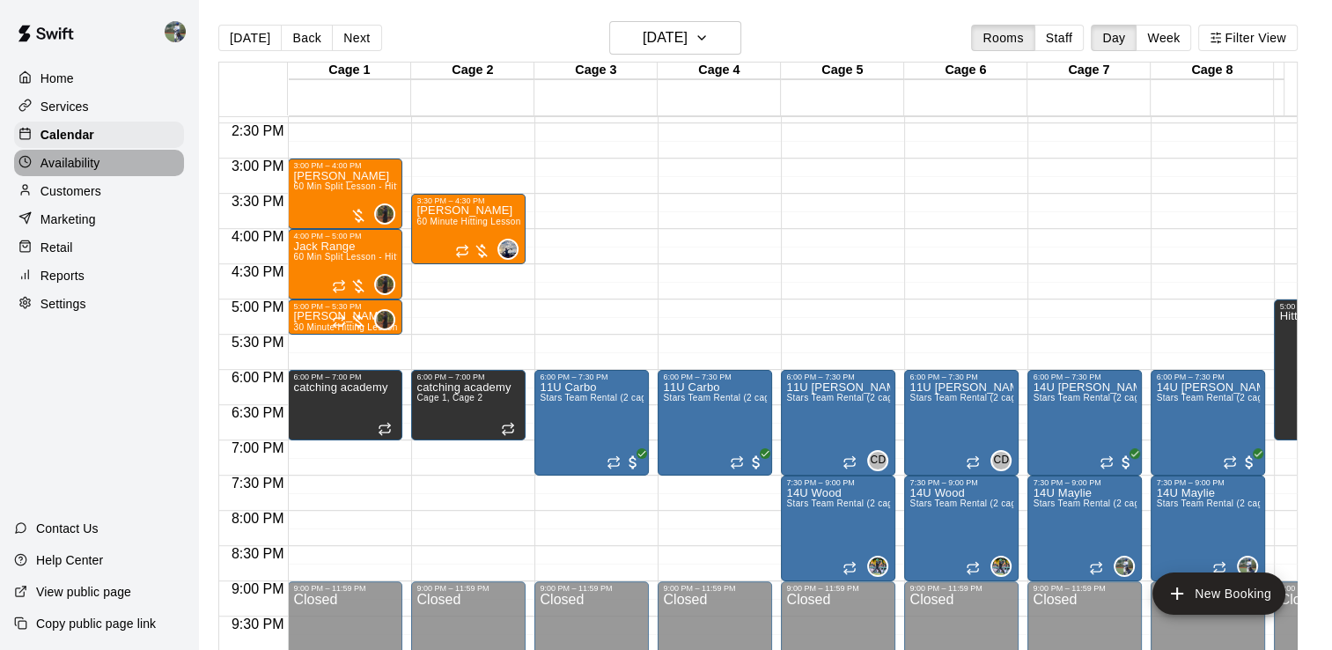
click at [70, 176] on div "Availability" at bounding box center [99, 163] width 170 height 26
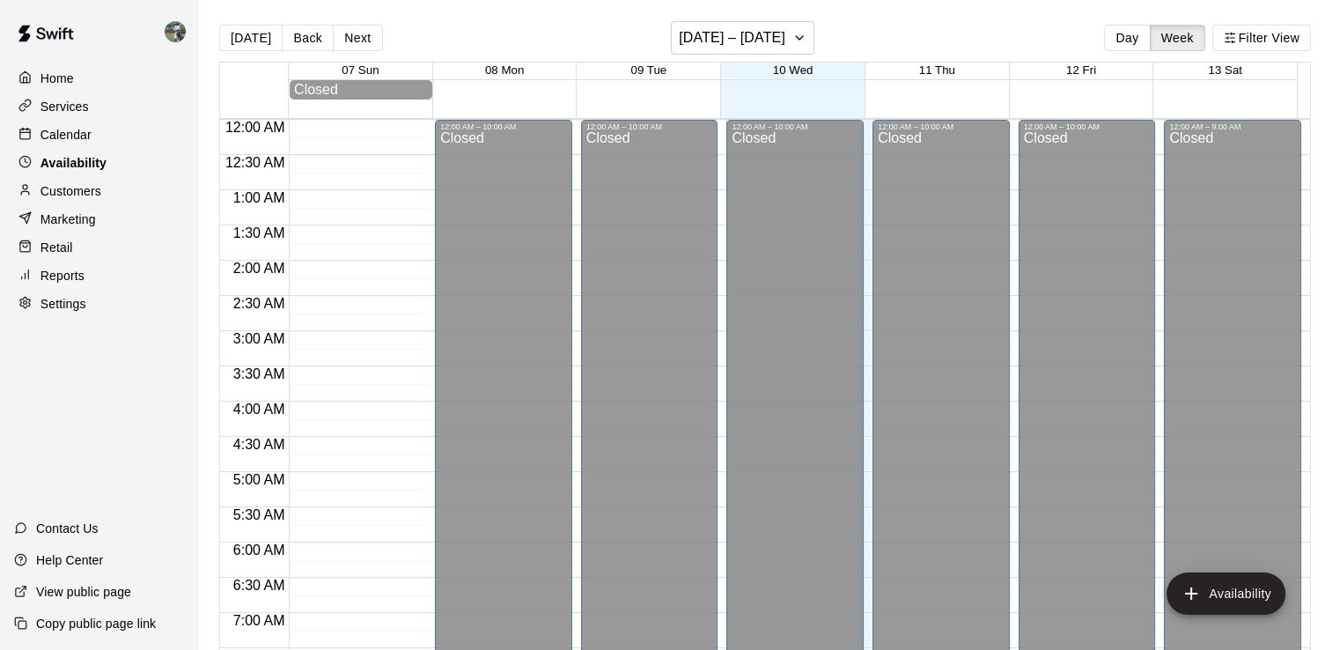
scroll to position [1135, 0]
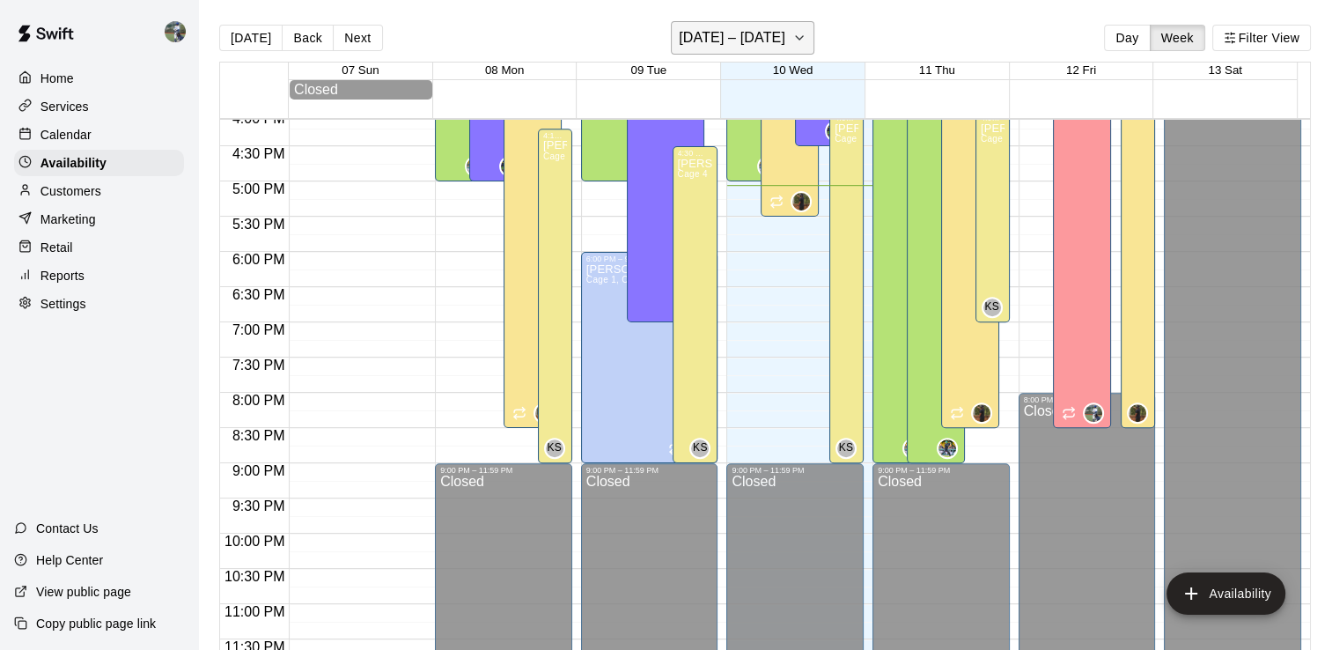
click at [803, 41] on icon "button" at bounding box center [799, 37] width 14 height 21
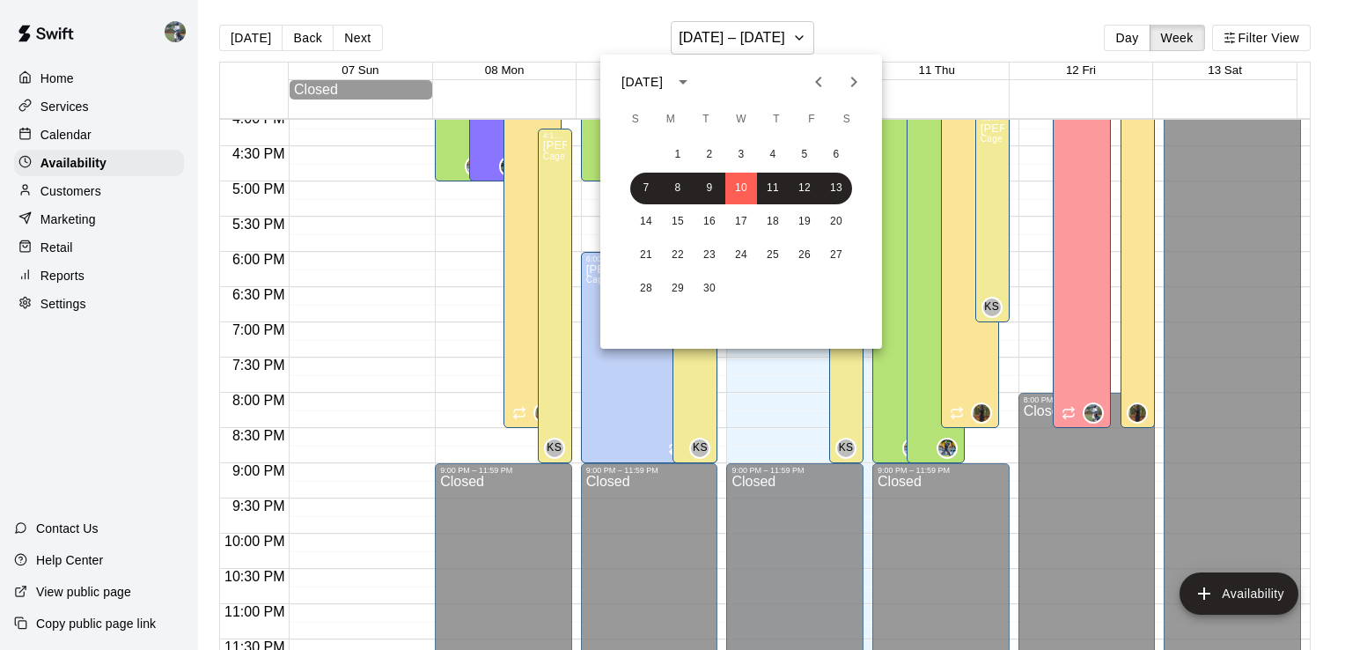
click at [853, 84] on icon "Next month" at bounding box center [854, 82] width 6 height 11
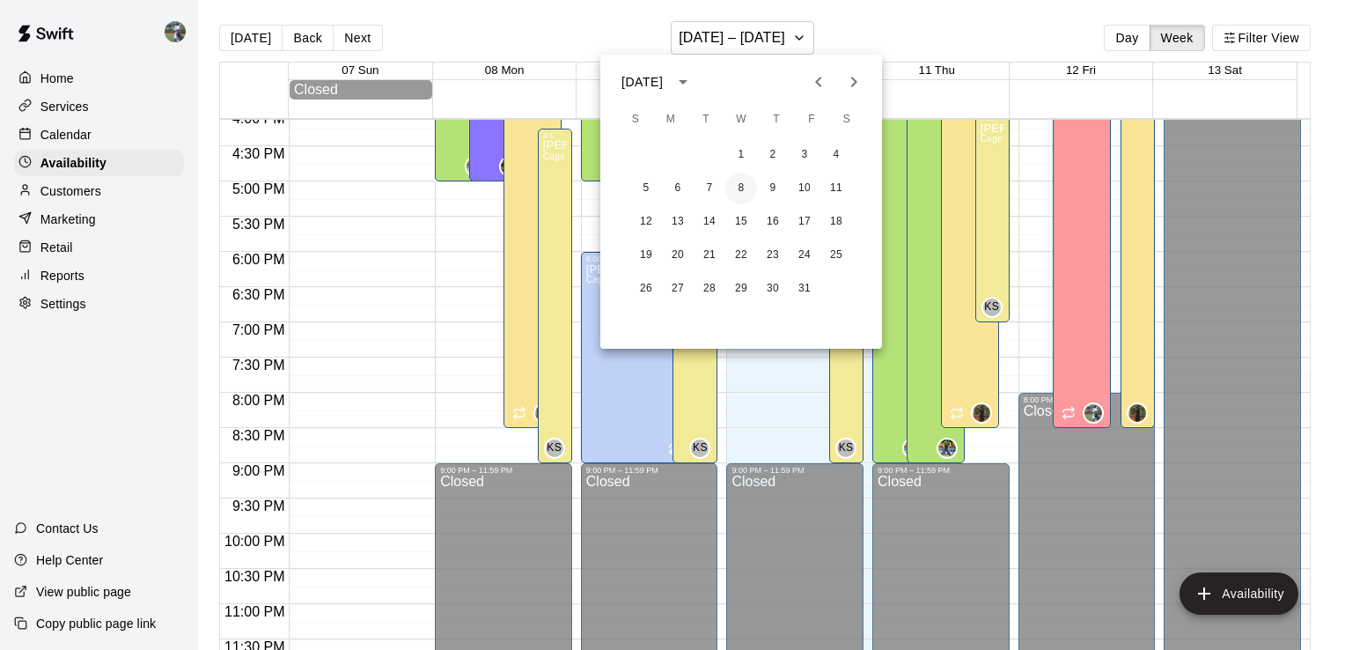
click at [739, 198] on button "8" at bounding box center [741, 188] width 32 height 32
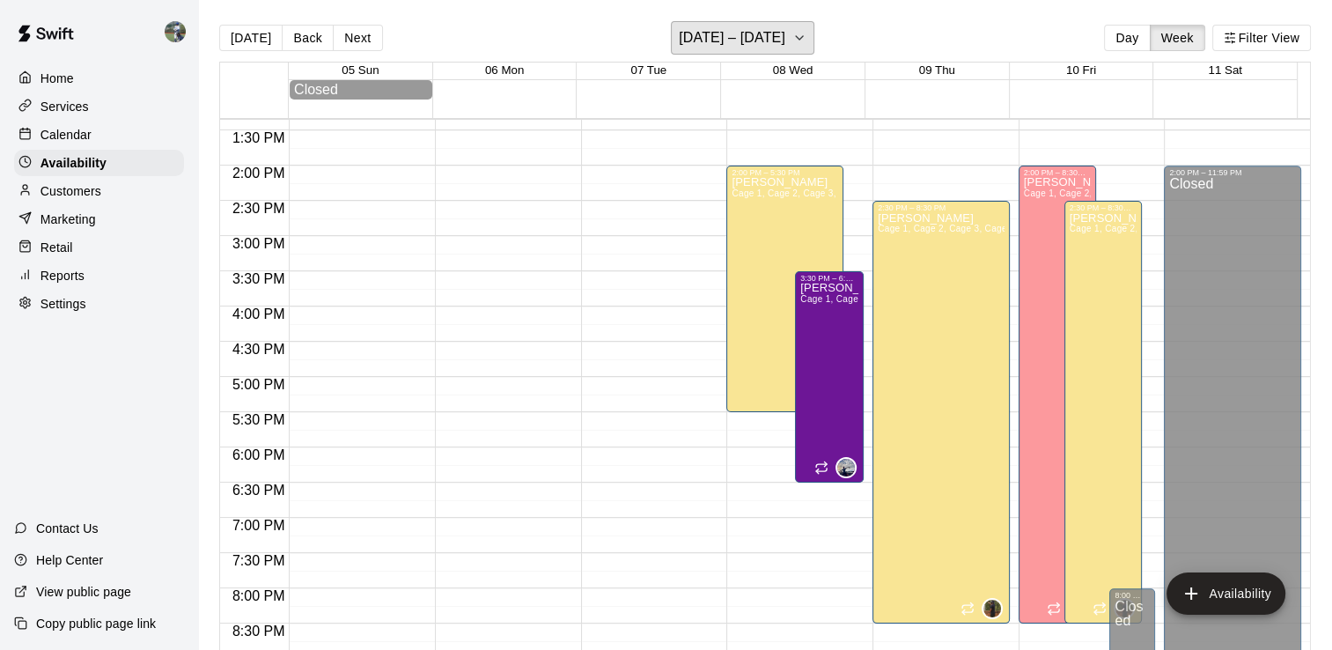
scroll to position [965, 0]
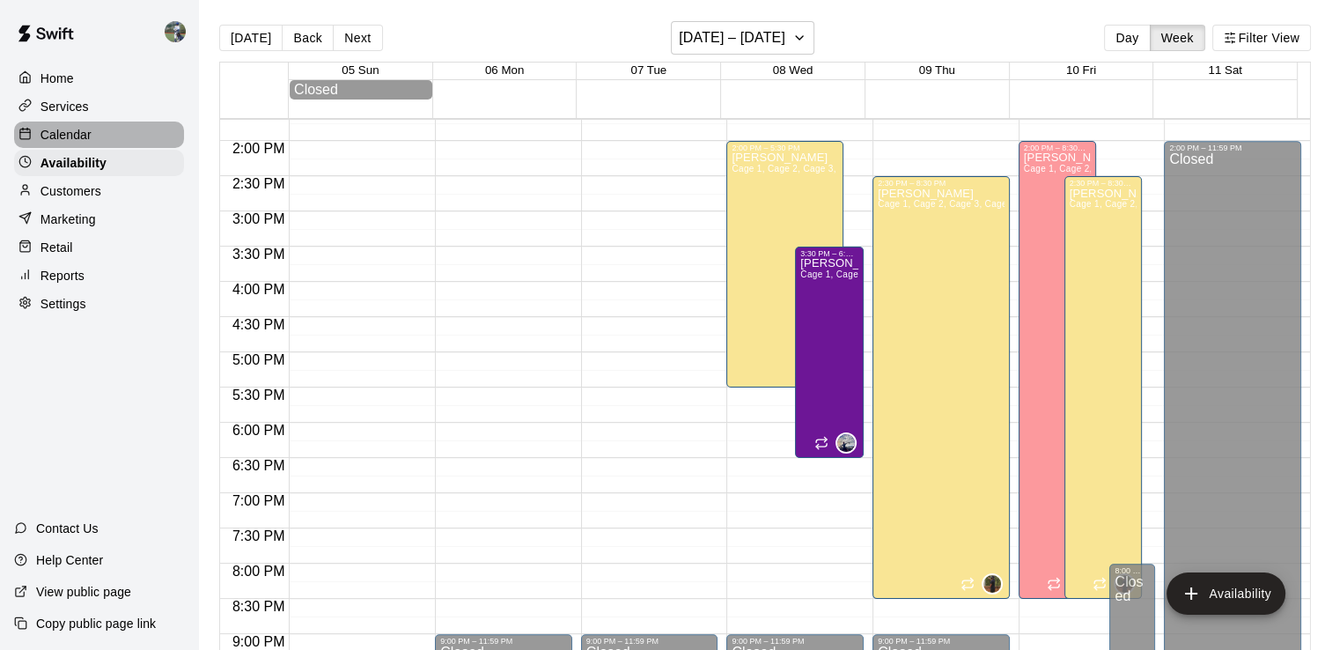
click at [79, 143] on p "Calendar" at bounding box center [65, 135] width 51 height 18
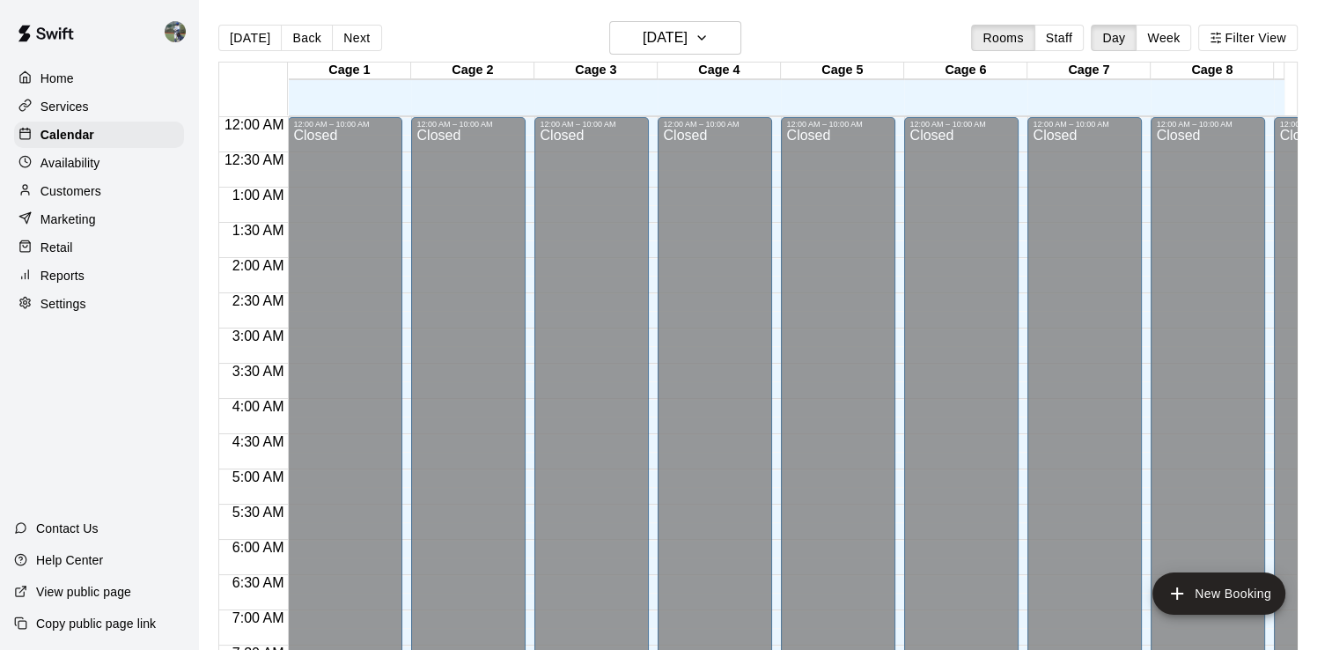
scroll to position [1083, 0]
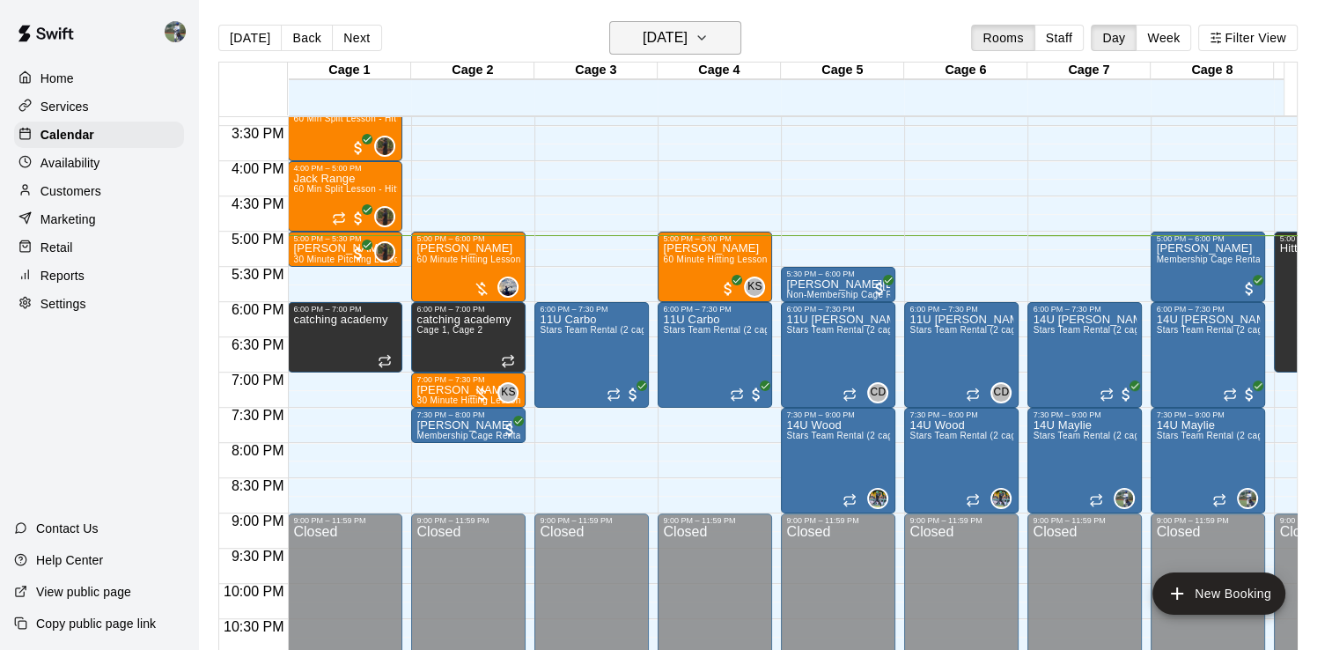
click at [687, 48] on h6 "[DATE]" at bounding box center [664, 38] width 45 height 25
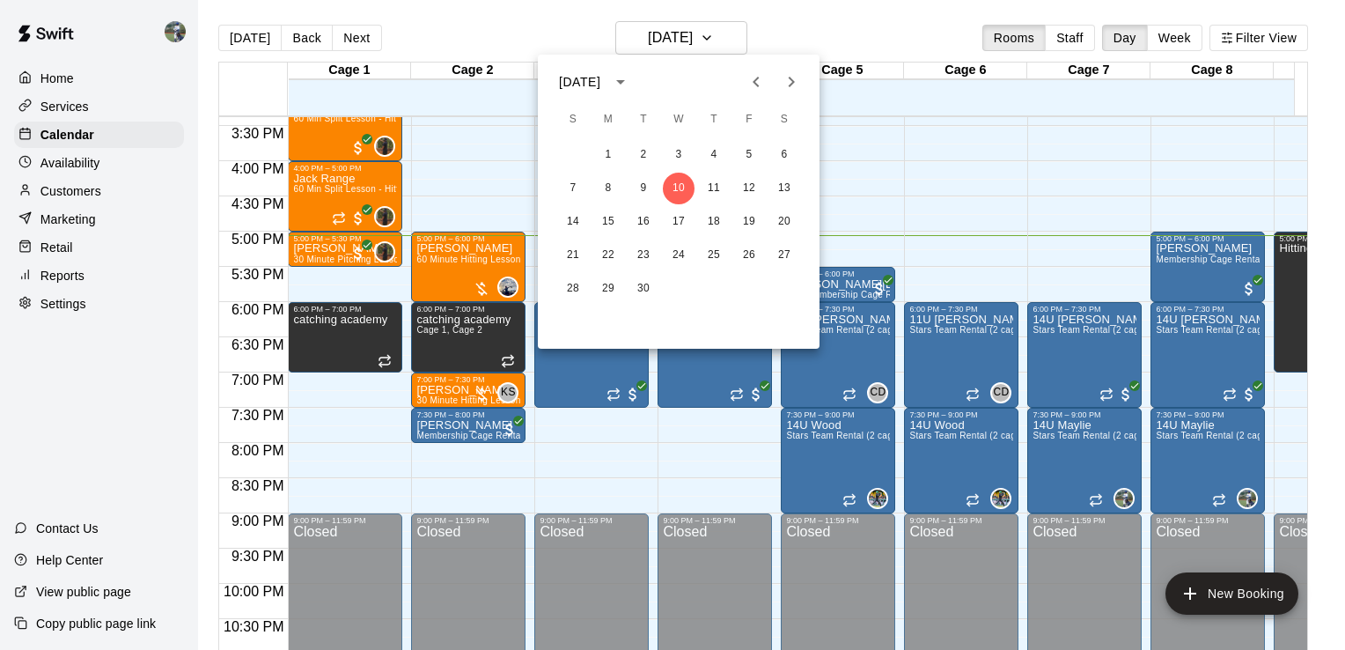
click at [790, 91] on icon "Next month" at bounding box center [791, 81] width 21 height 21
click at [679, 191] on button "8" at bounding box center [679, 188] width 32 height 32
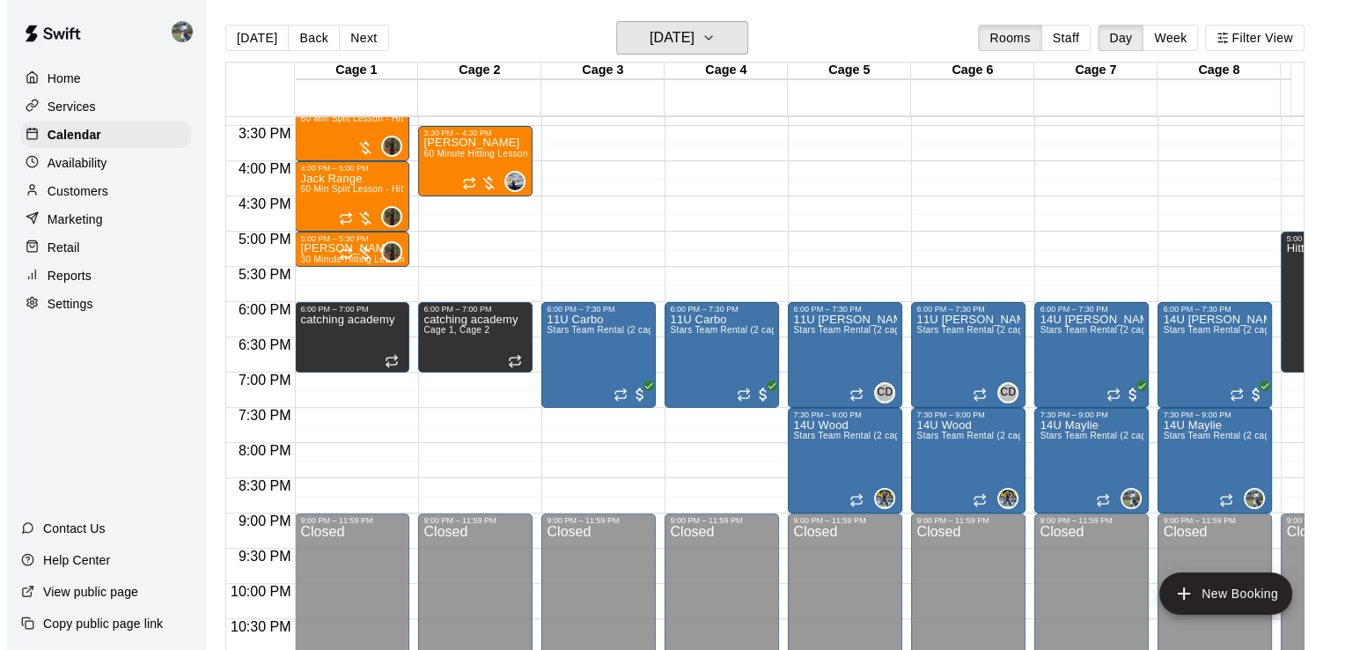
scroll to position [1034, 0]
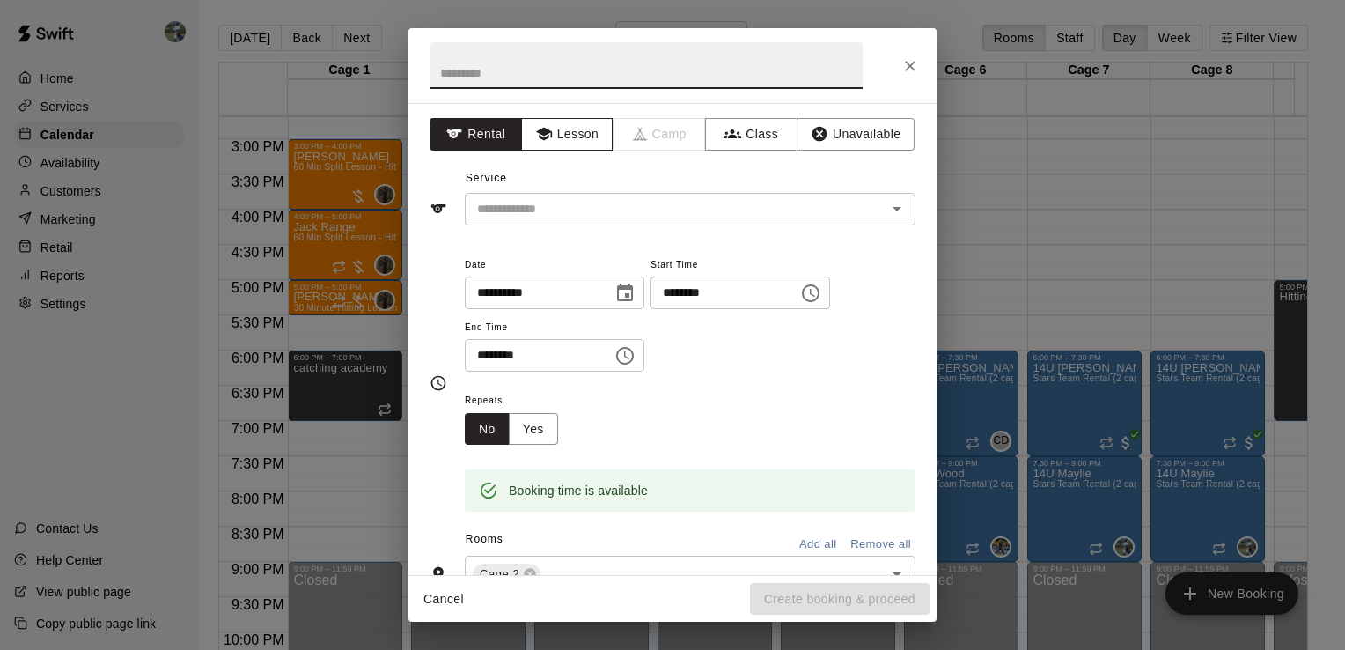
click at [566, 133] on button "Lesson" at bounding box center [567, 134] width 92 height 33
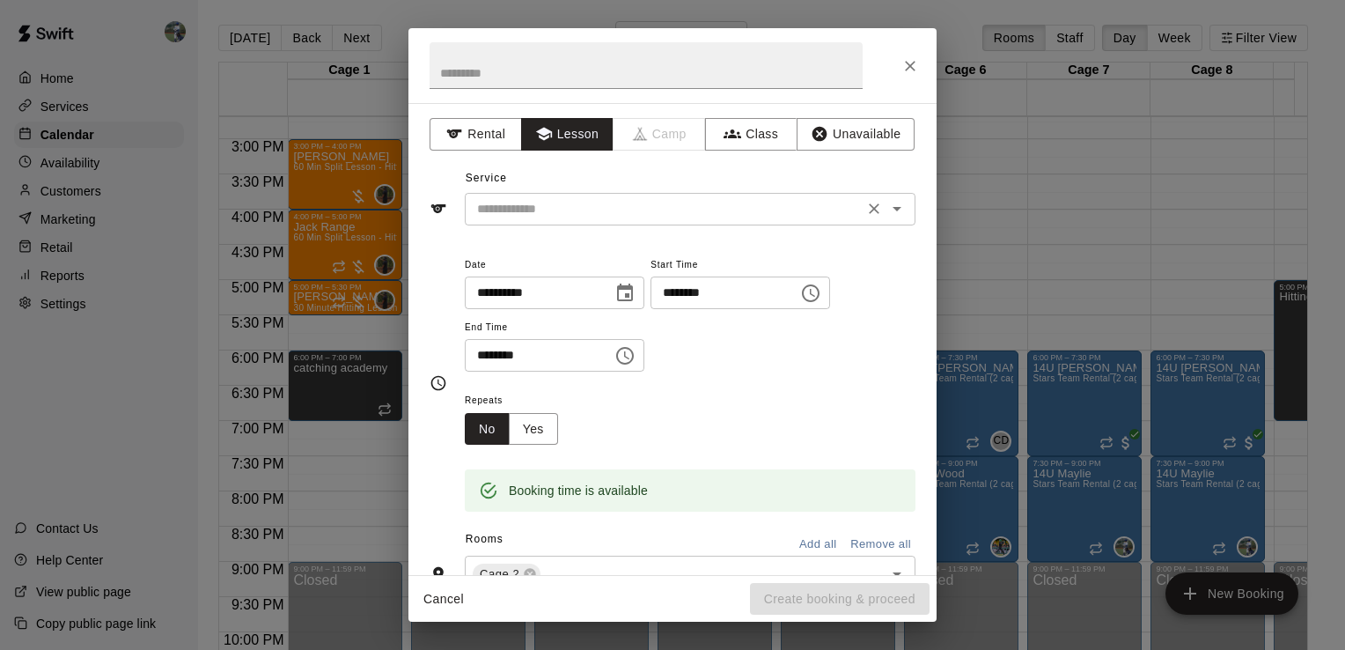
click at [572, 195] on div "​" at bounding box center [690, 209] width 451 height 33
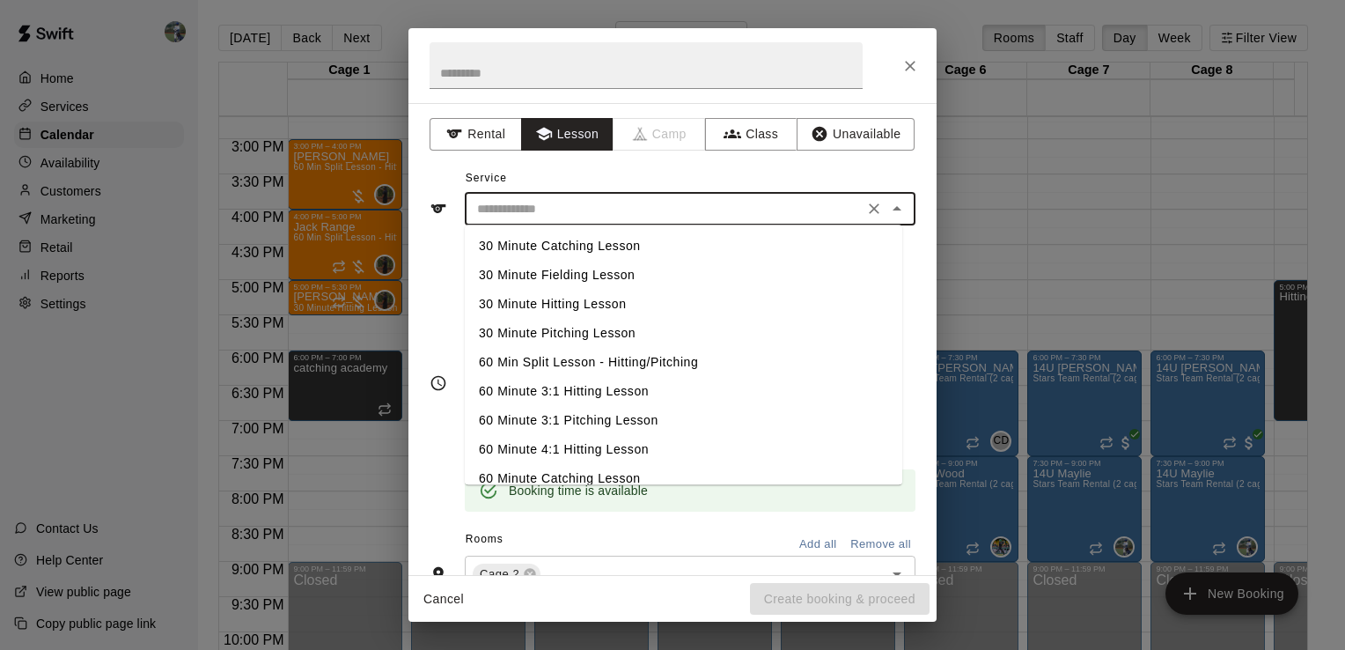
scroll to position [60, 0]
click at [562, 466] on li "60 Minute Hitting Lesson" at bounding box center [683, 476] width 437 height 29
type input "**********"
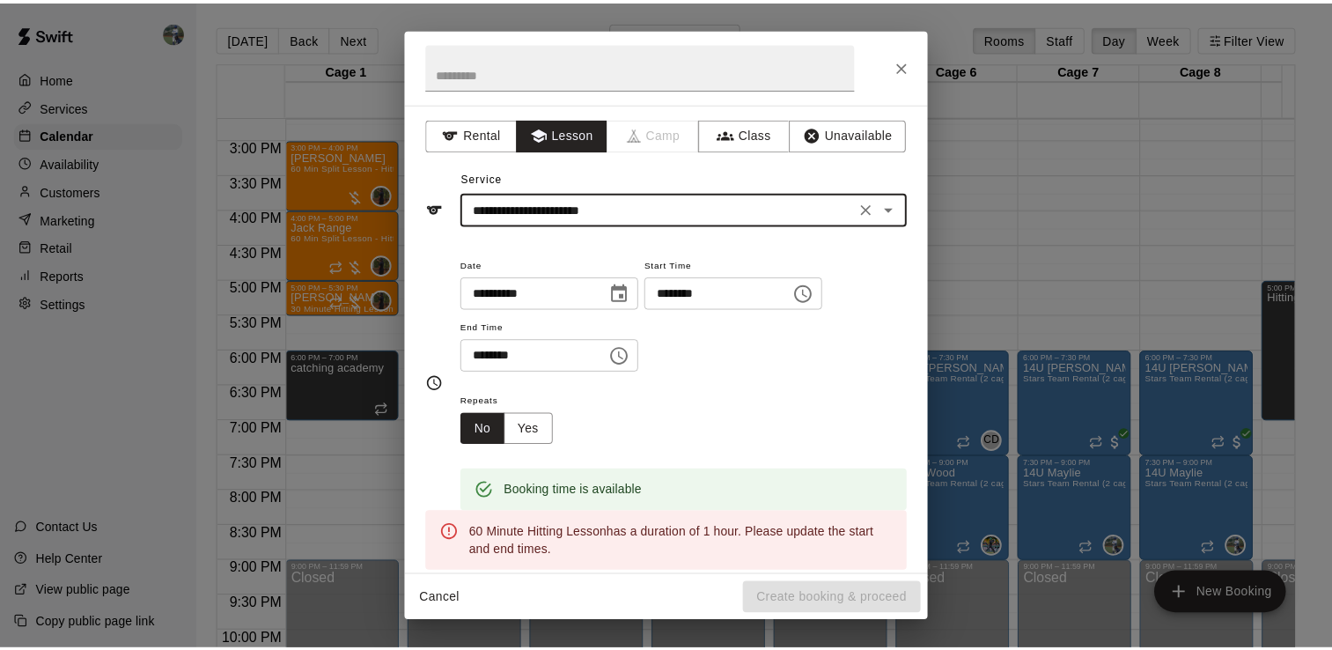
scroll to position [27, 0]
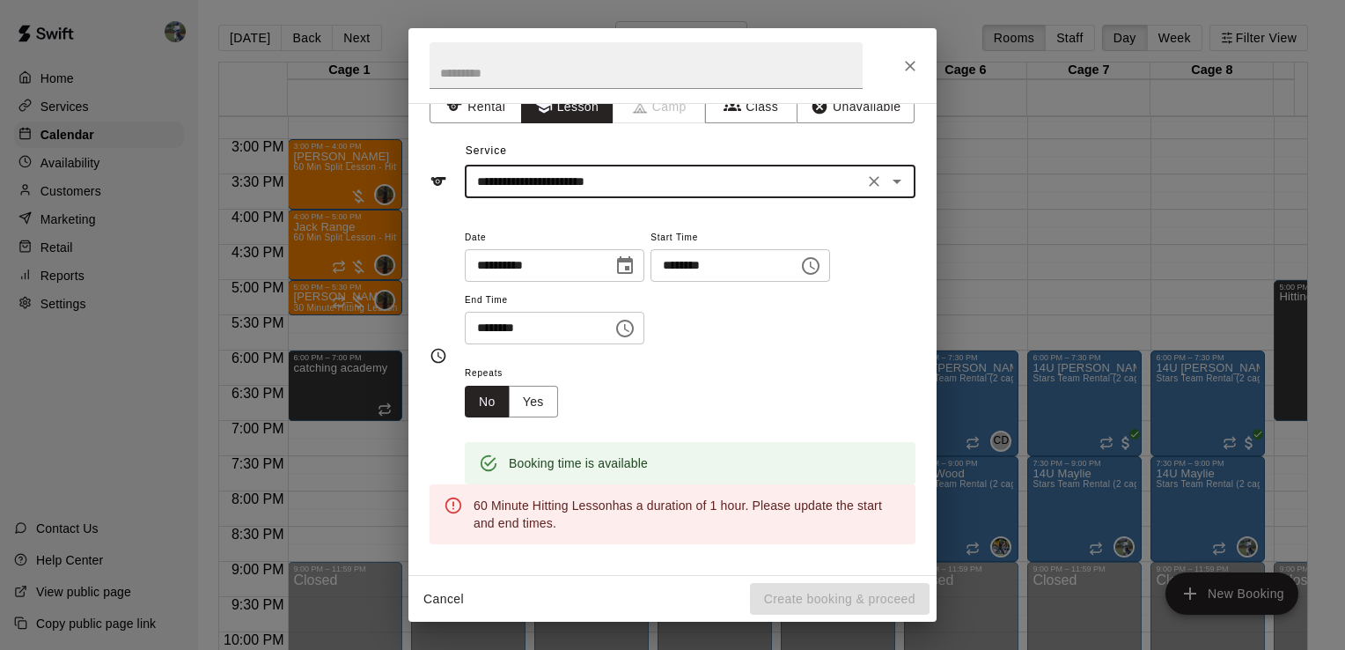
click at [476, 321] on input "********" at bounding box center [533, 328] width 136 height 33
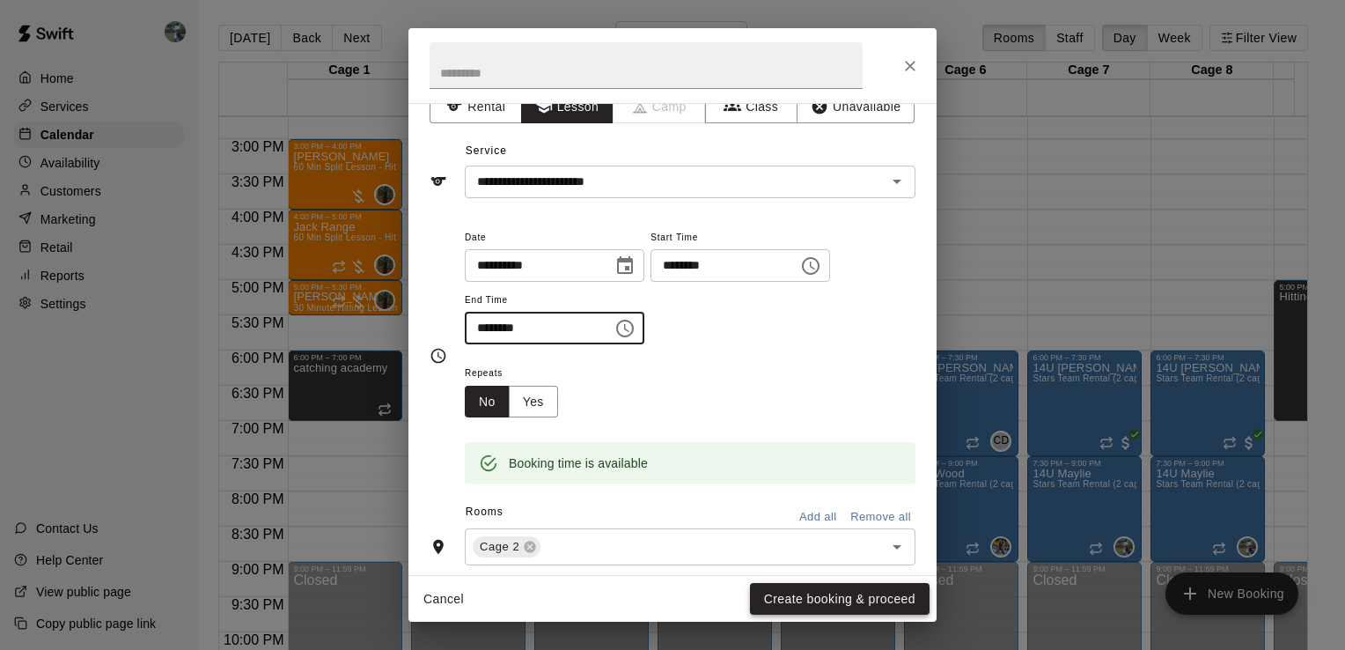
type input "********"
click at [868, 586] on button "Create booking & proceed" at bounding box center [840, 599] width 180 height 33
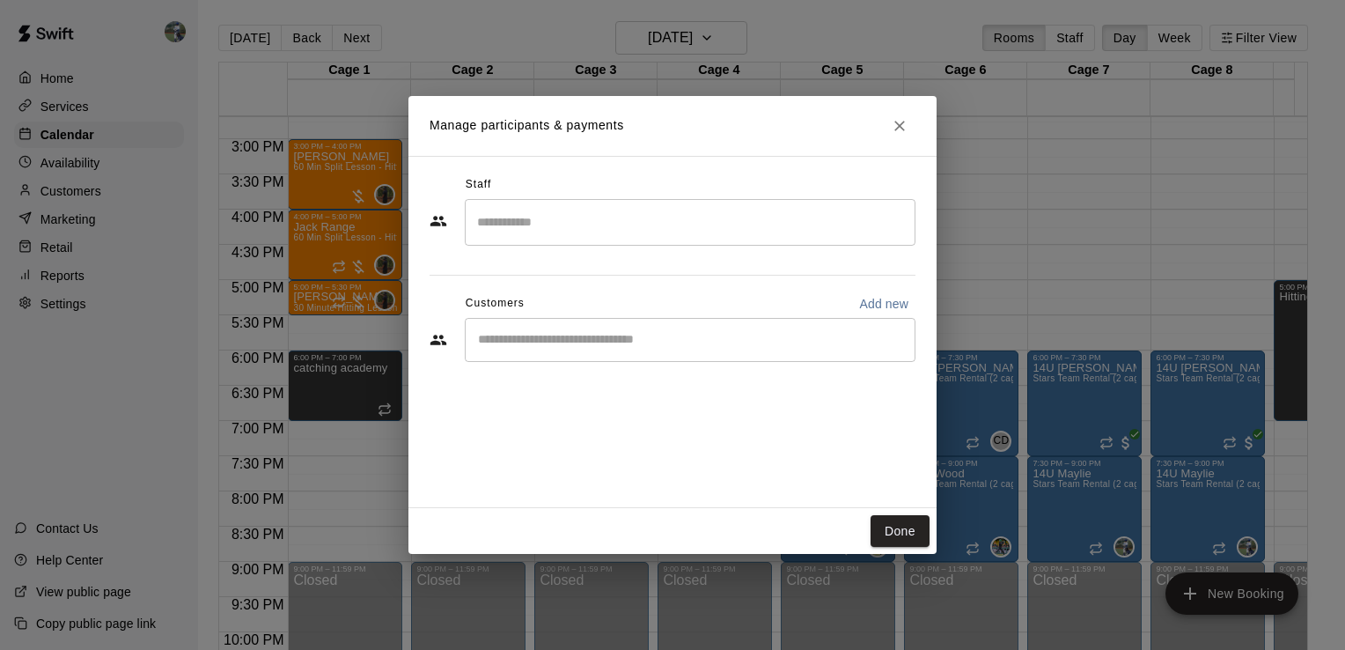
click at [558, 215] on input "Search staff" at bounding box center [690, 222] width 435 height 31
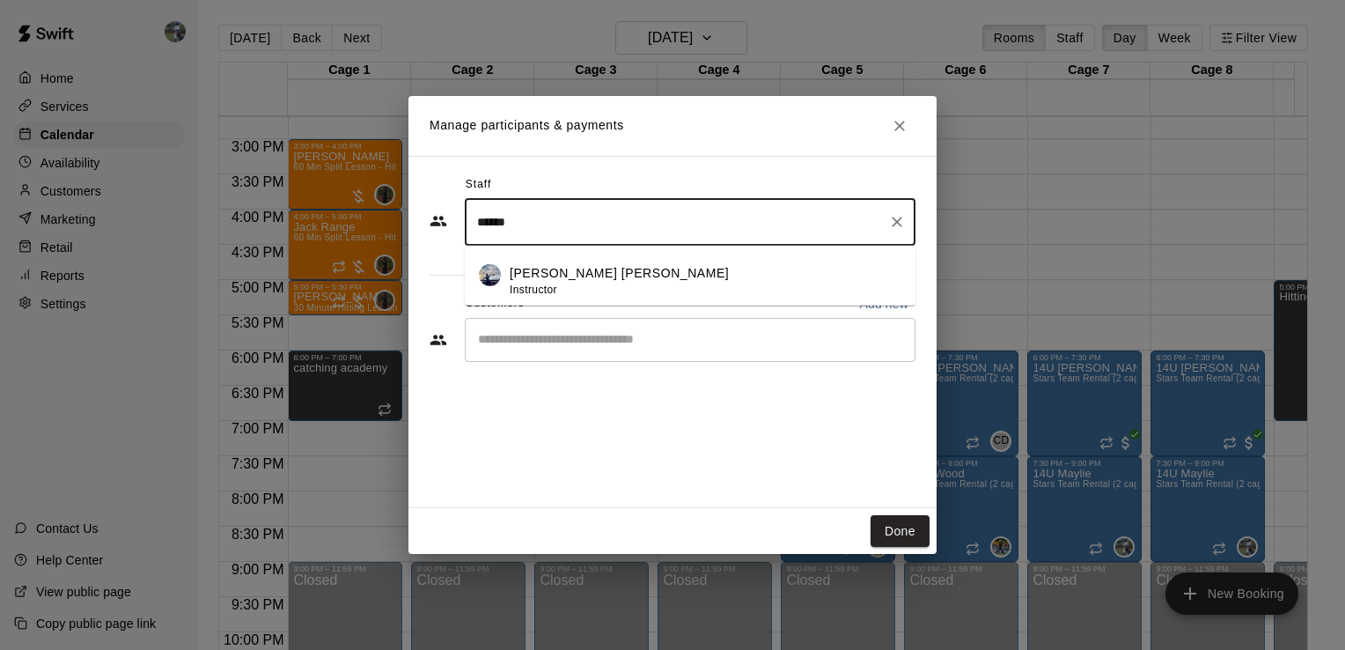
click at [552, 284] on span "Instructor" at bounding box center [534, 289] width 48 height 12
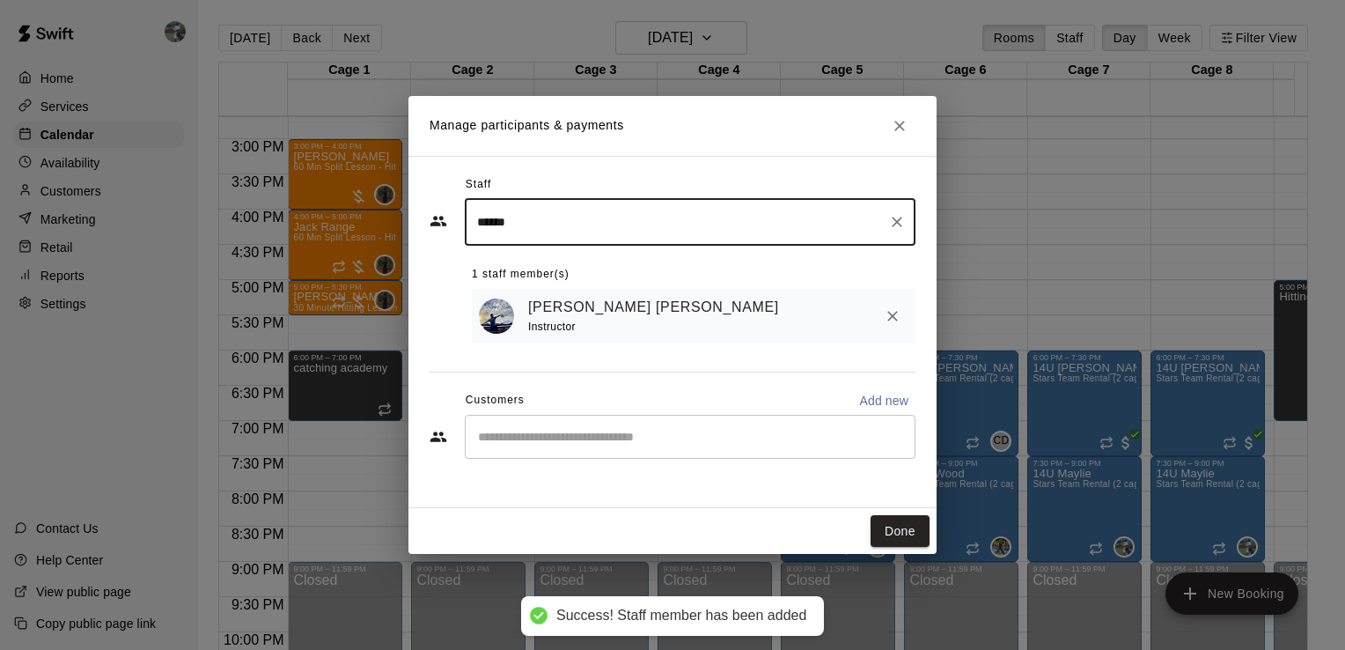
click at [580, 427] on div "​" at bounding box center [690, 437] width 451 height 44
type input "*****"
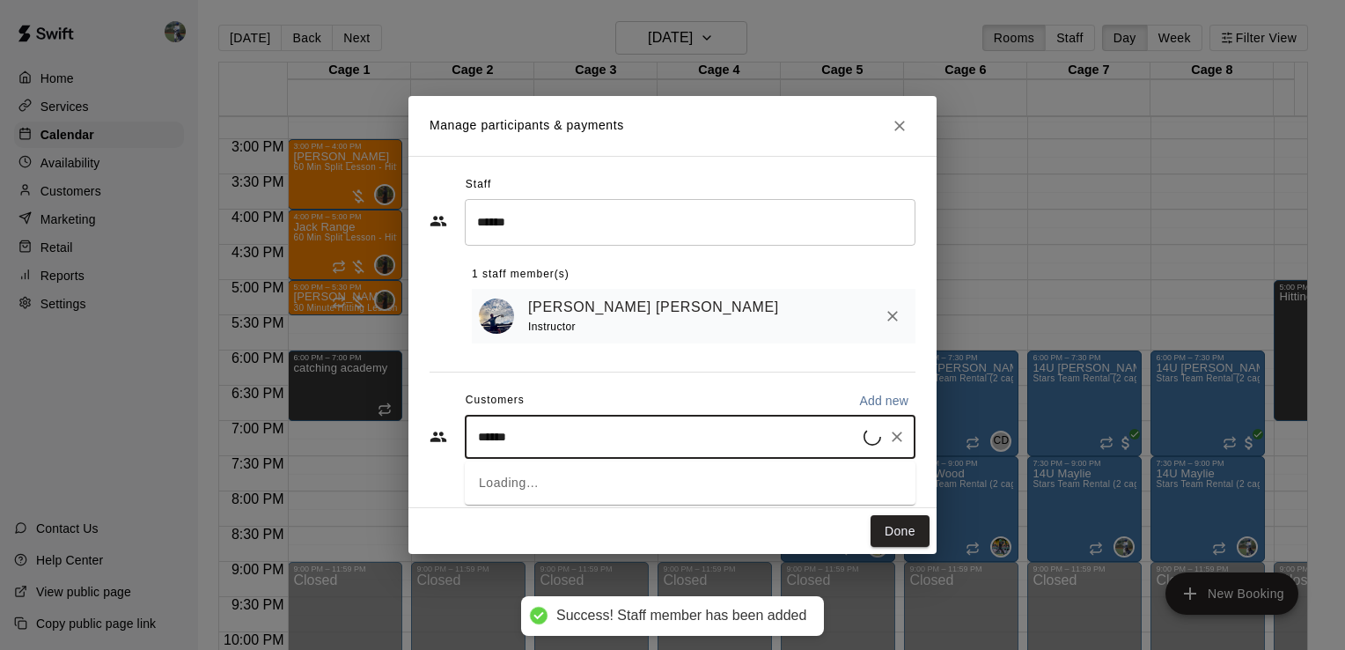
type input "*****"
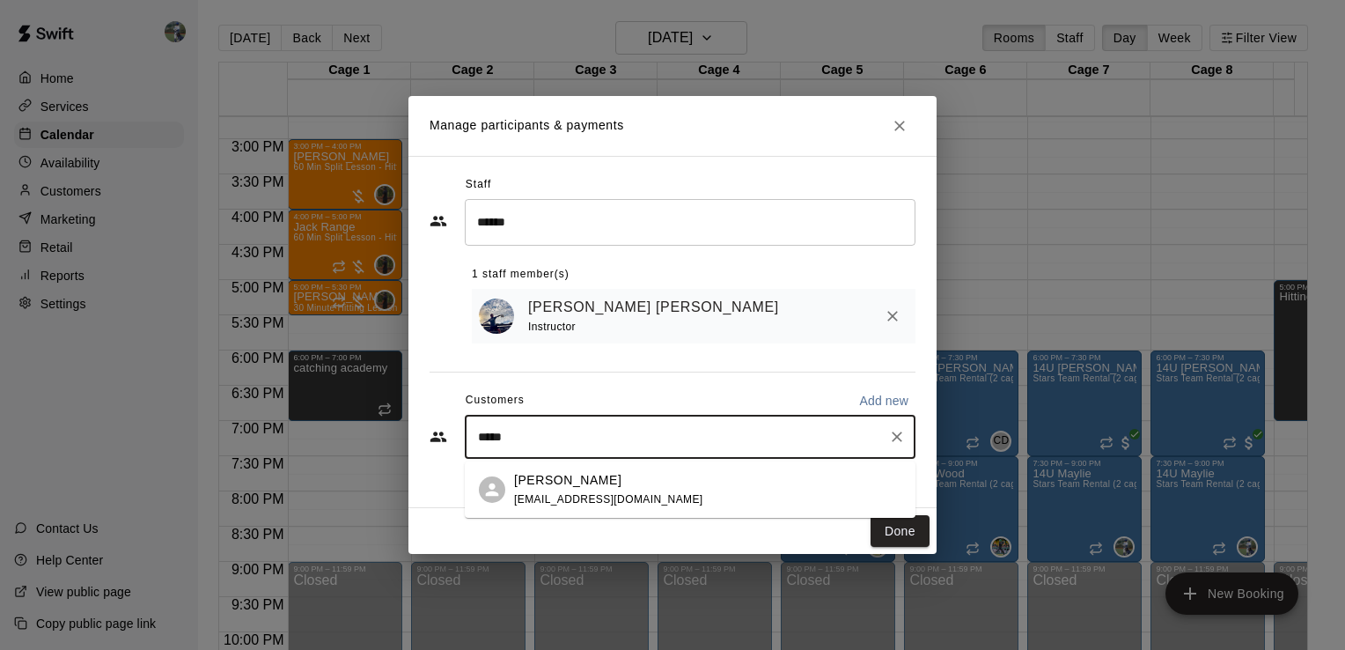
click at [588, 481] on p "[PERSON_NAME]" at bounding box center [567, 480] width 107 height 18
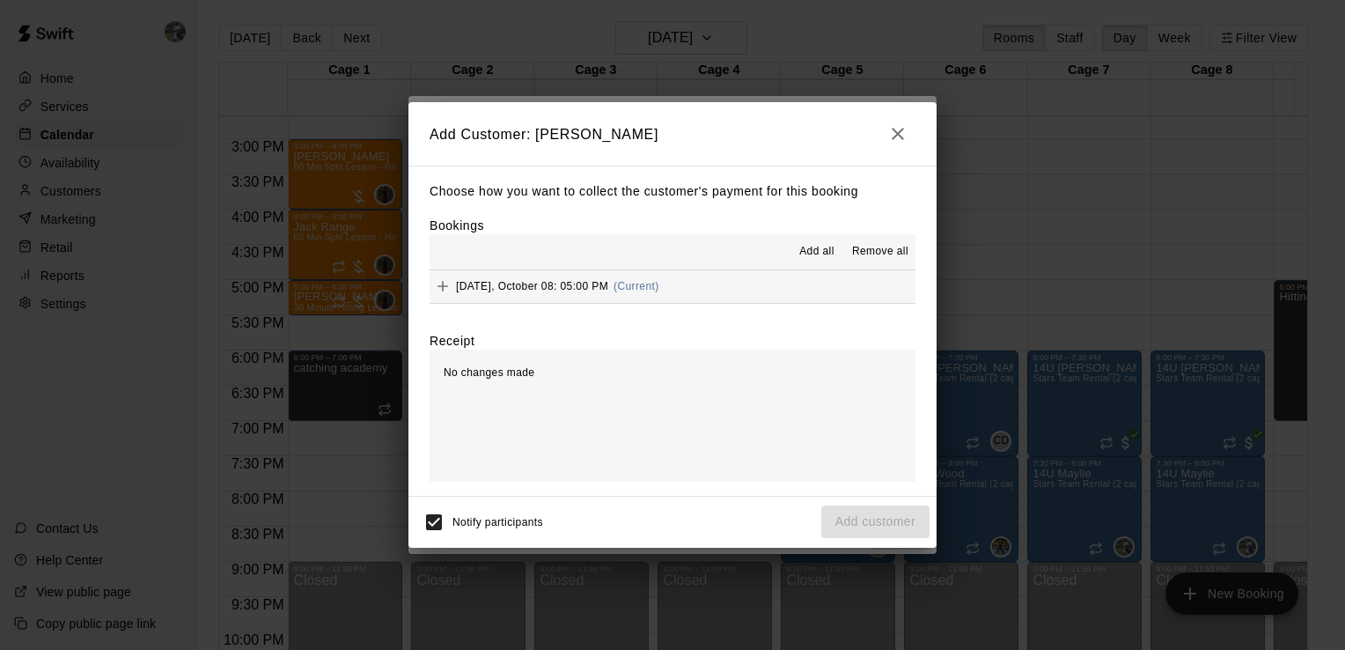
click at [554, 290] on span "[DATE], October 08: 05:00 PM" at bounding box center [532, 286] width 152 height 12
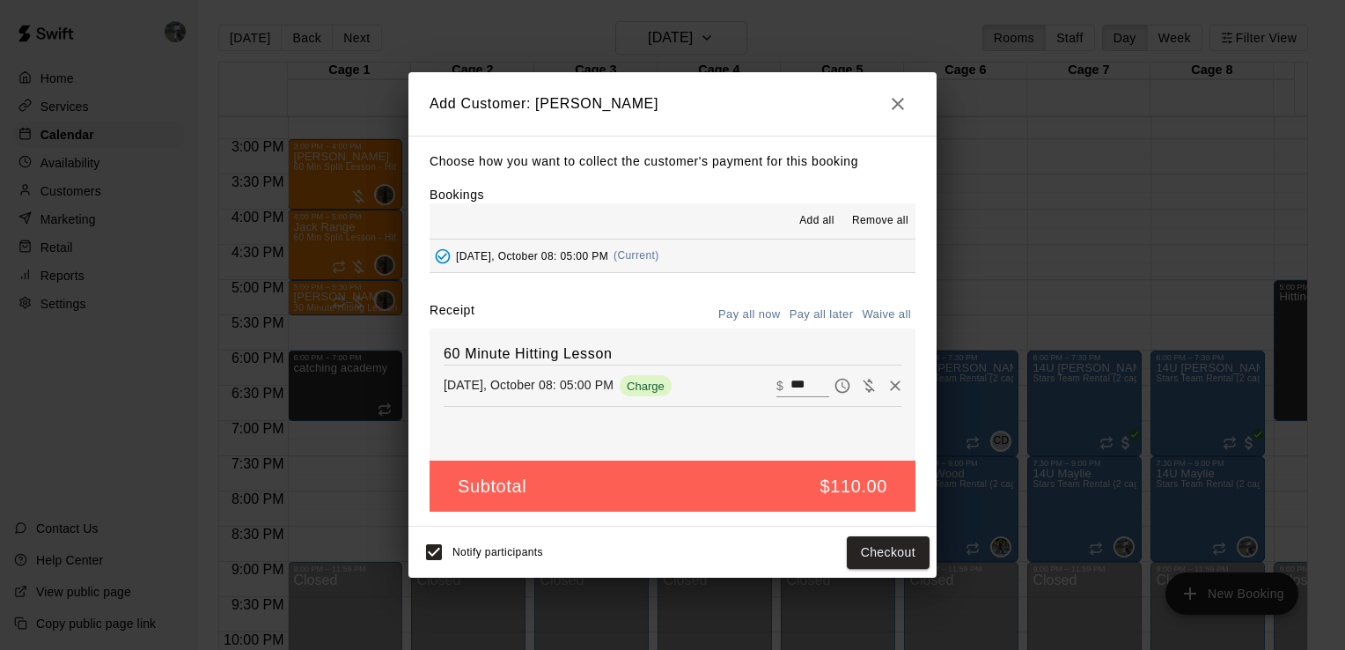
click at [809, 310] on button "Pay all later" at bounding box center [821, 314] width 73 height 27
click at [891, 557] on button "Add customer" at bounding box center [875, 552] width 108 height 33
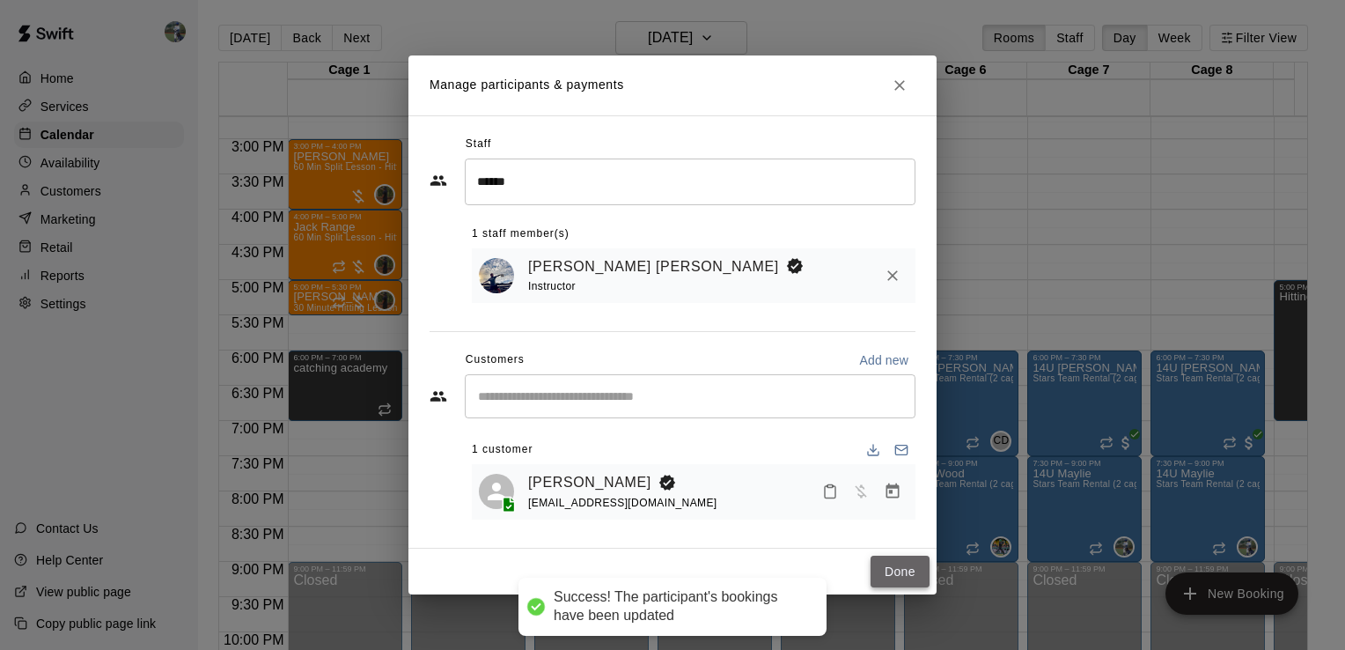
click at [891, 576] on button "Done" at bounding box center [899, 571] width 59 height 33
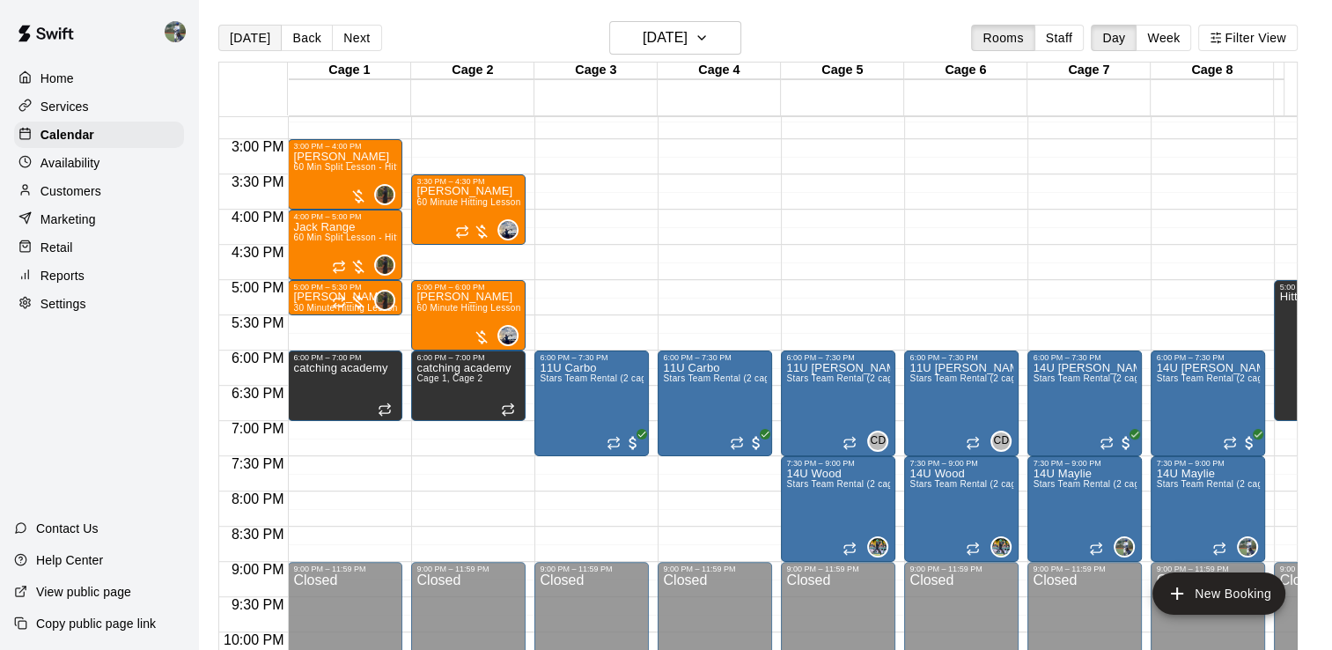
click at [253, 30] on button "[DATE]" at bounding box center [249, 38] width 63 height 26
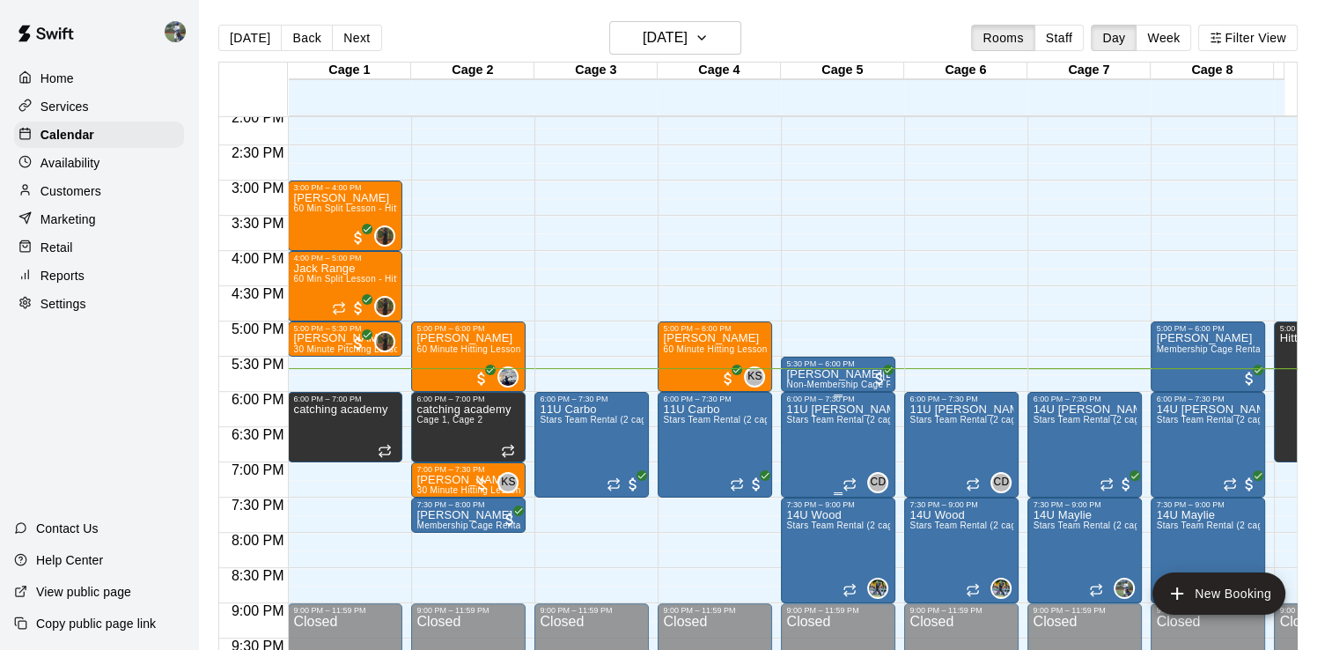
scroll to position [992, 0]
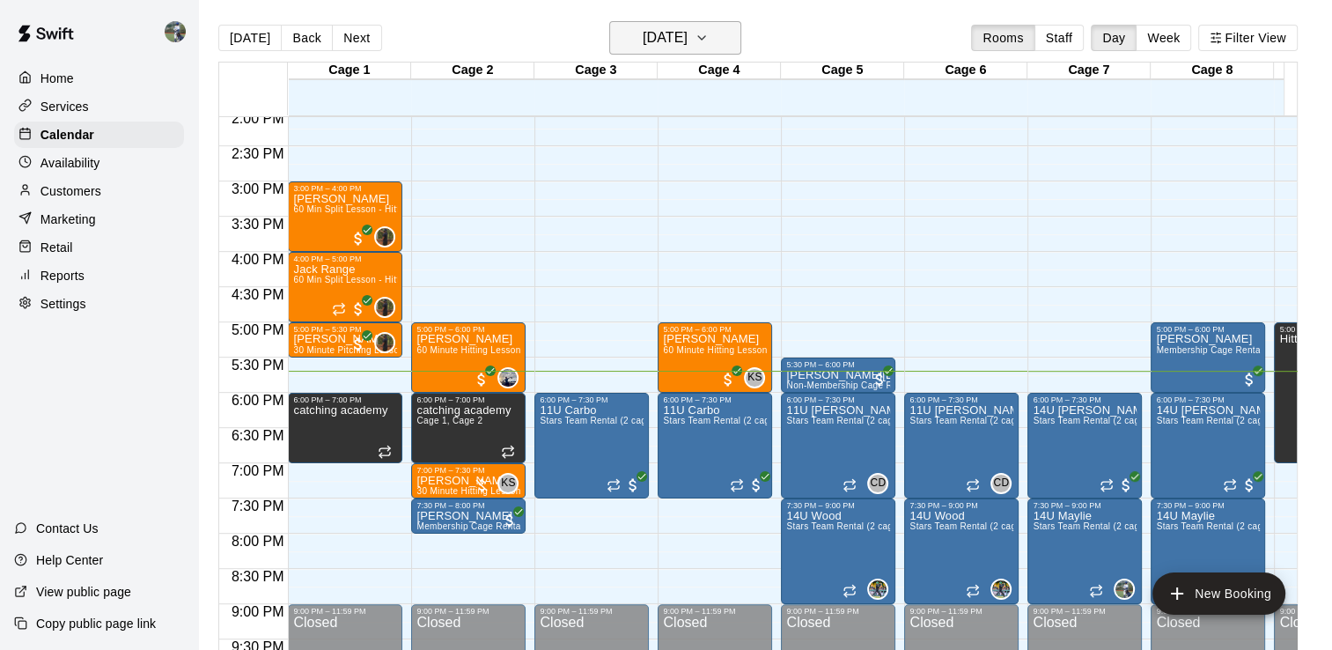
click at [708, 37] on icon "button" at bounding box center [701, 37] width 14 height 21
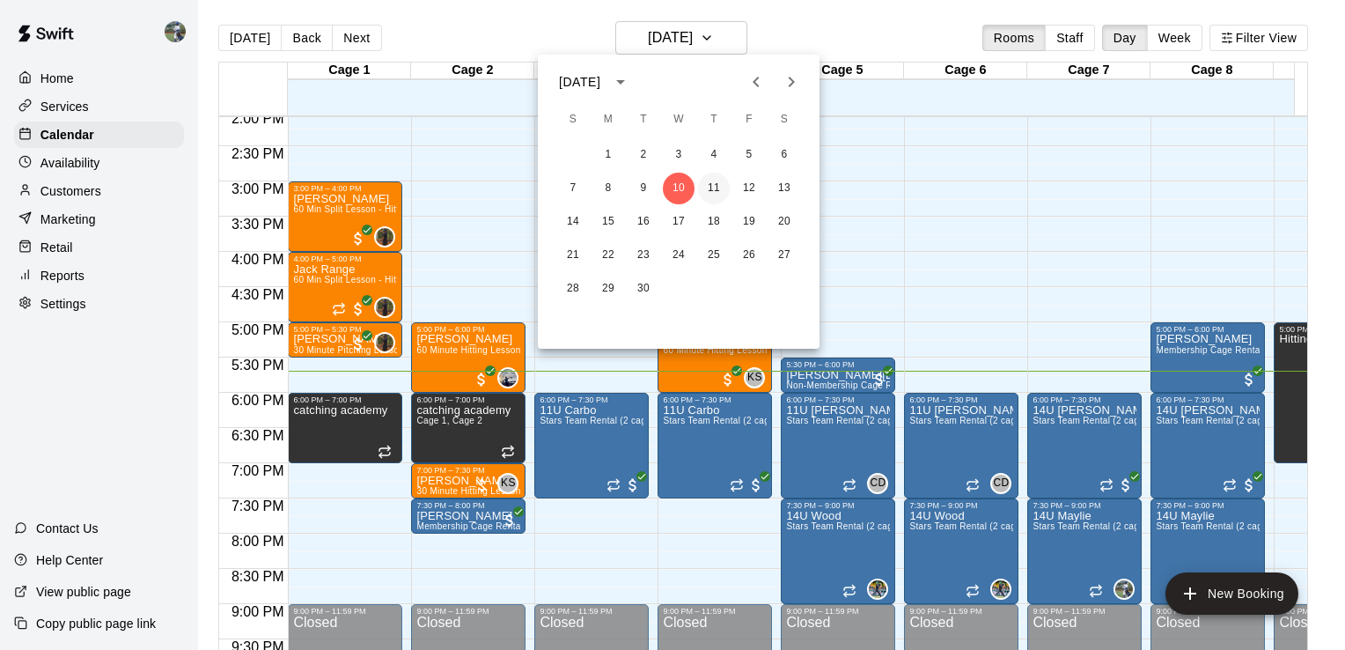
click at [716, 192] on button "11" at bounding box center [714, 188] width 32 height 32
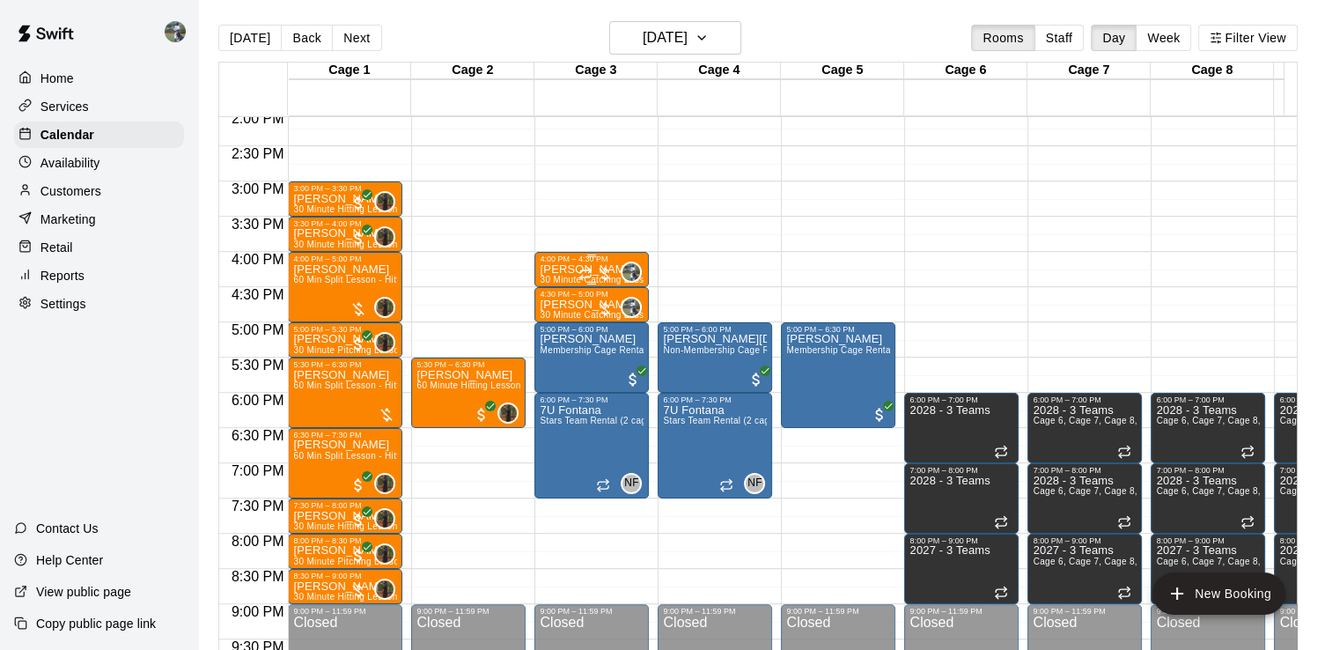
click at [546, 269] on p "[PERSON_NAME]" at bounding box center [592, 269] width 104 height 0
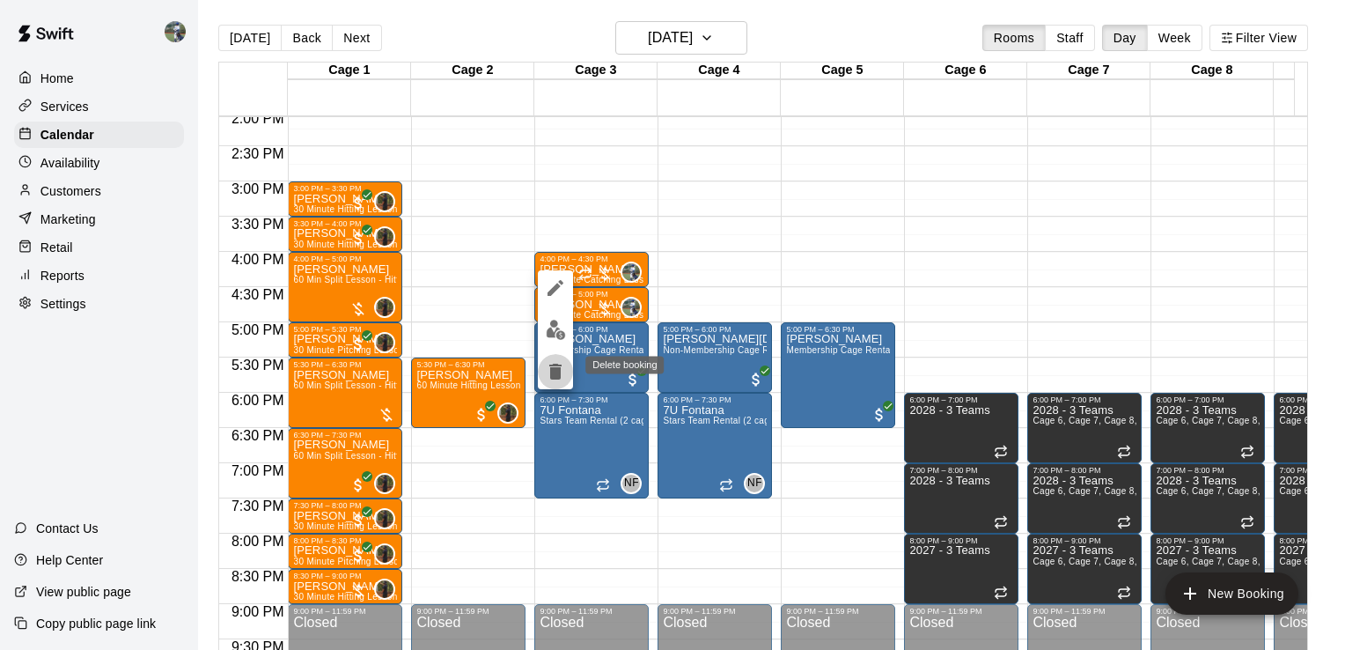
click at [556, 378] on icon "delete" at bounding box center [555, 371] width 12 height 16
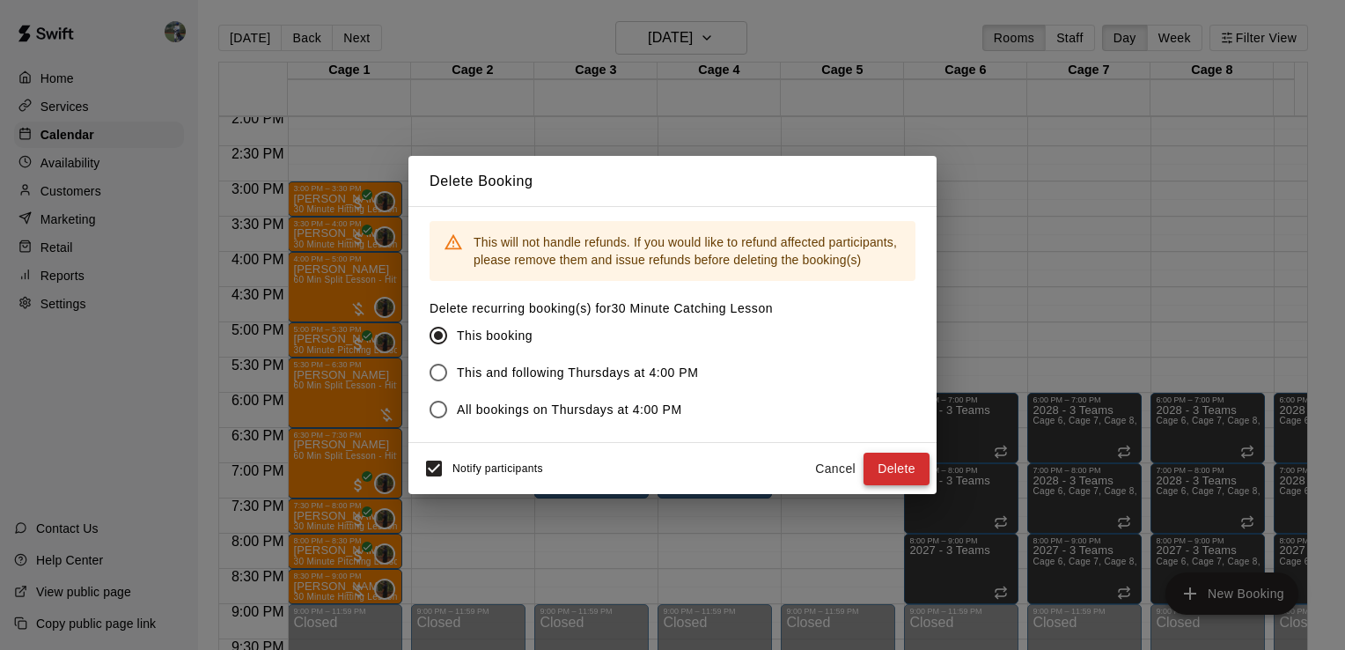
click at [919, 473] on button "Delete" at bounding box center [896, 468] width 66 height 33
